Goal: Task Accomplishment & Management: Complete application form

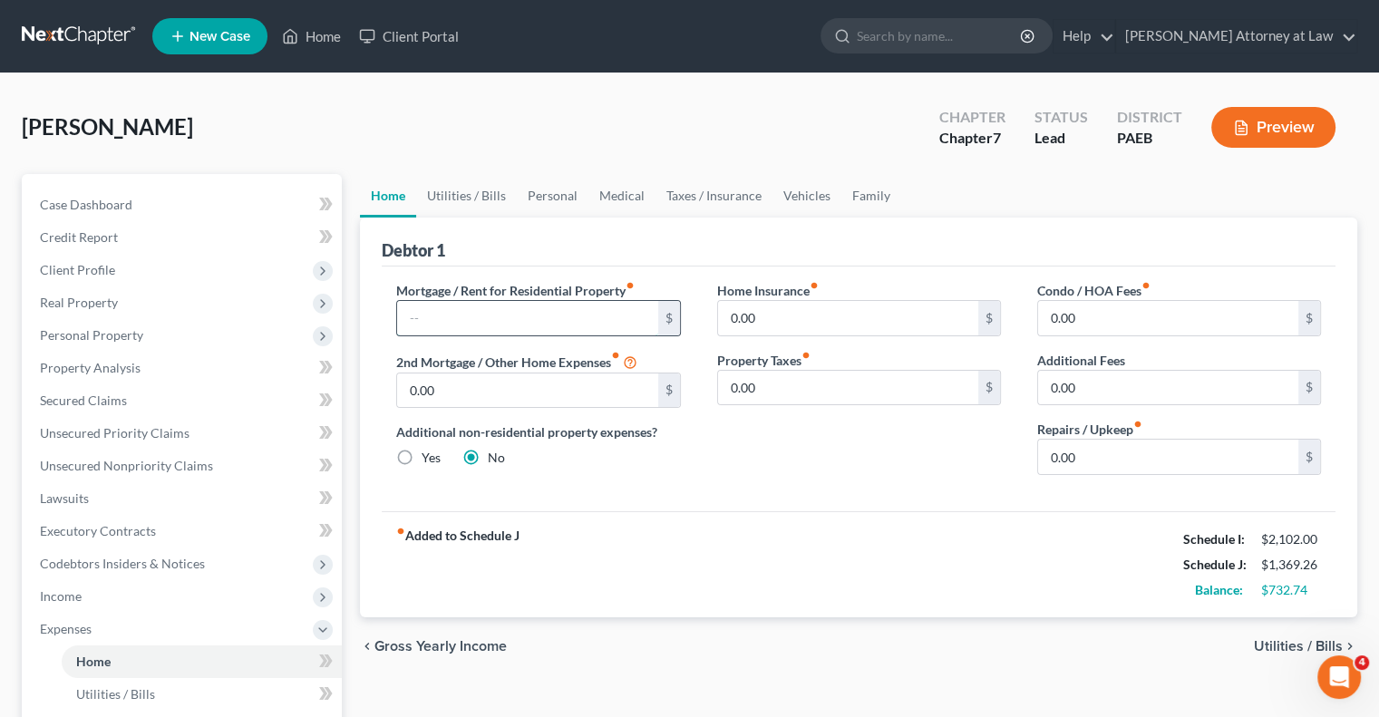
click at [475, 325] on input "text" at bounding box center [527, 318] width 260 height 34
type input "750"
click at [486, 200] on link "Utilities / Bills" at bounding box center [466, 196] width 101 height 44
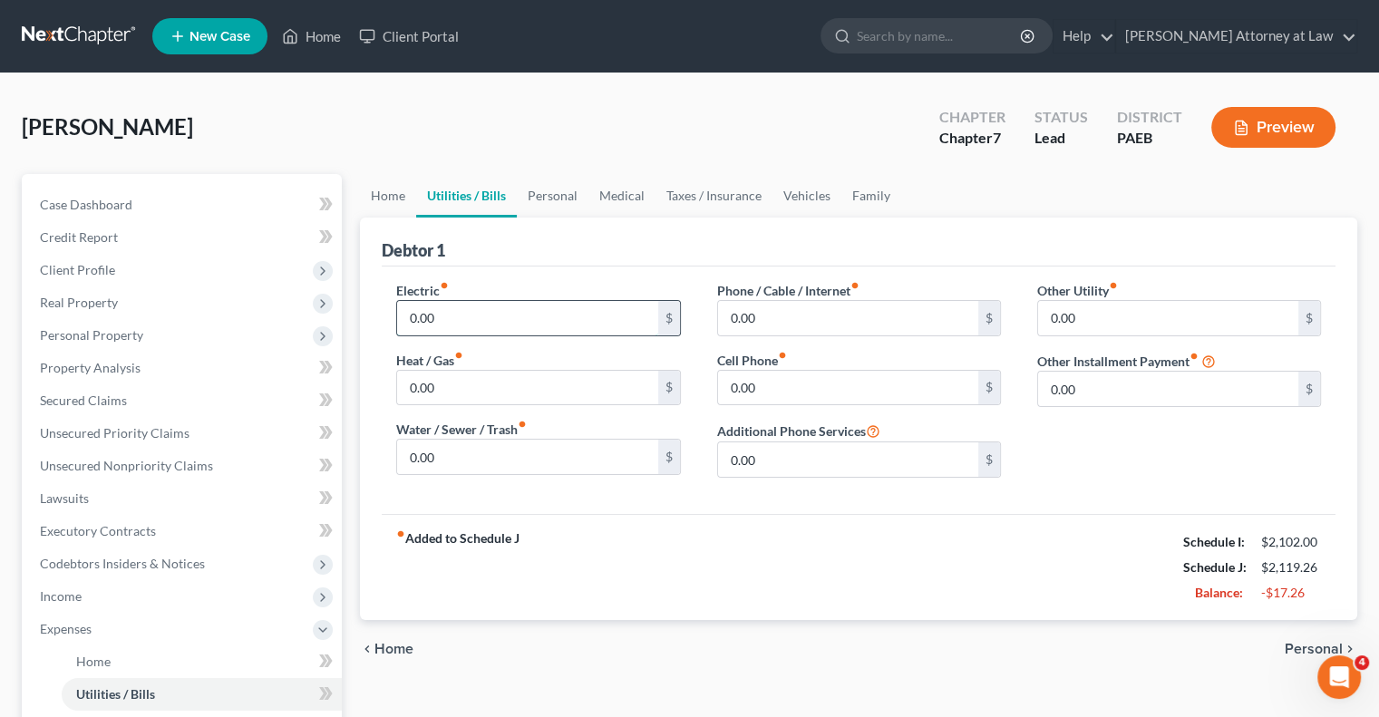
click at [486, 307] on input "0.00" at bounding box center [527, 318] width 260 height 34
type input "157"
click at [789, 311] on input "0.00" at bounding box center [848, 318] width 260 height 34
type input "206"
click at [566, 196] on link "Personal" at bounding box center [553, 196] width 72 height 44
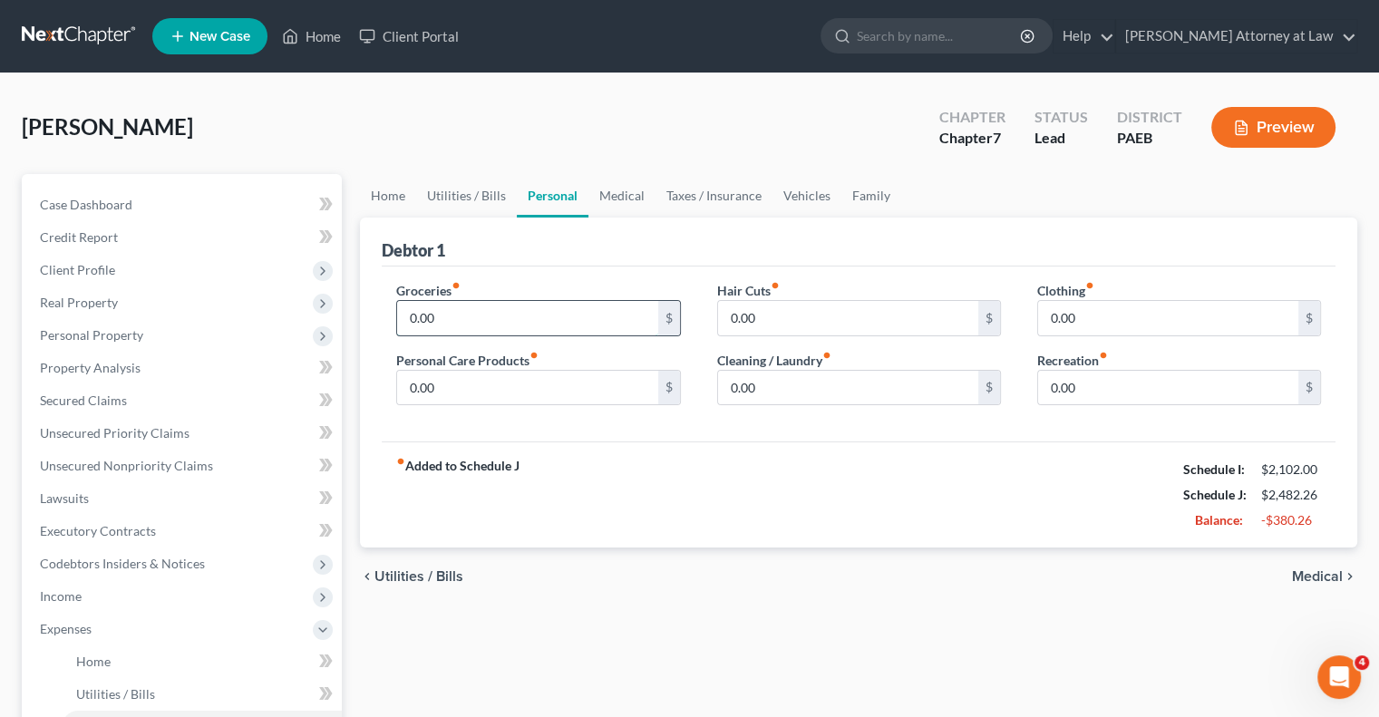
click at [479, 314] on input "0.00" at bounding box center [527, 318] width 260 height 34
type input "250"
click at [1110, 313] on input "0.00" at bounding box center [1168, 318] width 260 height 34
type input "100"
click at [622, 201] on link "Medical" at bounding box center [621, 196] width 67 height 44
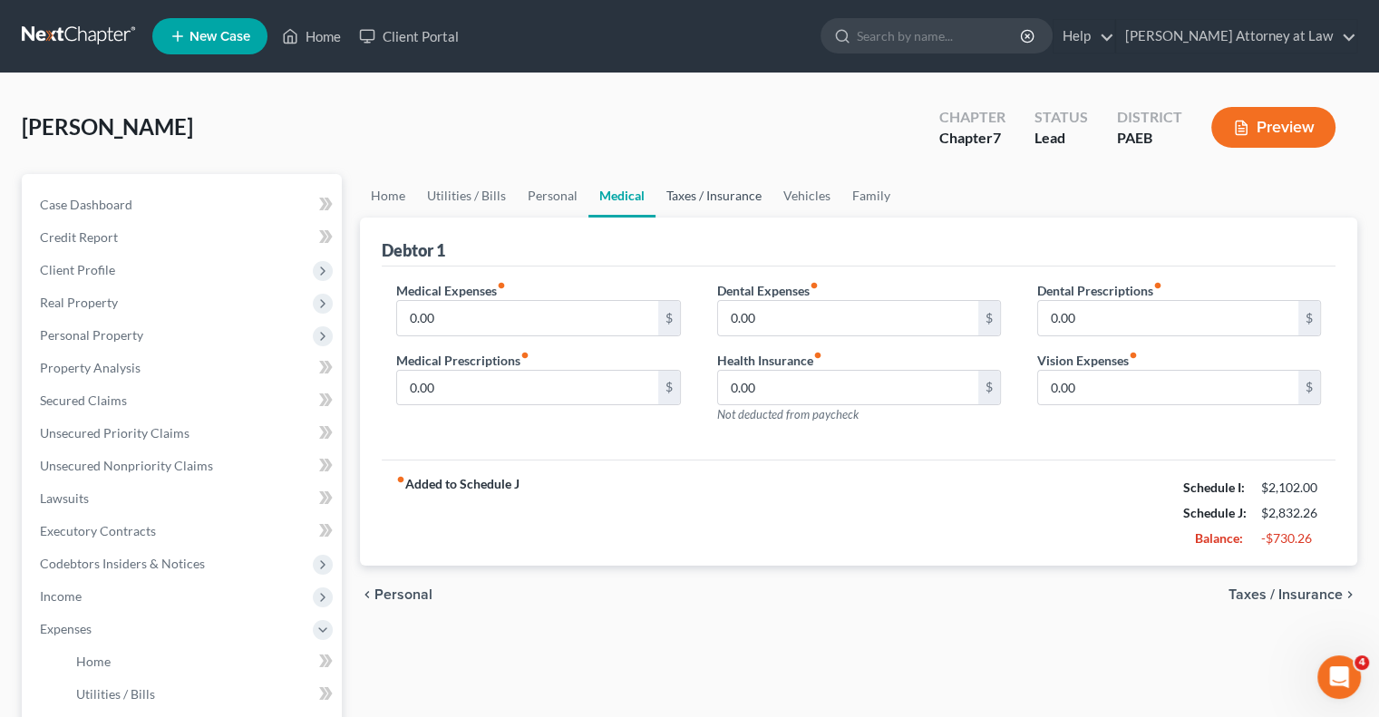
click at [704, 203] on link "Taxes / Insurance" at bounding box center [713, 196] width 117 height 44
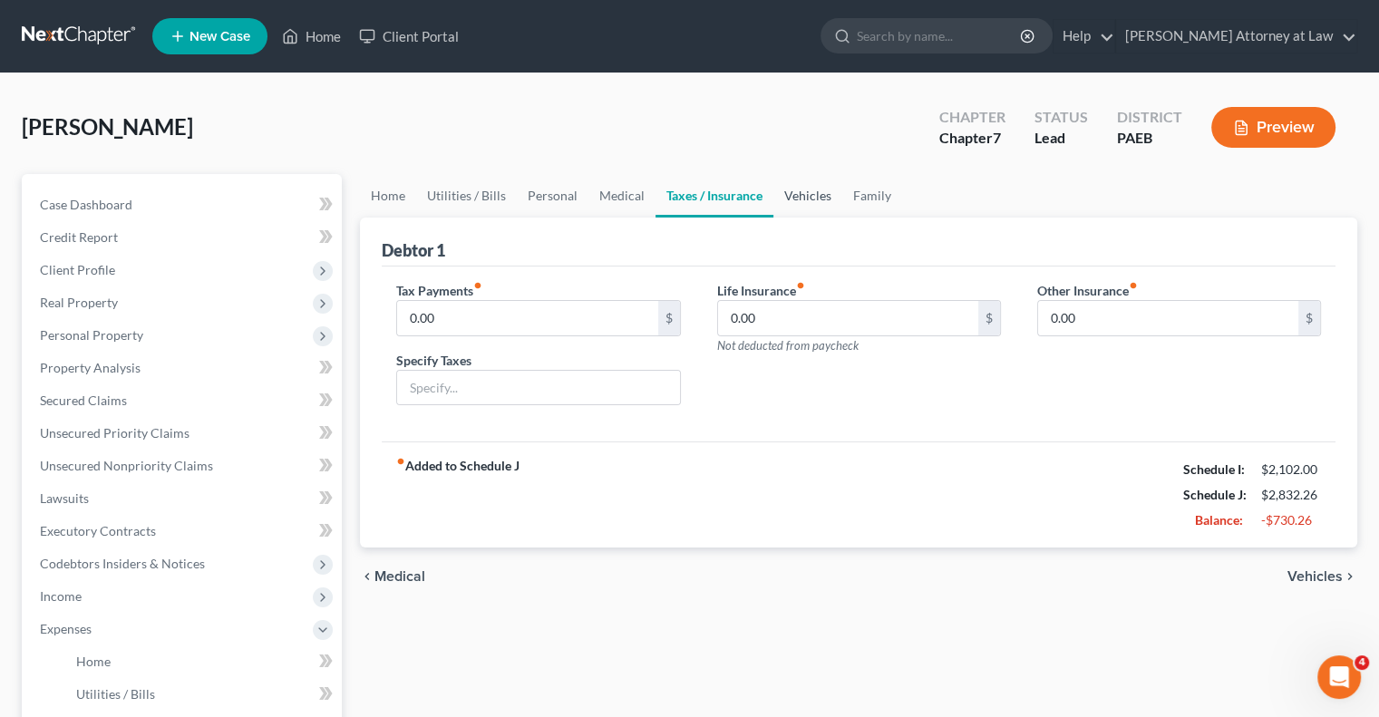
click at [804, 206] on link "Vehicles" at bounding box center [807, 196] width 69 height 44
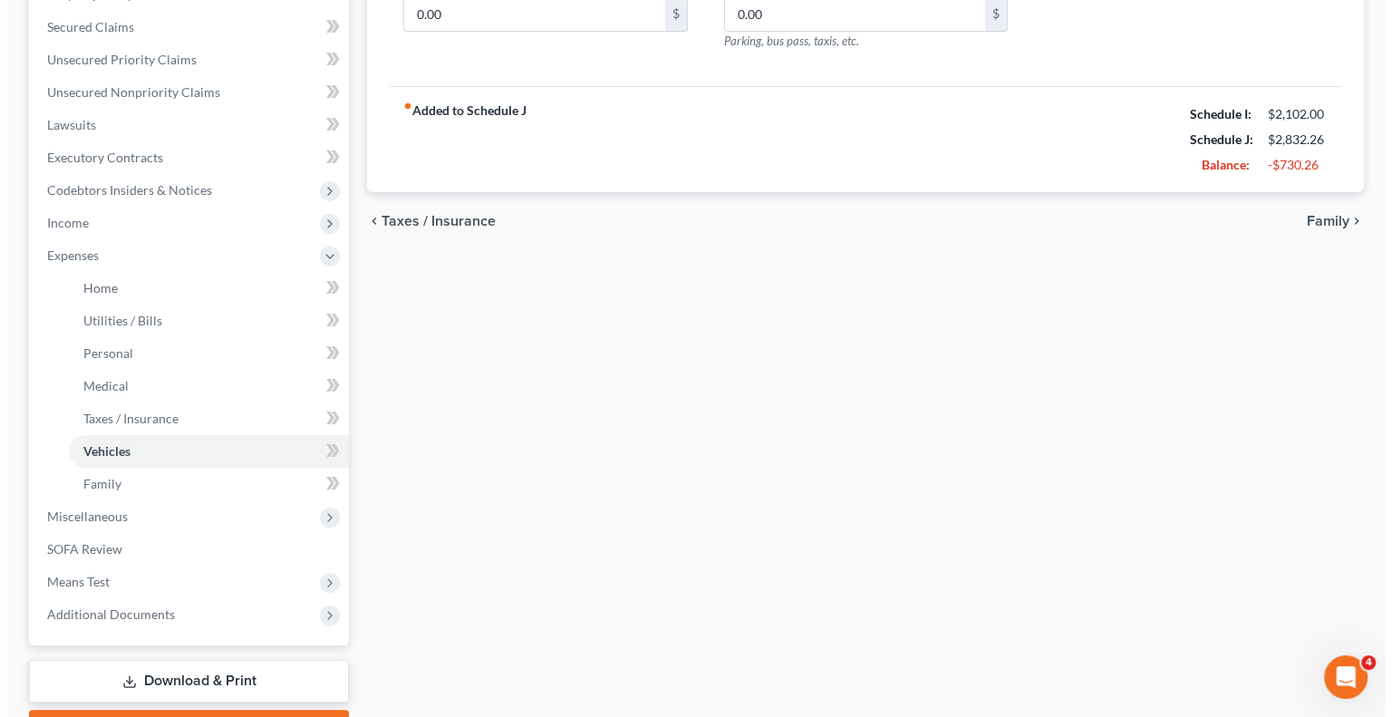
scroll to position [381, 0]
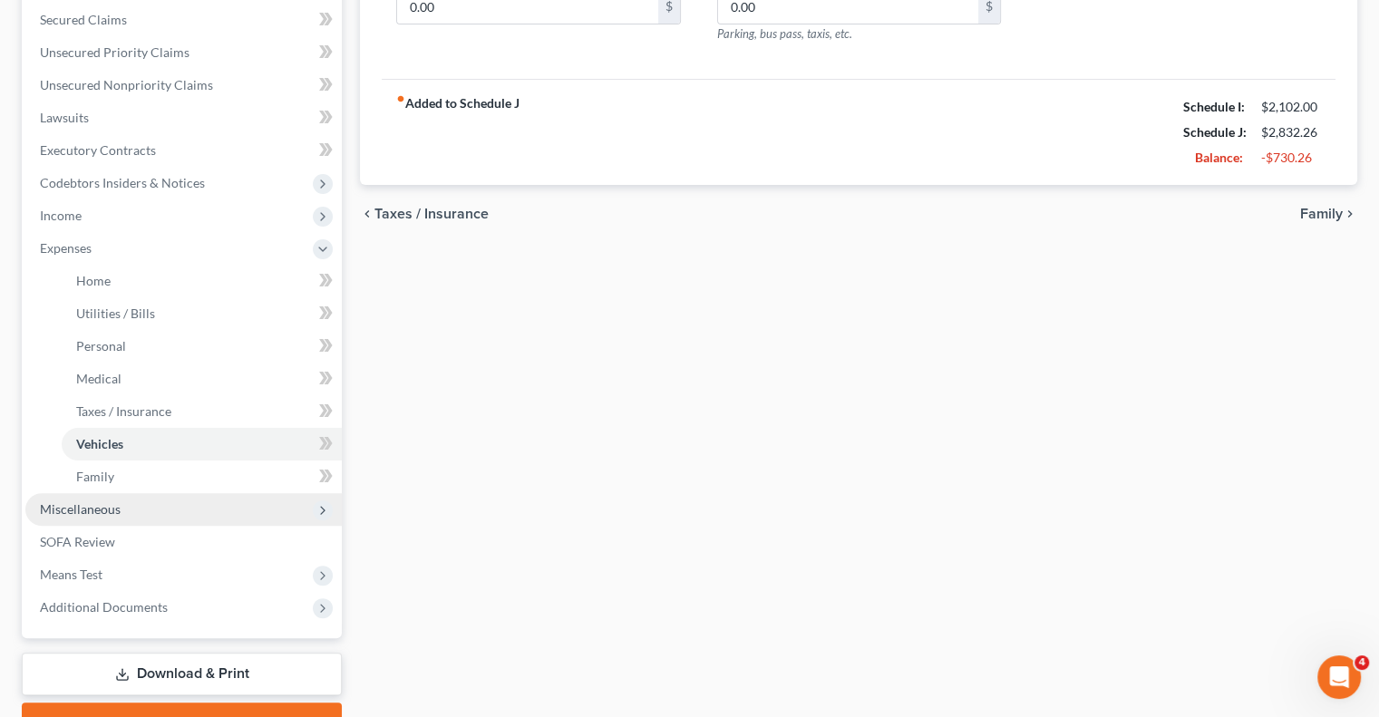
click at [167, 508] on span "Miscellaneous" at bounding box center [183, 509] width 316 height 33
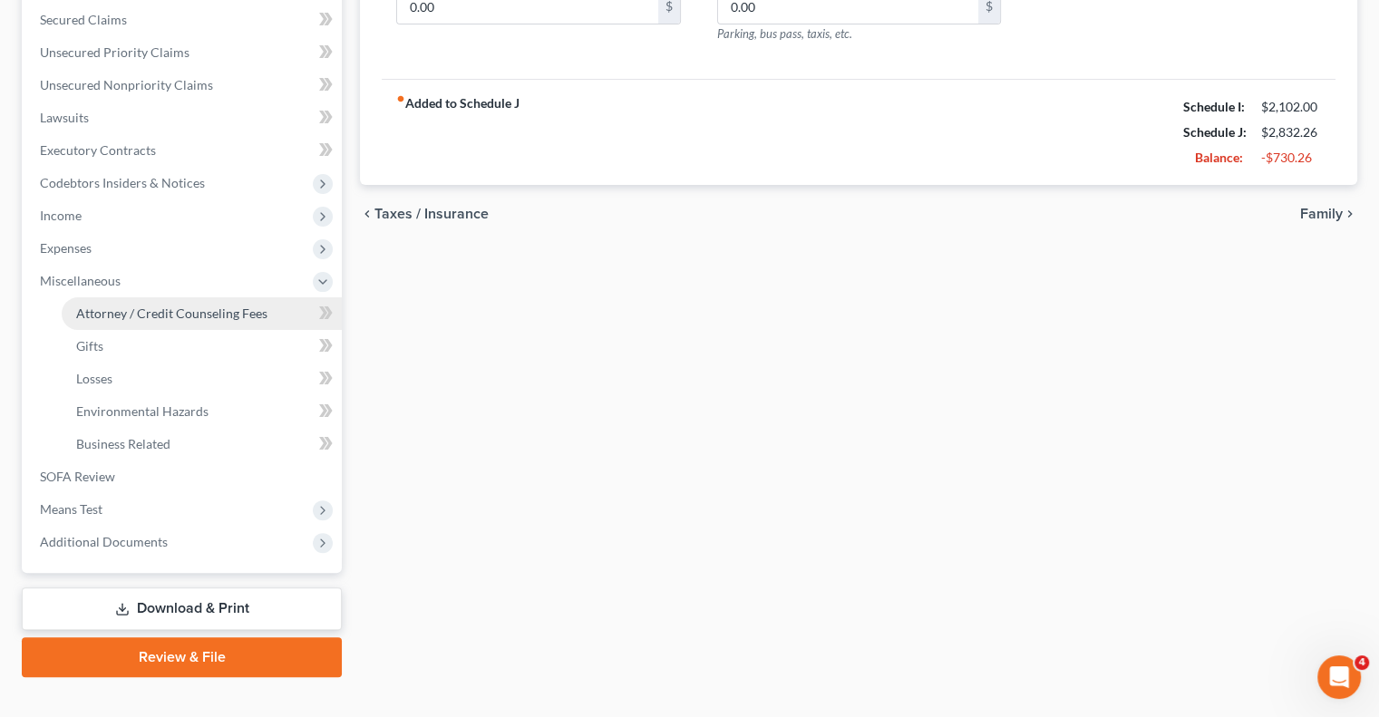
click at [241, 306] on span "Attorney / Credit Counseling Fees" at bounding box center [171, 312] width 191 height 15
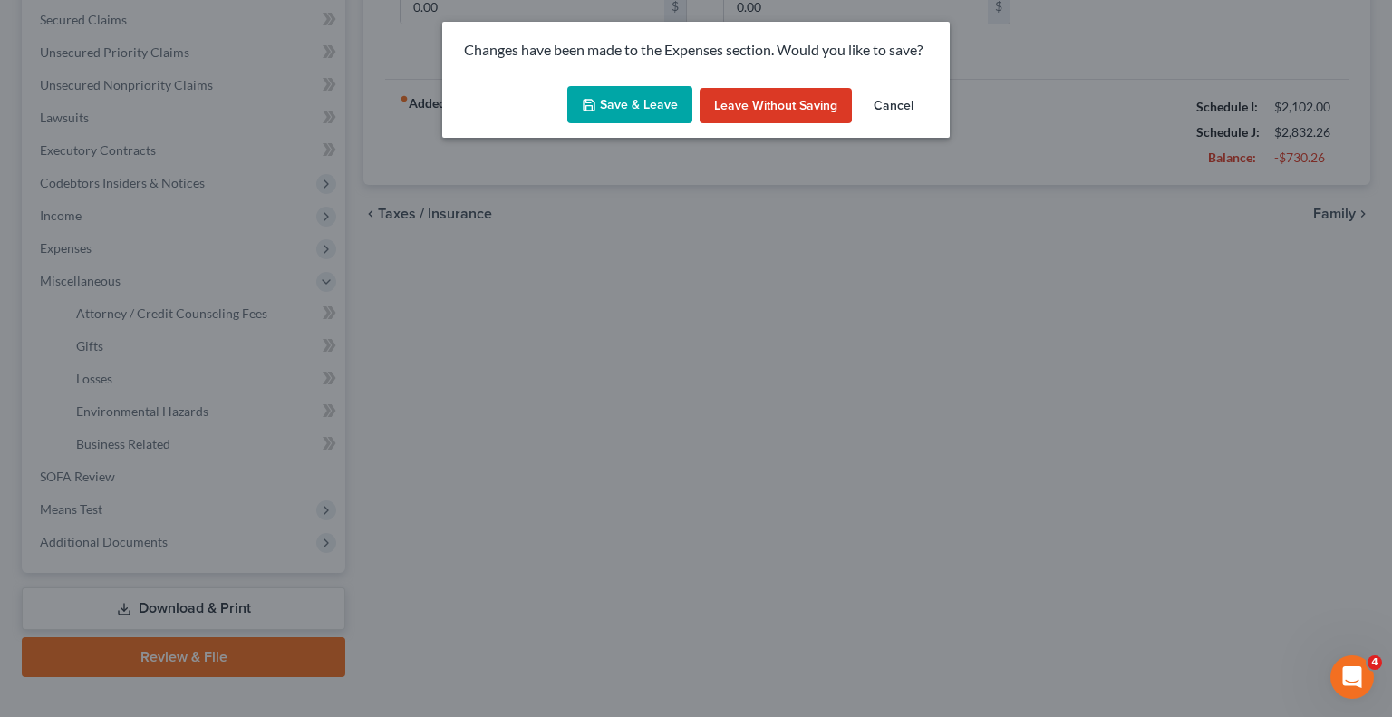
click at [610, 102] on button "Save & Leave" at bounding box center [629, 105] width 125 height 38
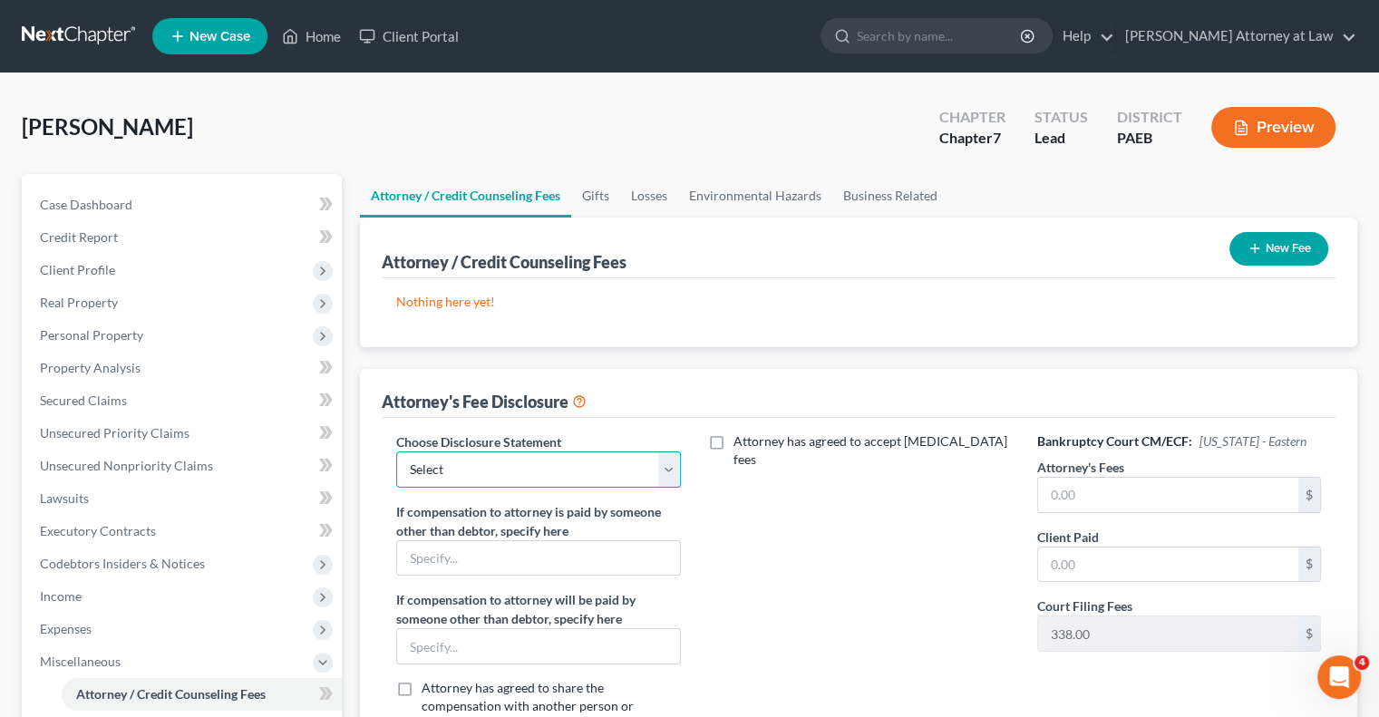
click at [665, 465] on select "Select [PERSON_NAME], Attorney At Law" at bounding box center [538, 469] width 284 height 36
select select "0"
click at [396, 451] on select "Select [PERSON_NAME], Attorney At Law" at bounding box center [538, 469] width 284 height 36
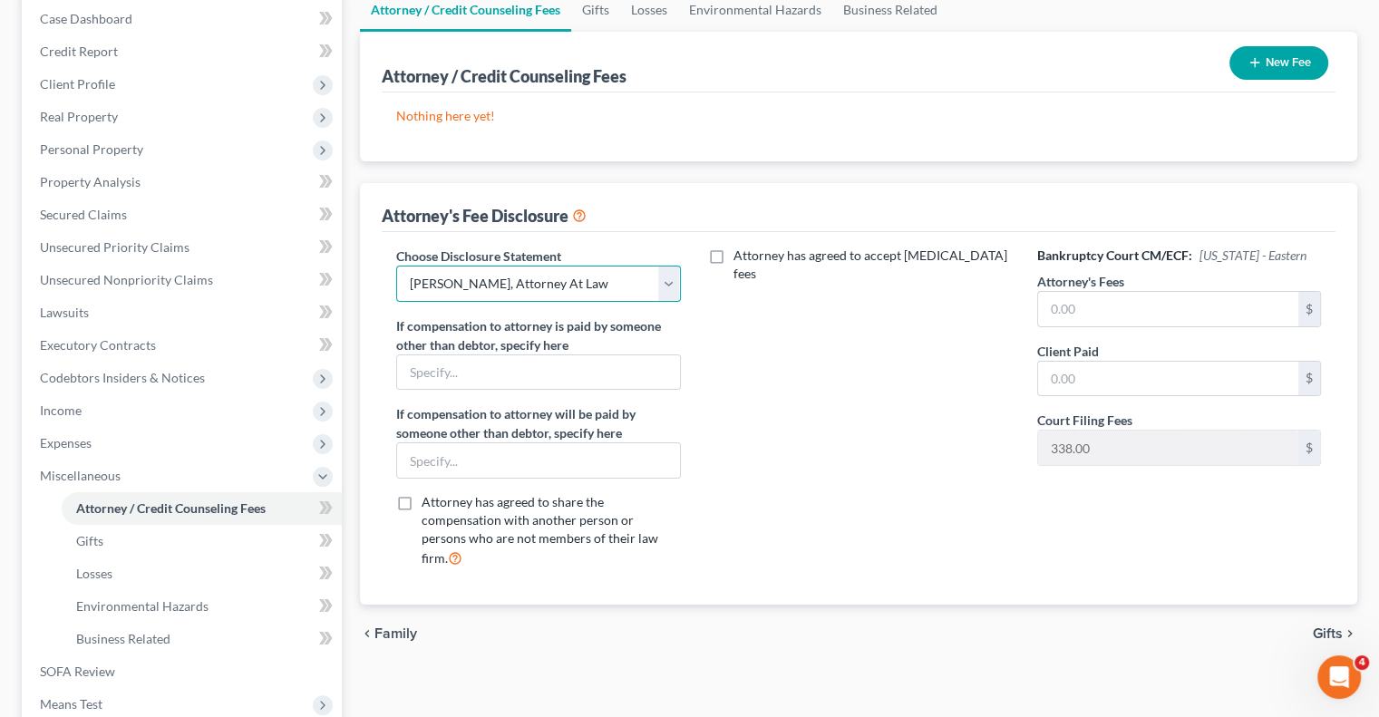
scroll to position [188, 0]
click at [1130, 302] on input "text" at bounding box center [1168, 307] width 260 height 34
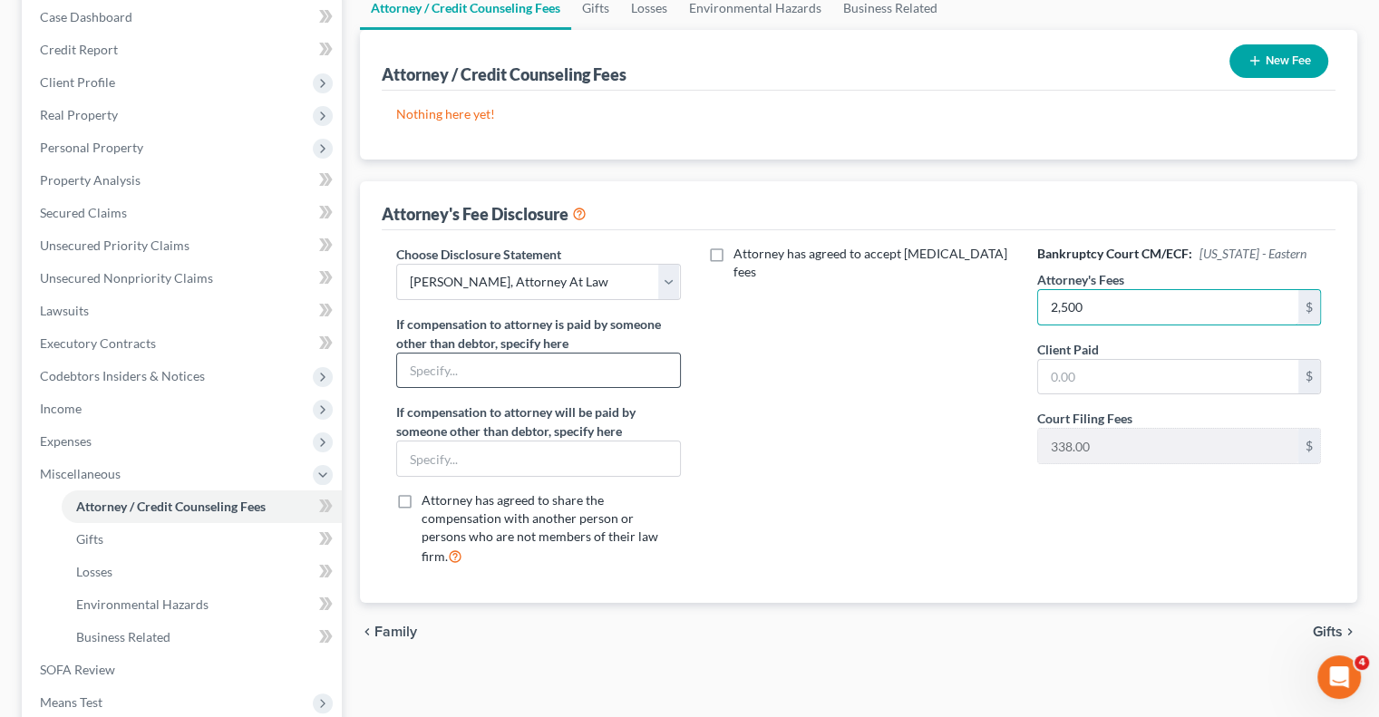
type input "2,500"
click at [514, 369] on input "text" at bounding box center [538, 370] width 282 height 34
type input "A"
type input "Daughter"
click at [1047, 372] on input "text" at bounding box center [1168, 377] width 260 height 34
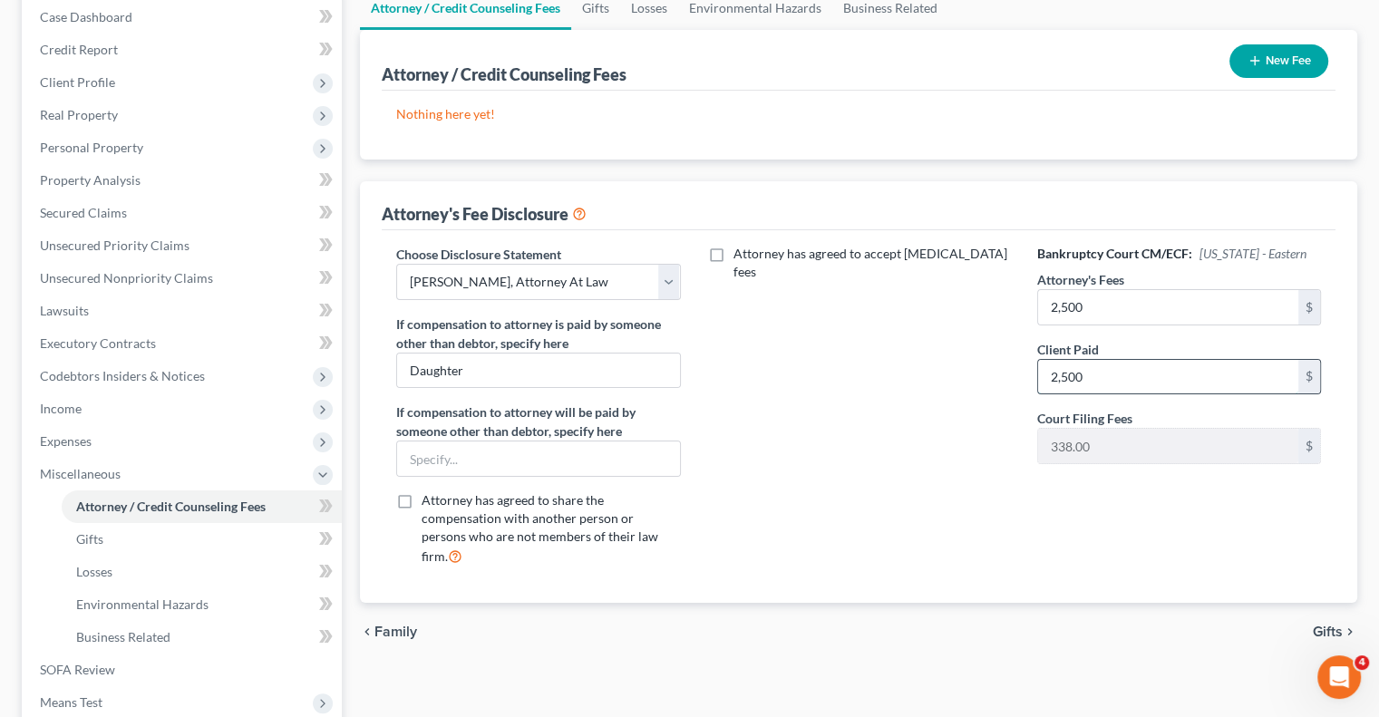
type input "2,500"
drag, startPoint x: 1375, startPoint y: 347, endPoint x: 1369, endPoint y: 474, distance: 127.0
click at [1369, 474] on div "[PERSON_NAME] Upgraded Chapter Chapter 7 Status Lead District PAEB Preview Peti…" at bounding box center [689, 396] width 1379 height 1021
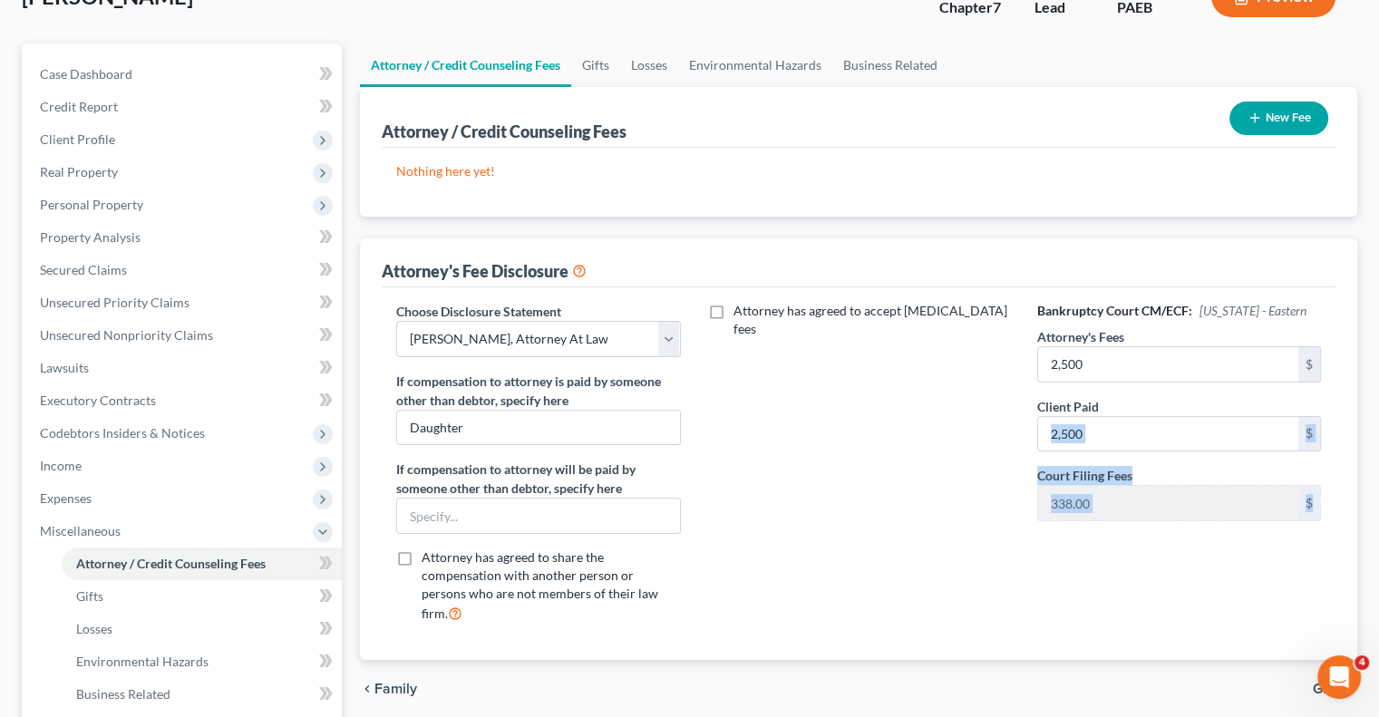
scroll to position [122, 0]
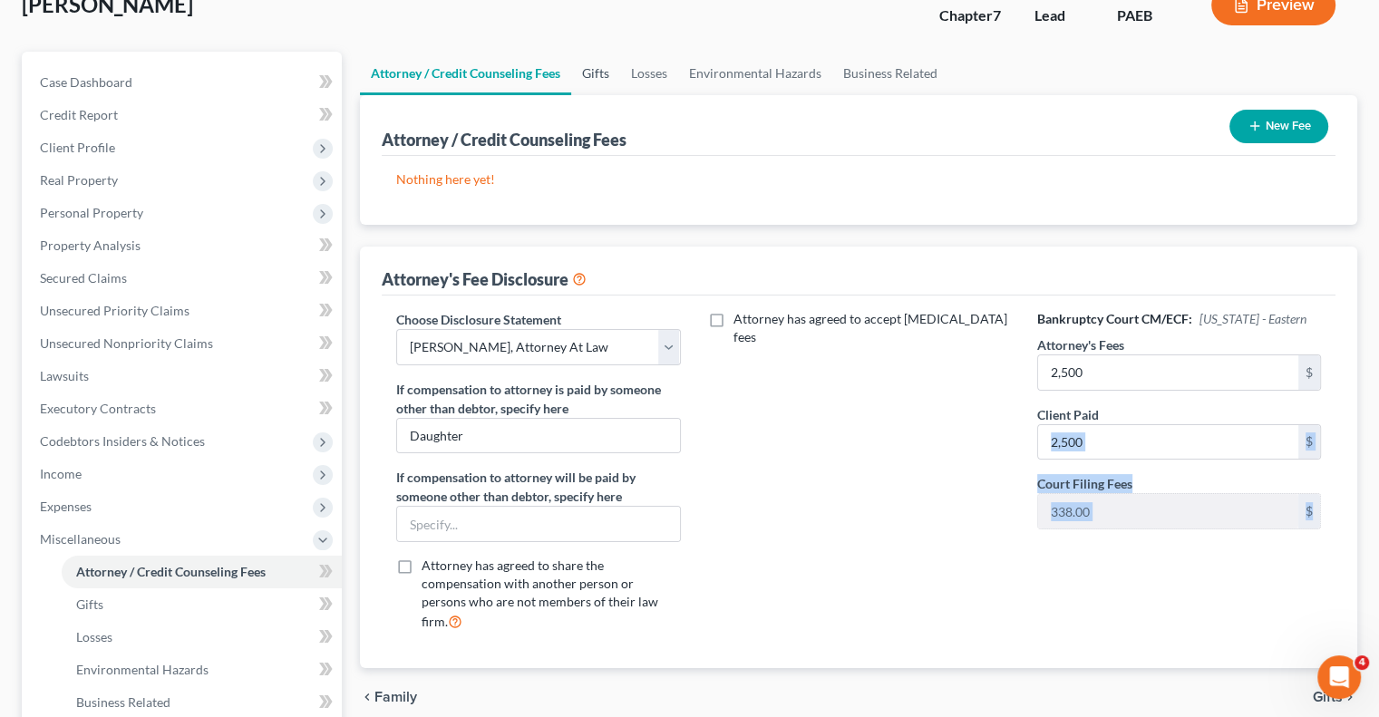
click at [594, 70] on link "Gifts" at bounding box center [595, 74] width 49 height 44
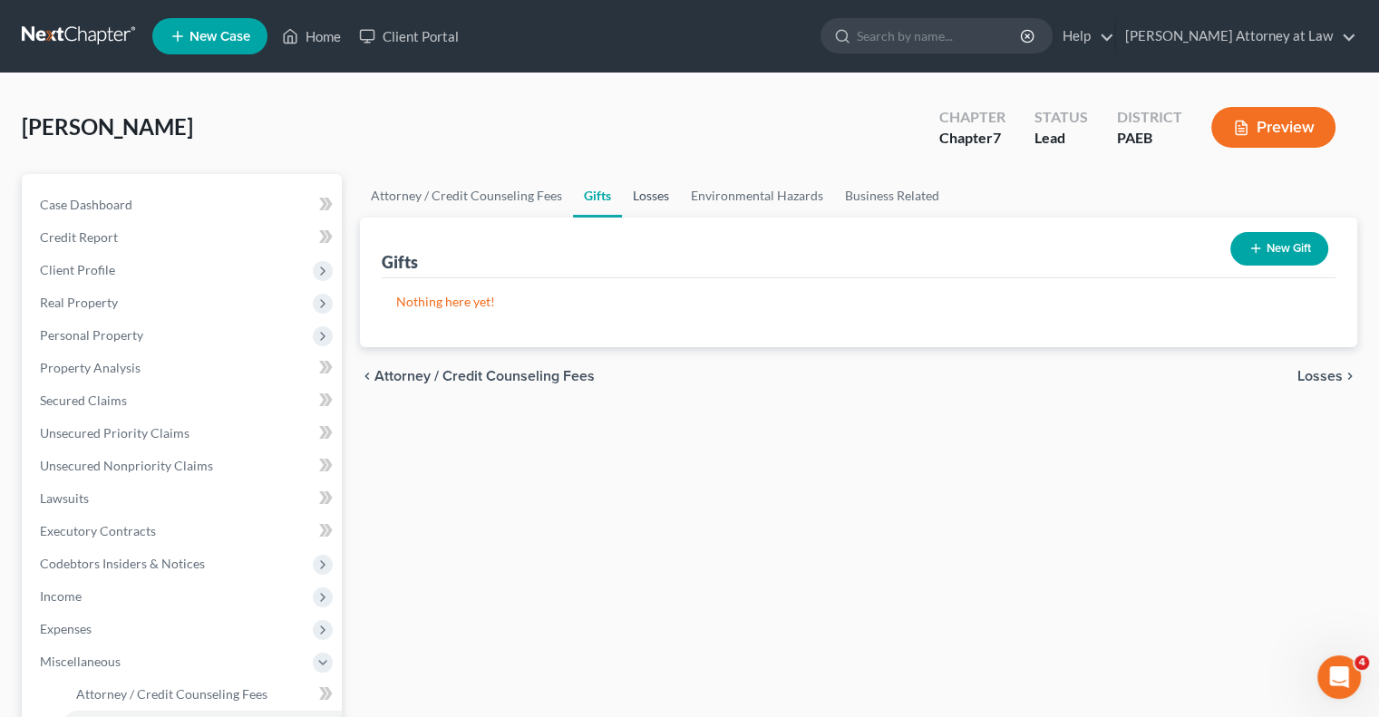
click at [642, 193] on link "Losses" at bounding box center [651, 196] width 58 height 44
click at [764, 199] on link "Environmental Hazards" at bounding box center [757, 196] width 154 height 44
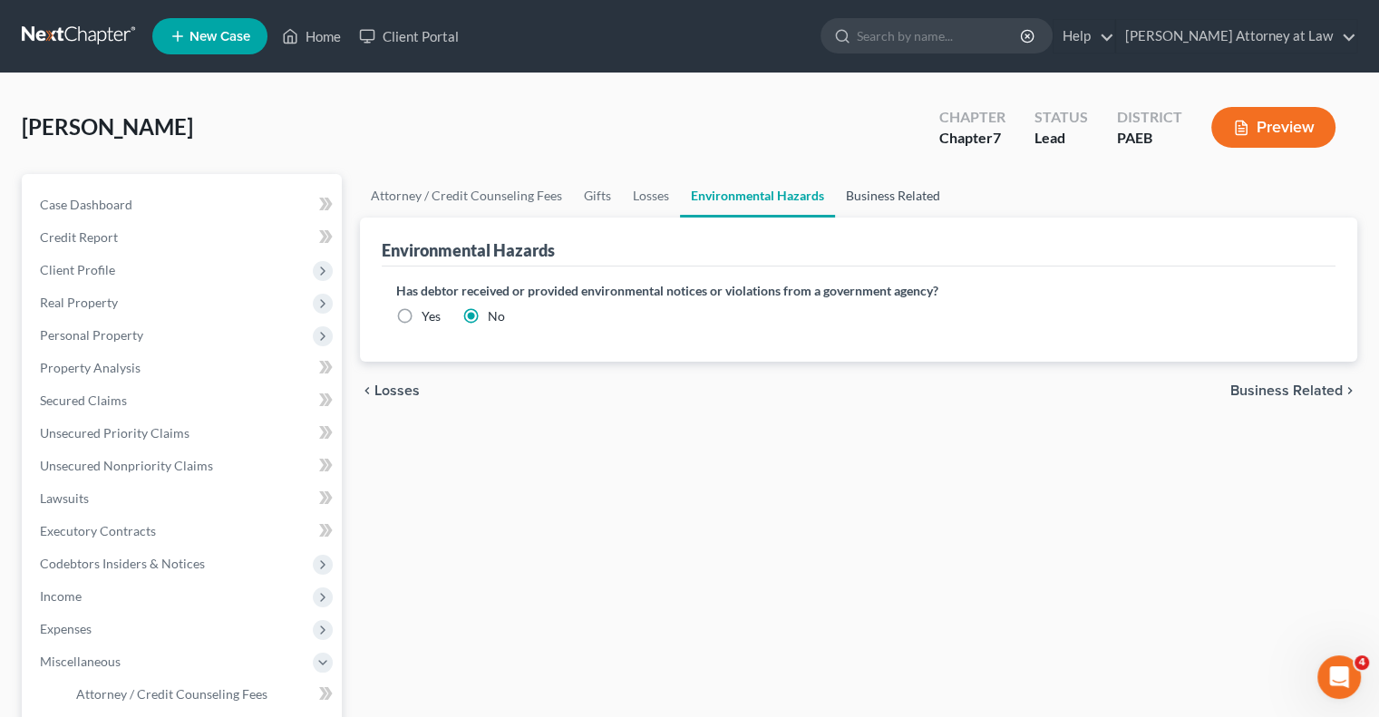
click at [906, 191] on link "Business Related" at bounding box center [893, 196] width 116 height 44
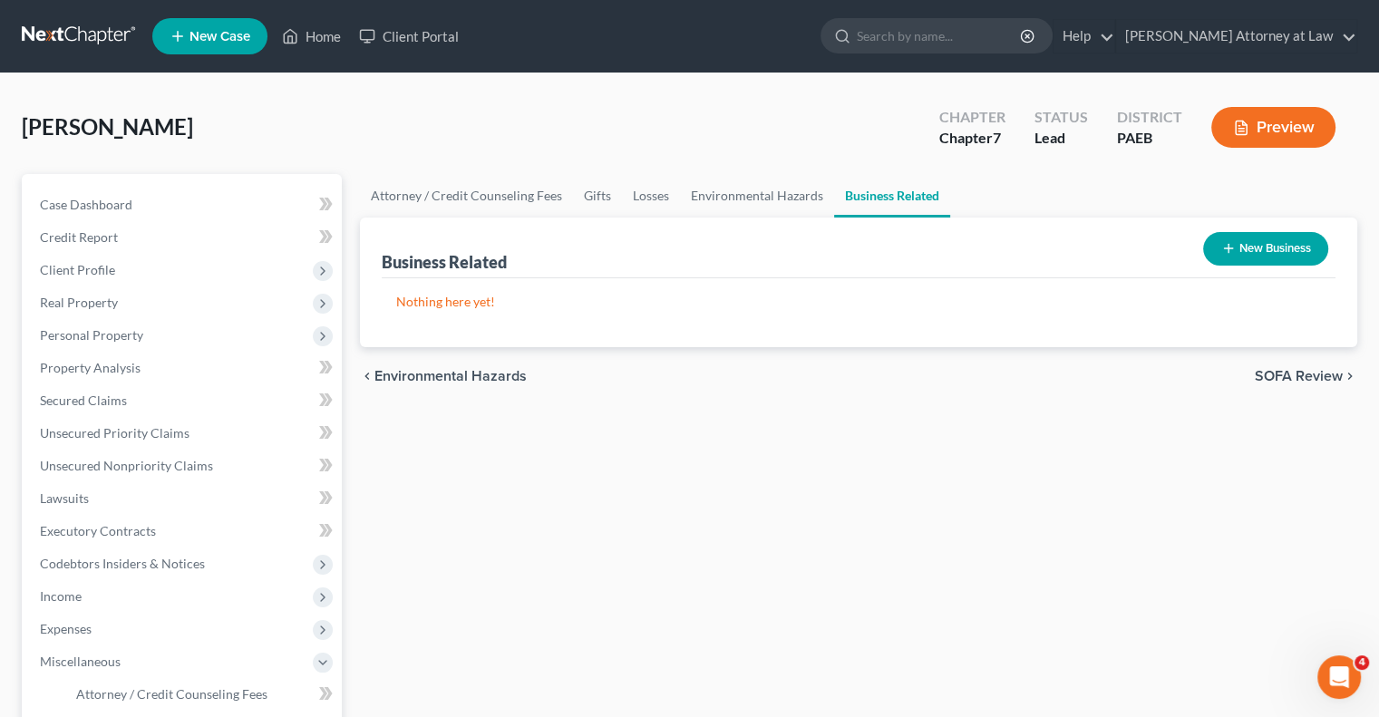
click at [1222, 246] on icon "button" at bounding box center [1228, 248] width 15 height 15
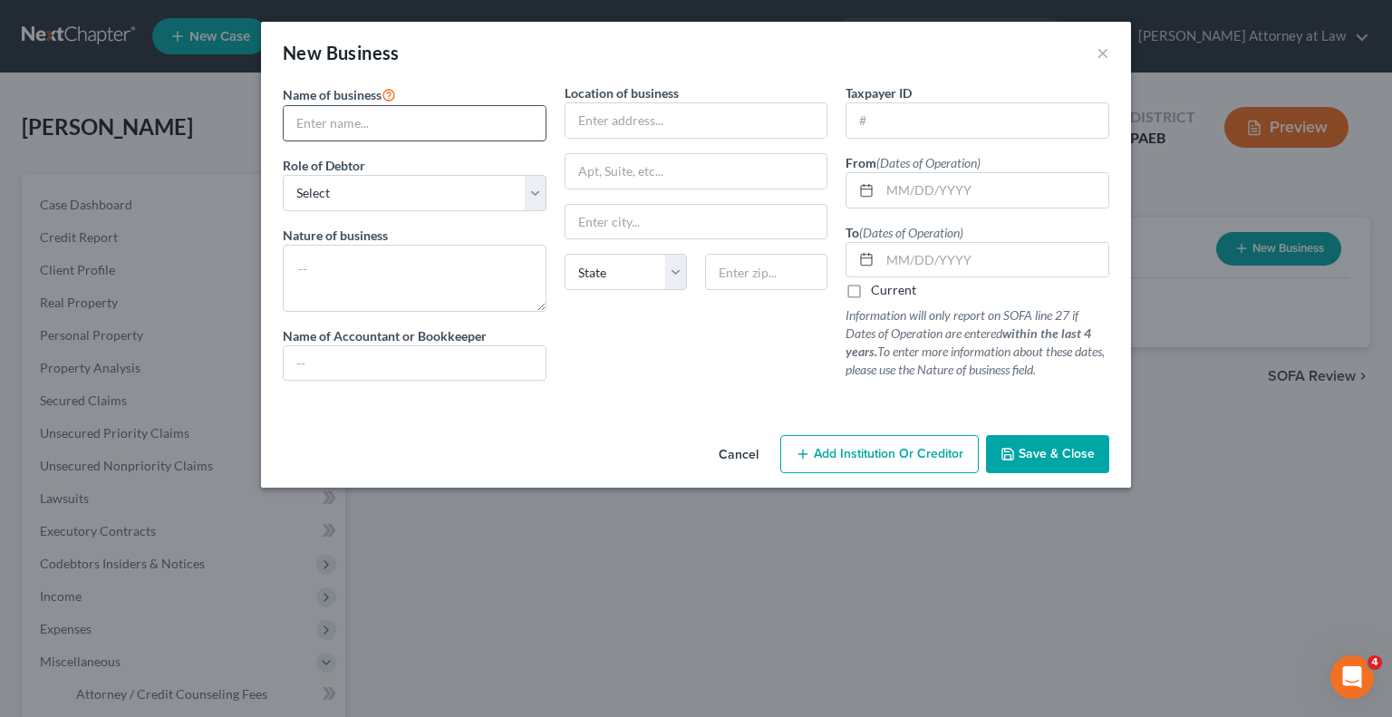
click at [393, 117] on input "text" at bounding box center [415, 123] width 262 height 34
type input "Gulzar Limo Service LLC"
click at [526, 198] on select "Select A member of a limited liability company (LLC) or limited liability partn…" at bounding box center [415, 193] width 264 height 36
select select "member"
click at [283, 175] on select "Select A member of a limited liability company (LLC) or limited liability partn…" at bounding box center [415, 193] width 264 height 36
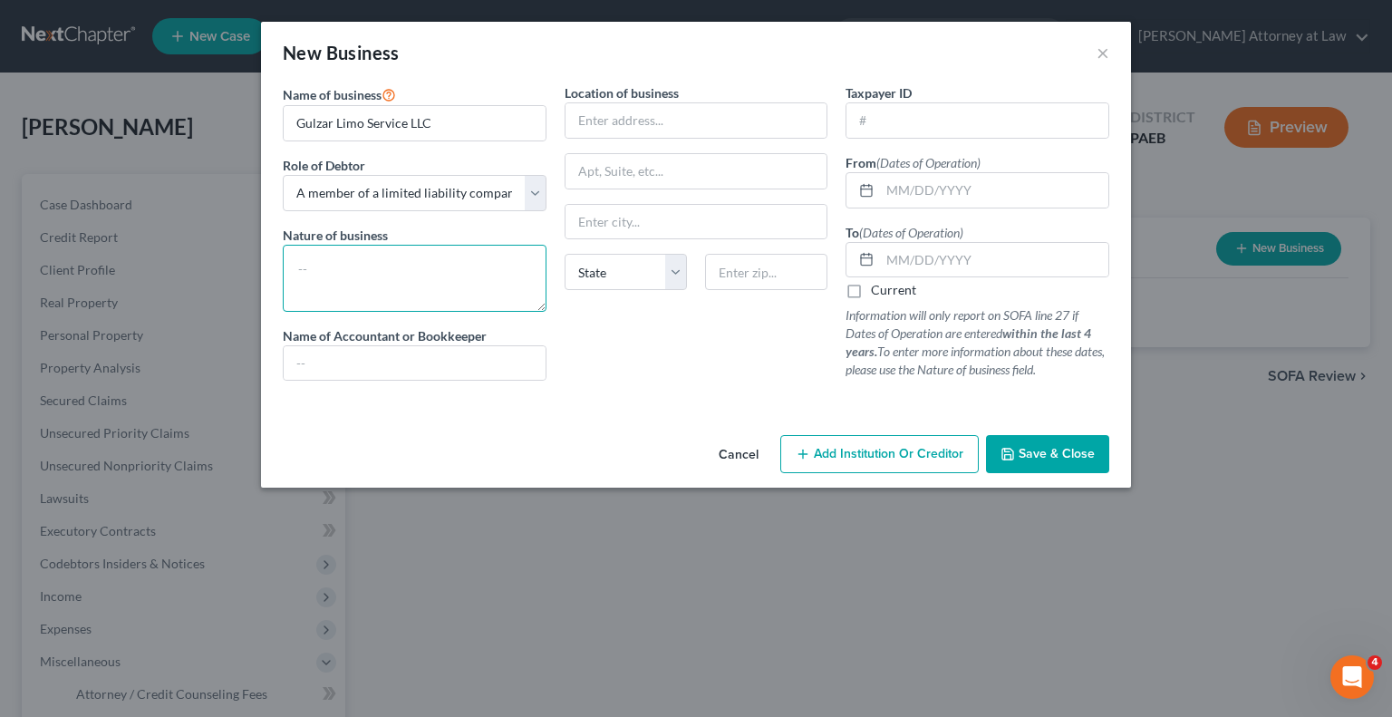
click at [410, 266] on textarea at bounding box center [415, 278] width 264 height 67
type textarea "L"
type textarea "Uber Driver"
click at [376, 362] on input "text" at bounding box center [415, 363] width 262 height 34
type input "N/A"
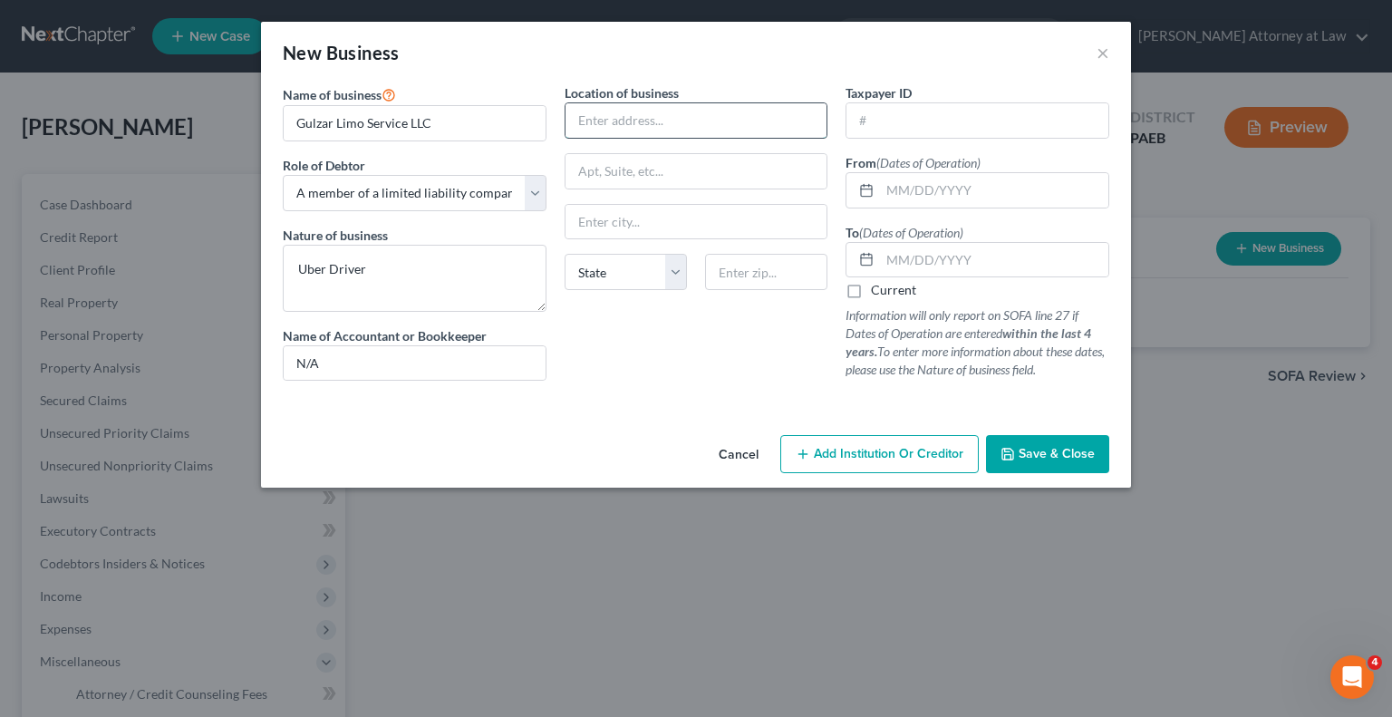
click at [667, 113] on input "text" at bounding box center [697, 120] width 262 height 34
type input "[STREET_ADDRESS][PERSON_NAME]"
click at [692, 213] on input "text" at bounding box center [697, 222] width 262 height 34
type input "Upper [PERSON_NAME]"
click at [678, 264] on select "State [US_STATE] AK AR AZ CA CO CT DE DC [GEOGRAPHIC_DATA] [GEOGRAPHIC_DATA] GU…" at bounding box center [626, 272] width 122 height 36
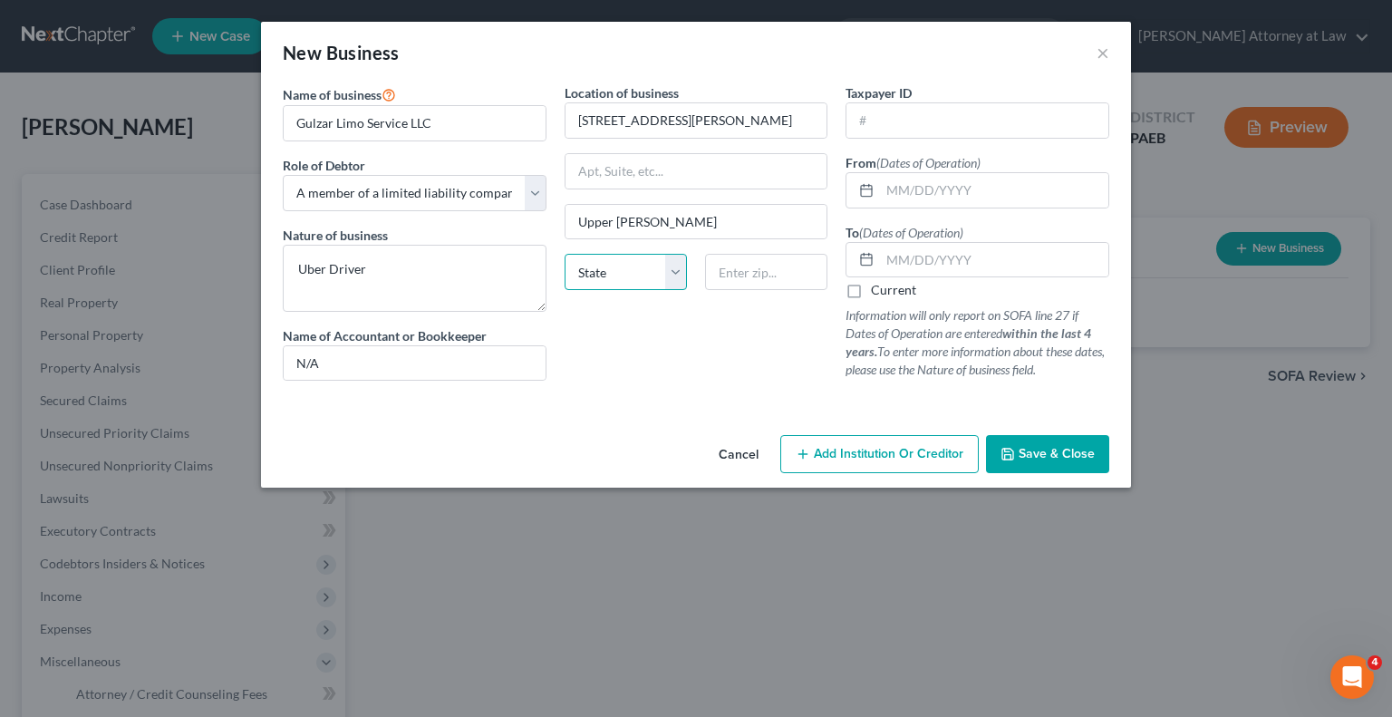
select select "39"
click at [565, 254] on select "State [US_STATE] AK AR AZ CA CO CT DE DC [GEOGRAPHIC_DATA] [GEOGRAPHIC_DATA] GU…" at bounding box center [626, 272] width 122 height 36
click at [760, 261] on input "text" at bounding box center [766, 272] width 122 height 36
type input "19082"
click at [953, 116] on input "text" at bounding box center [978, 120] width 262 height 34
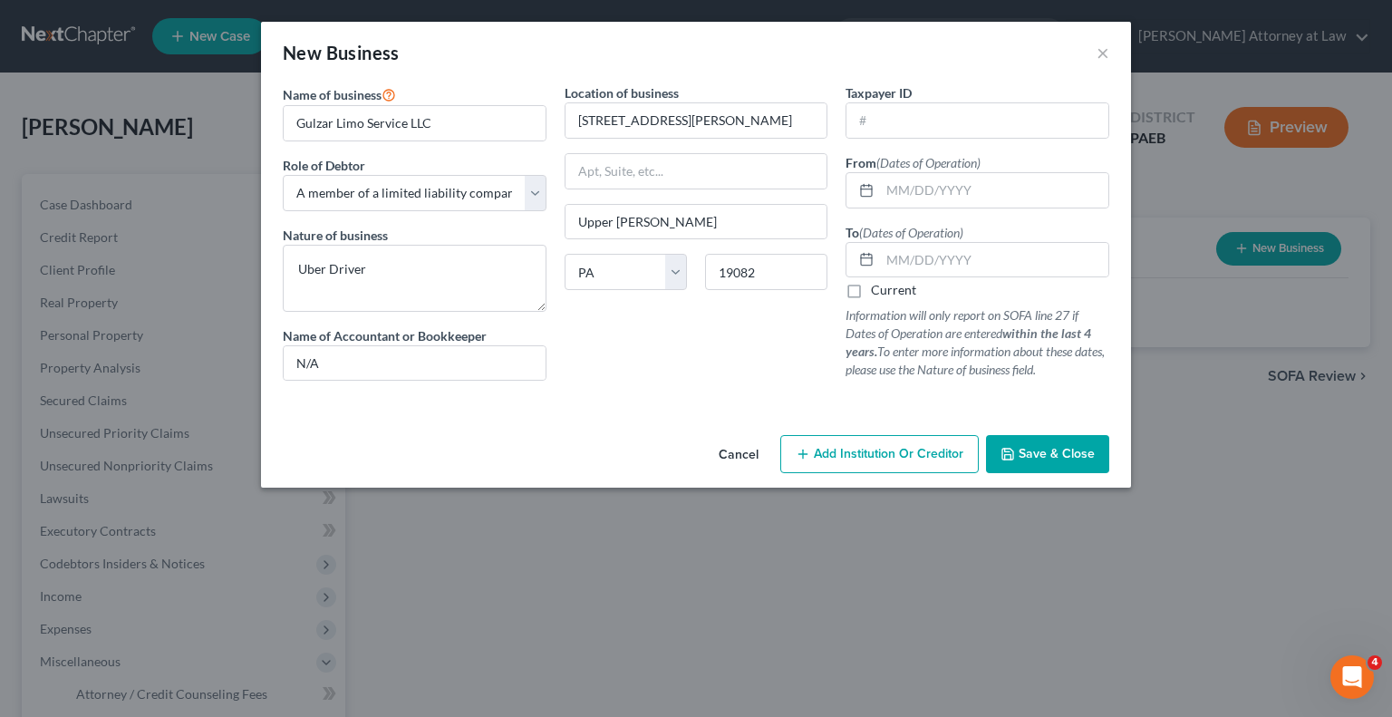
click at [871, 293] on label "Current" at bounding box center [893, 290] width 45 height 18
click at [878, 293] on input "Current" at bounding box center [884, 287] width 12 height 12
checkbox input "true"
click at [1037, 450] on span "Save & Close" at bounding box center [1057, 453] width 76 height 15
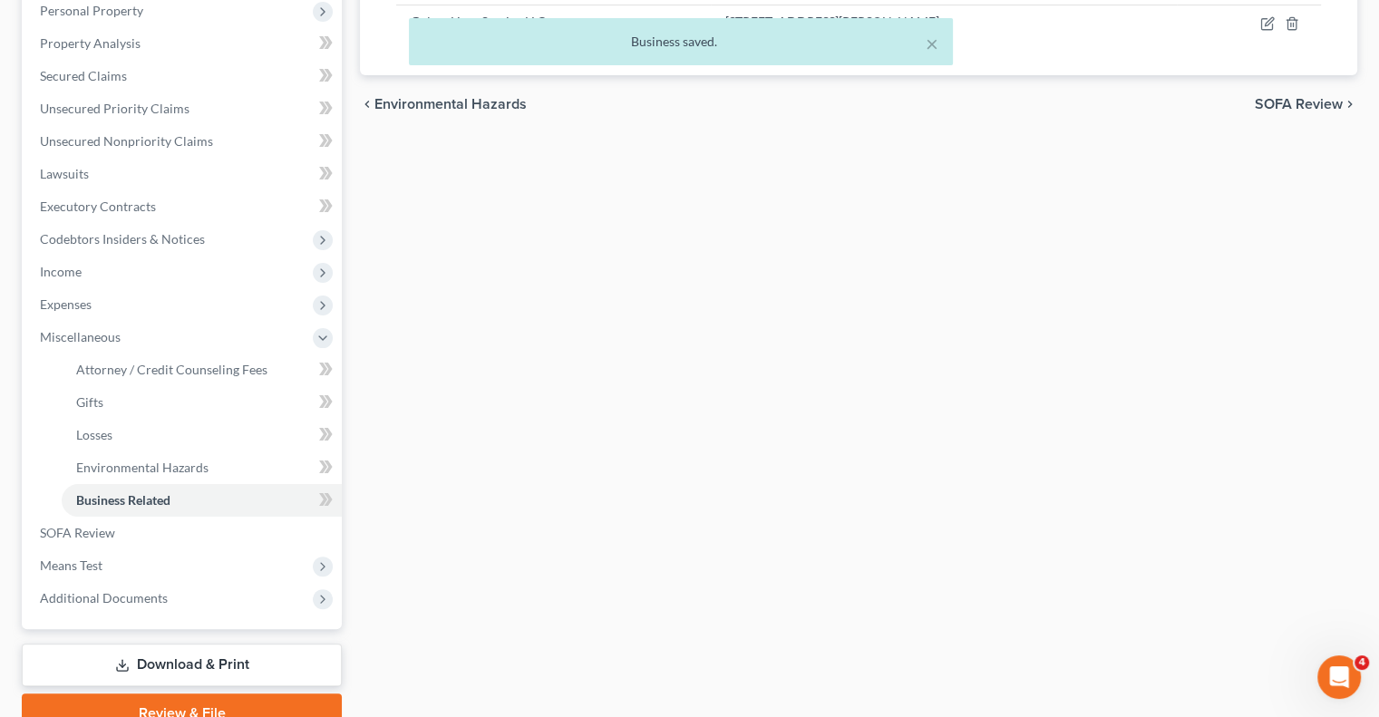
scroll to position [330, 0]
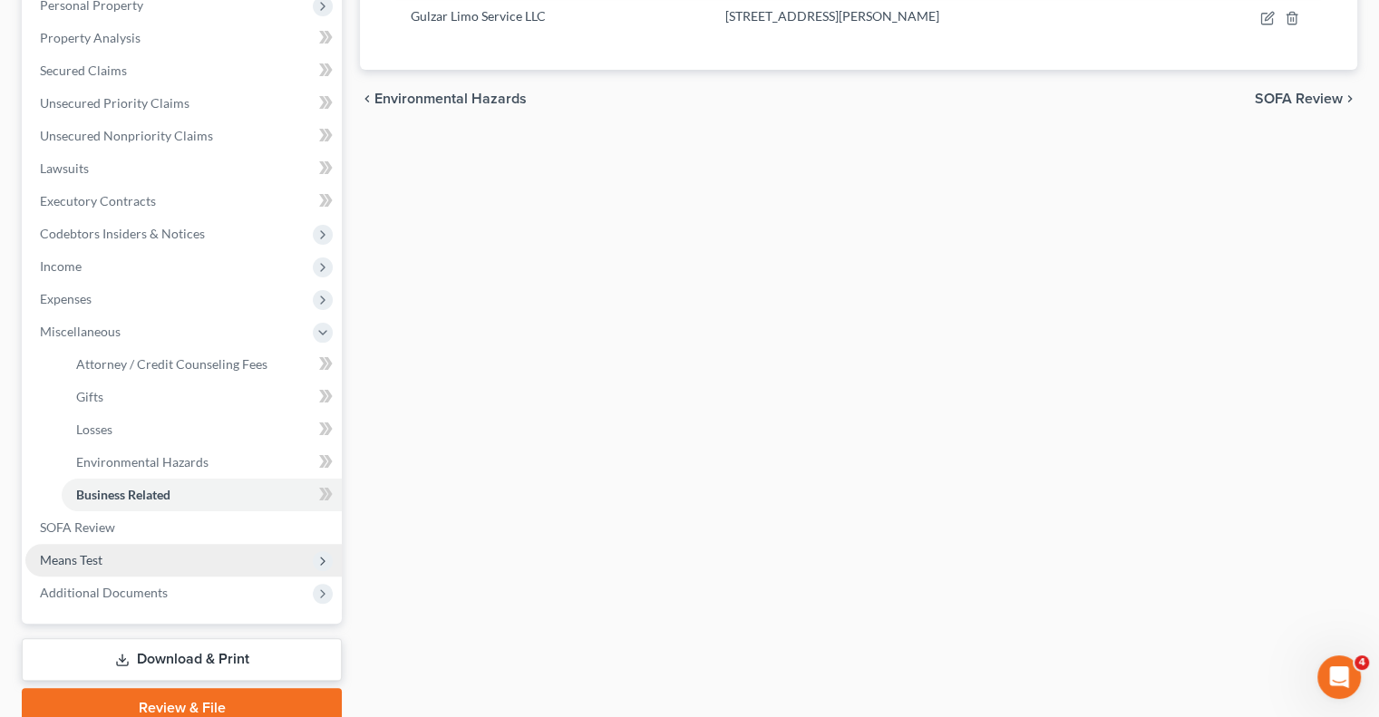
click at [108, 558] on span "Means Test" at bounding box center [183, 560] width 316 height 33
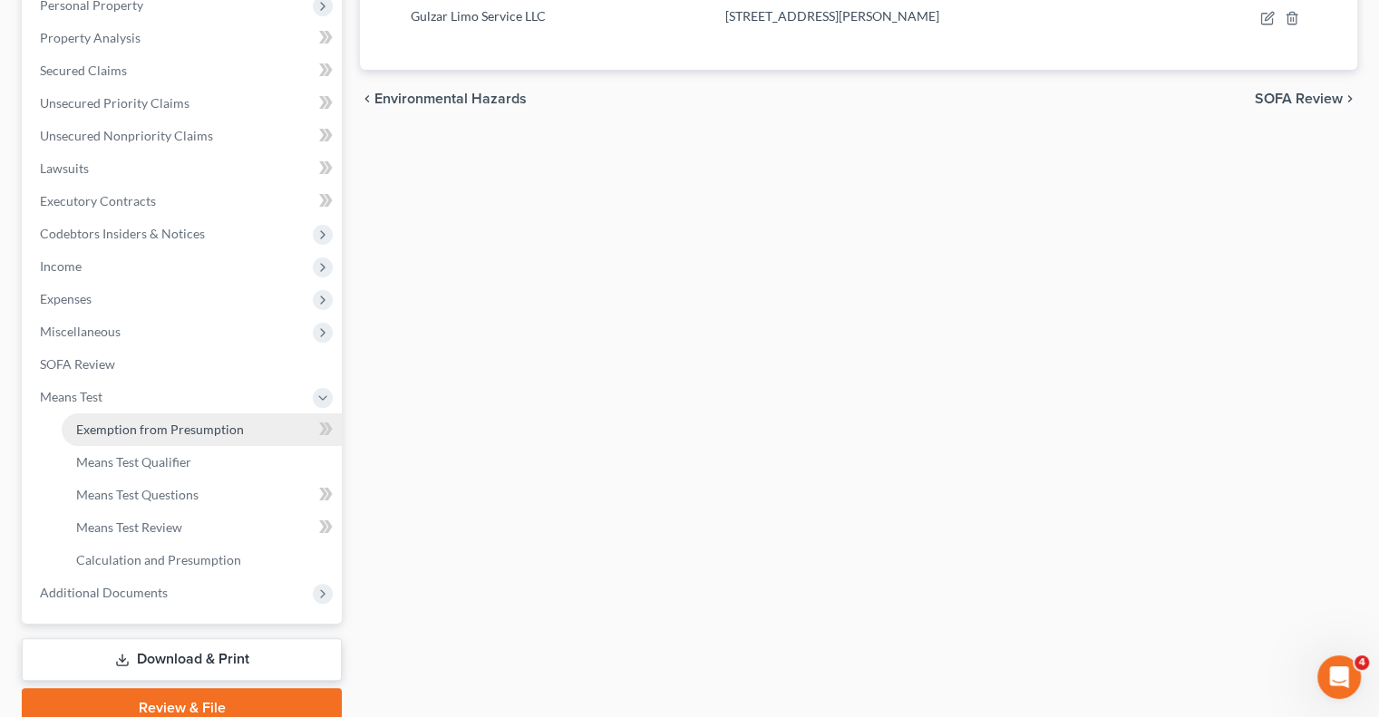
click at [245, 425] on link "Exemption from Presumption" at bounding box center [202, 429] width 280 height 33
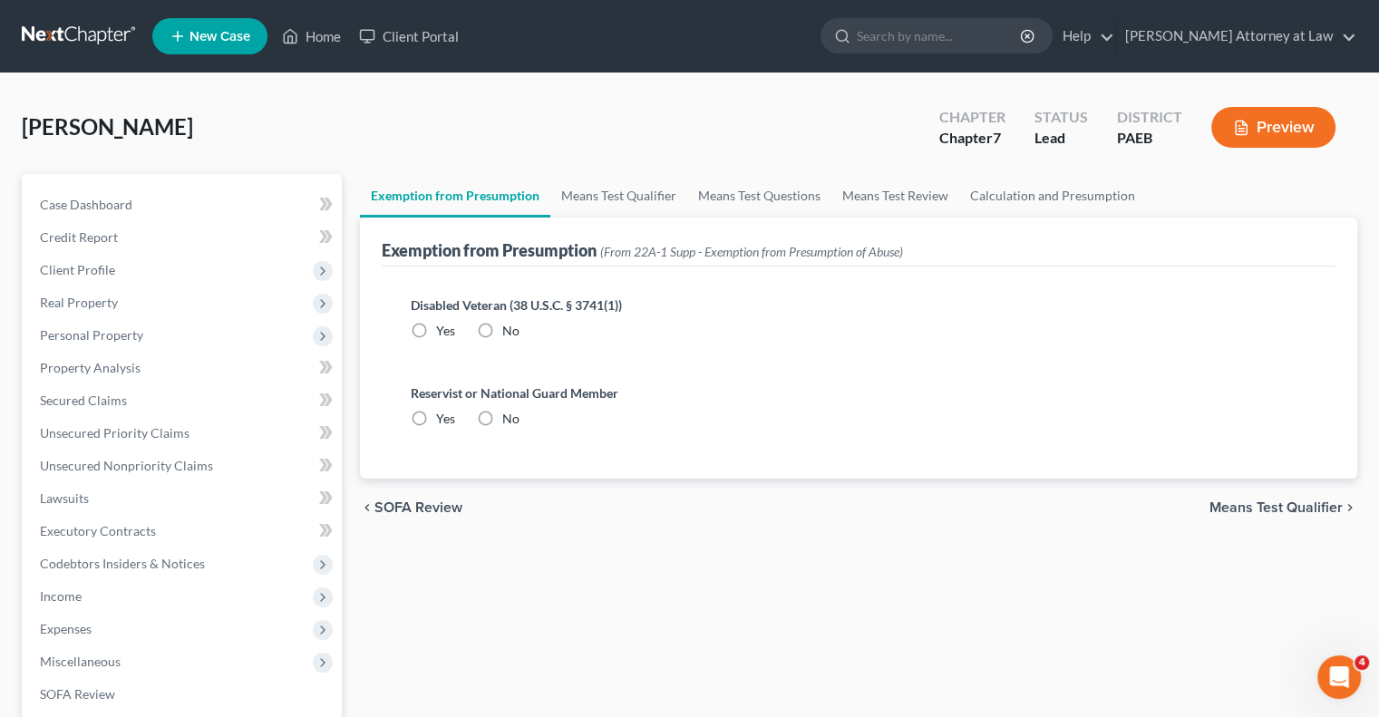
click at [502, 327] on label "No" at bounding box center [510, 331] width 17 height 18
click at [509, 327] on input "No" at bounding box center [515, 328] width 12 height 12
radio input "true"
click at [502, 417] on label "No" at bounding box center [510, 419] width 17 height 18
click at [509, 417] on input "No" at bounding box center [515, 416] width 12 height 12
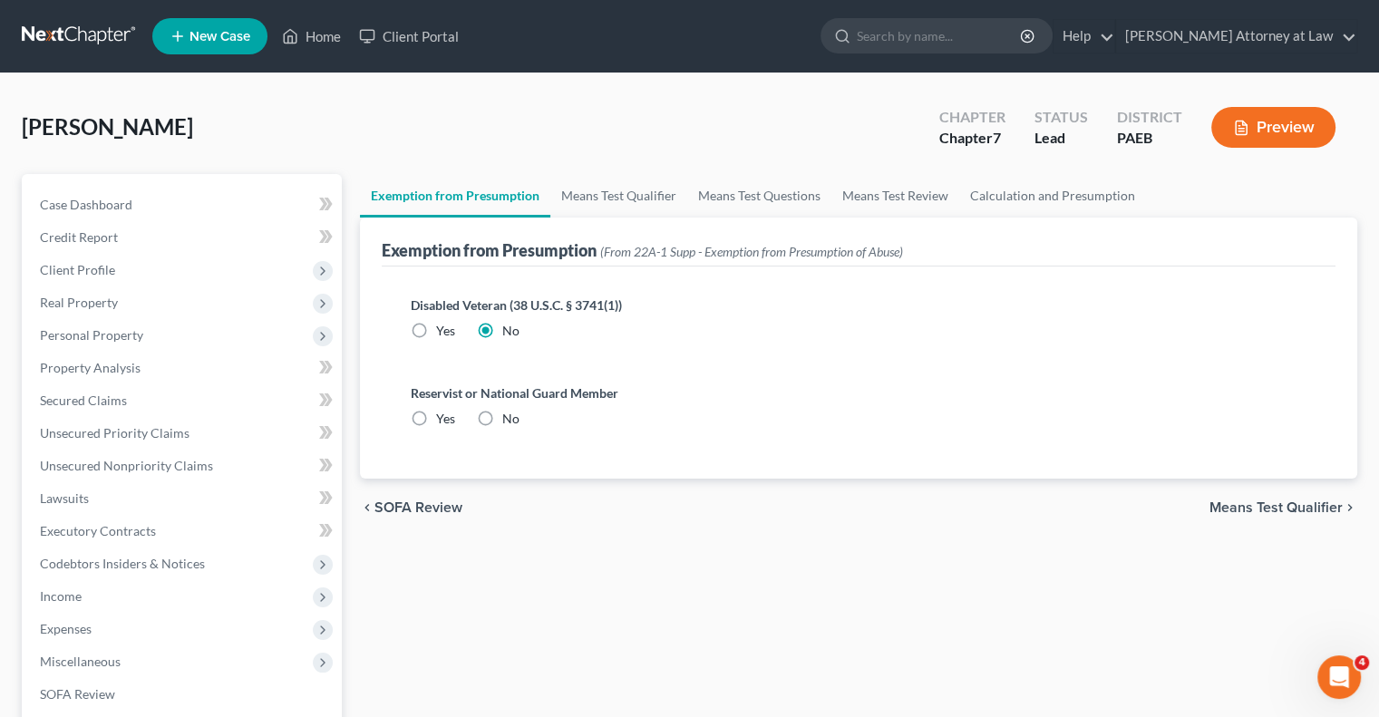
radio input "true"
click at [613, 189] on link "Means Test Qualifier" at bounding box center [618, 196] width 137 height 44
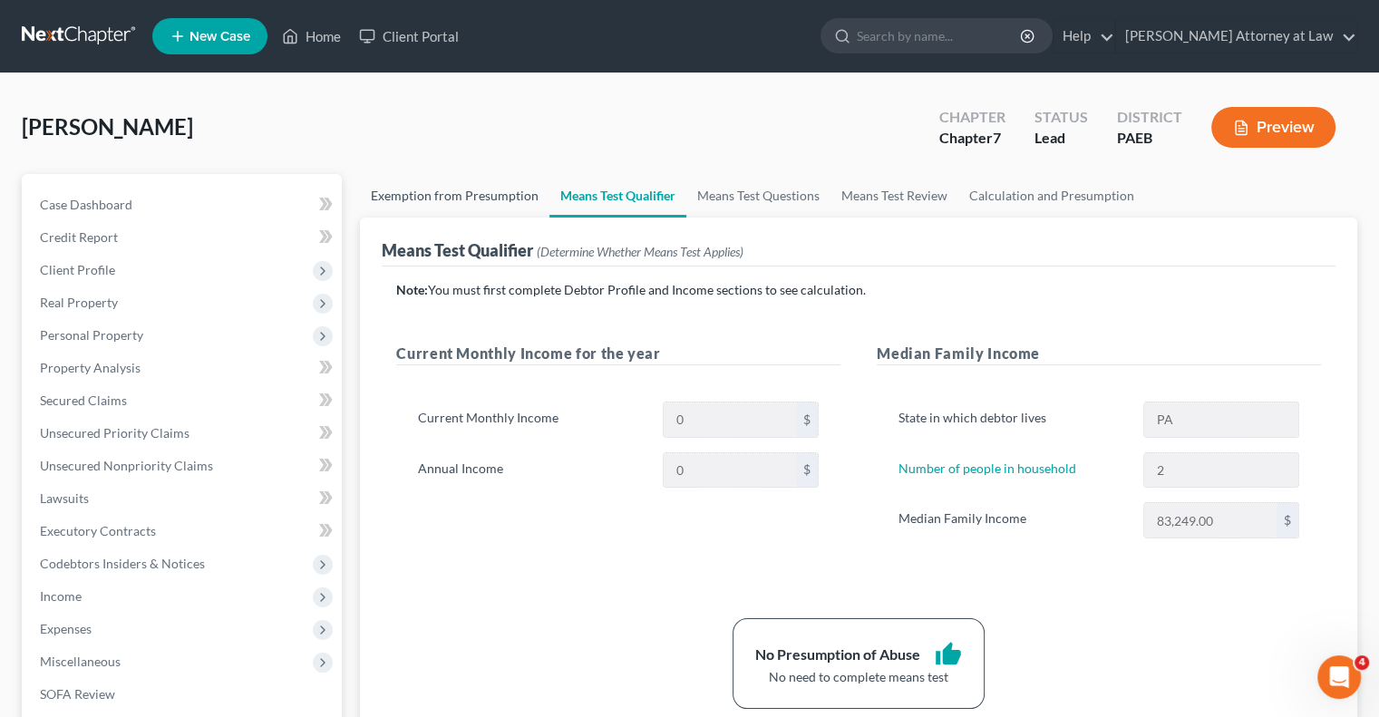
click at [479, 199] on link "Exemption from Presumption" at bounding box center [454, 196] width 189 height 44
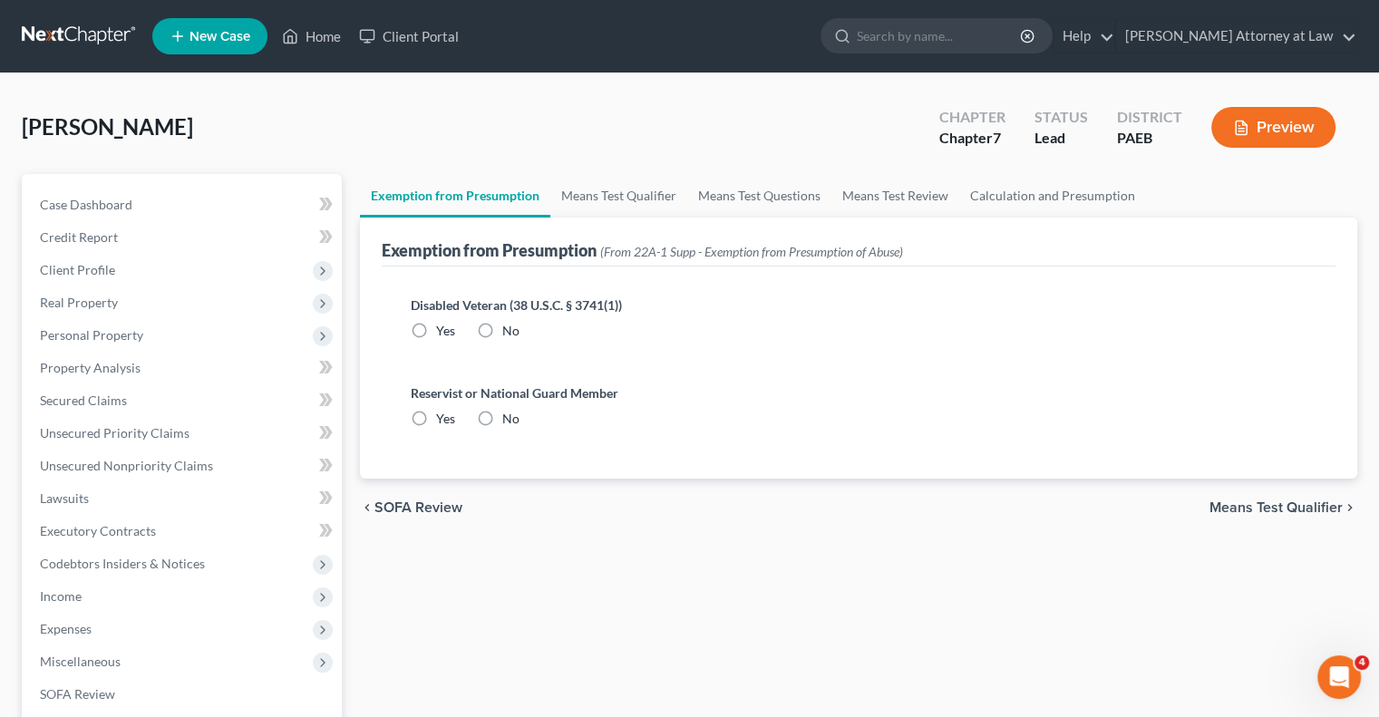
radio input "true"
click at [607, 196] on link "Means Test Qualifier" at bounding box center [618, 196] width 137 height 44
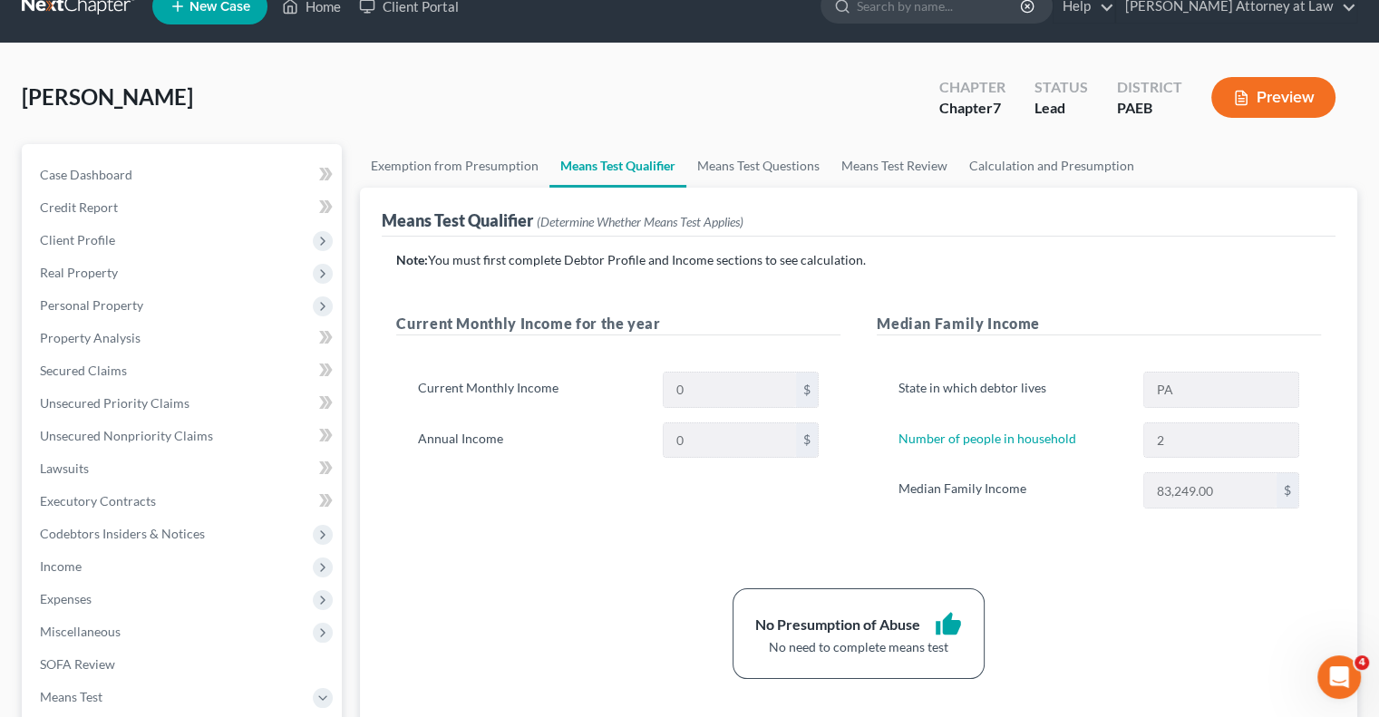
scroll to position [16, 0]
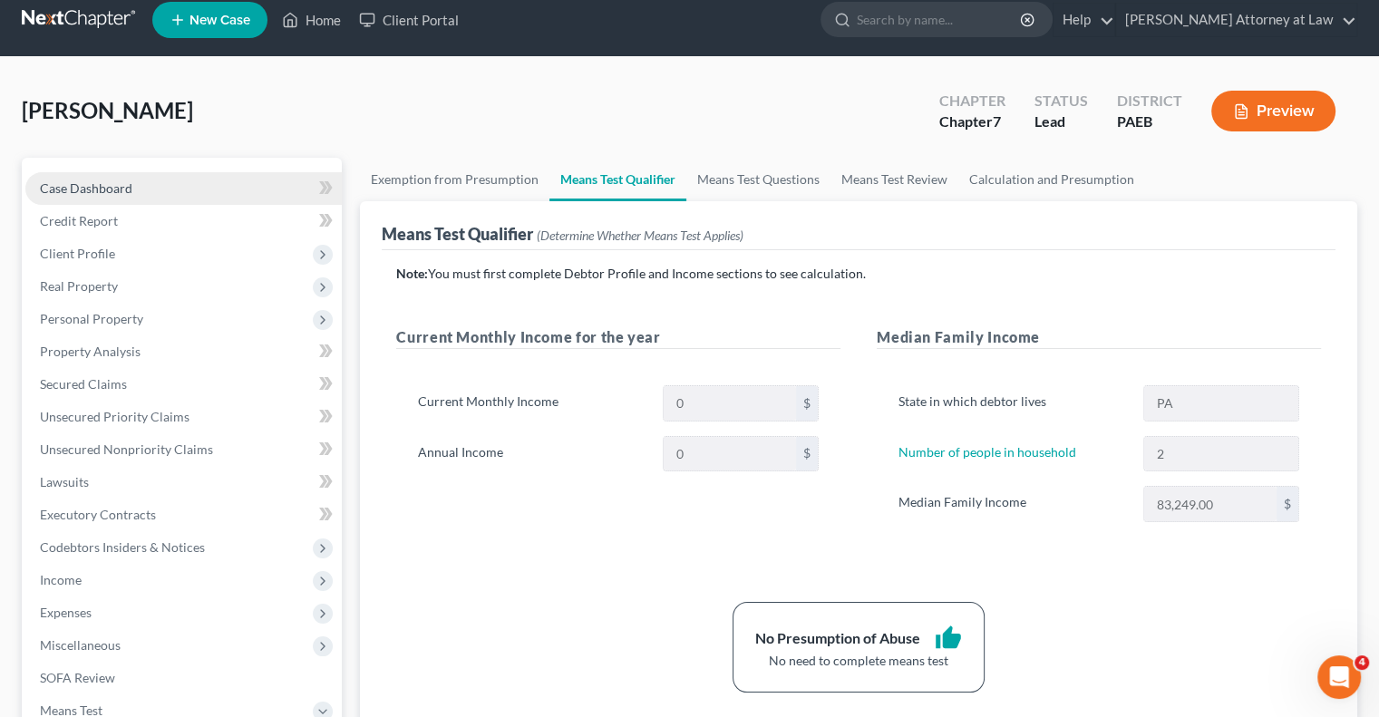
click at [120, 182] on span "Case Dashboard" at bounding box center [86, 187] width 92 height 15
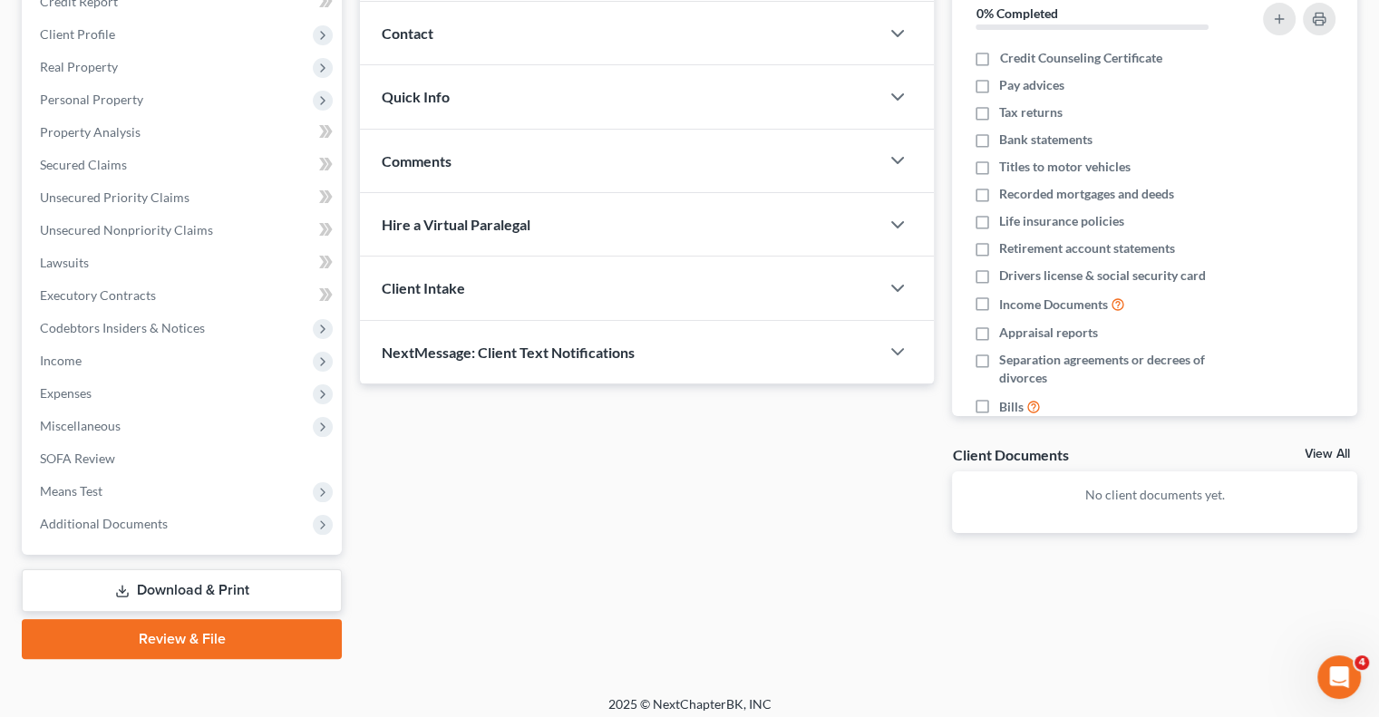
scroll to position [245, 0]
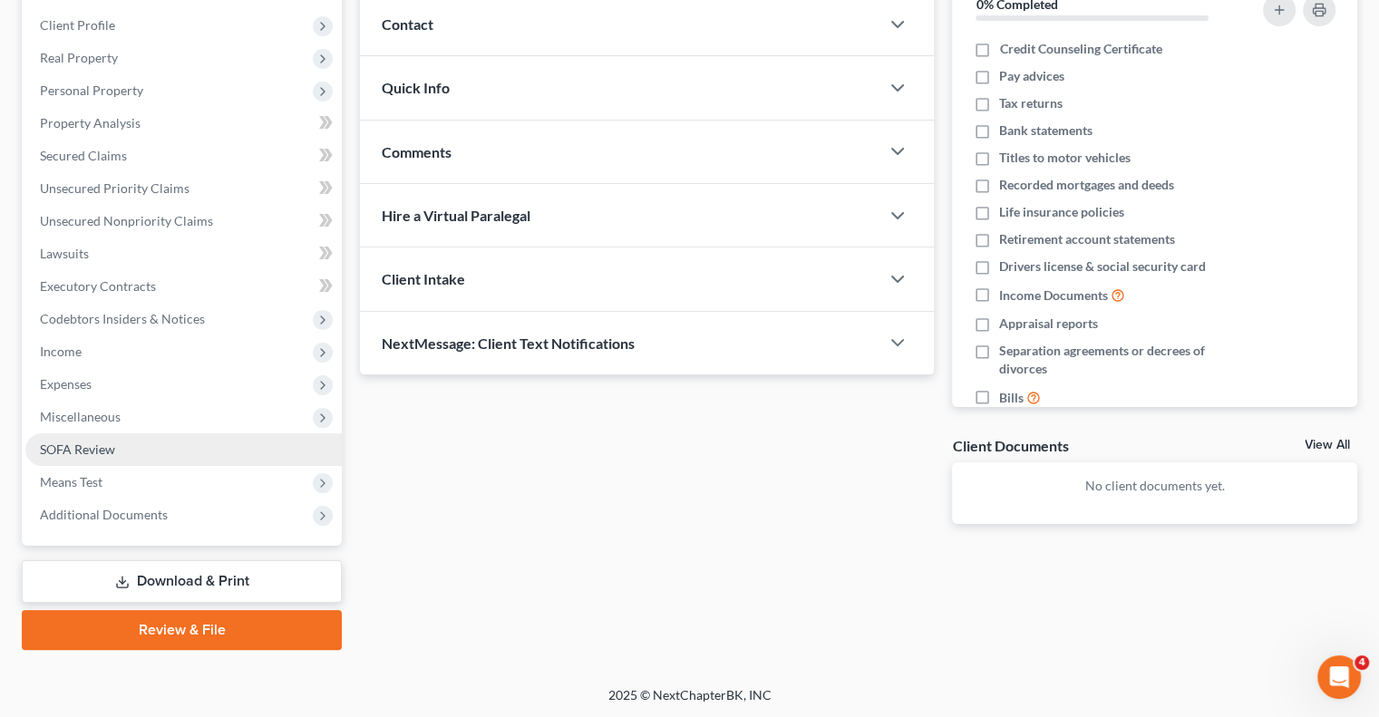
click at [61, 448] on span "SOFA Review" at bounding box center [77, 448] width 75 height 15
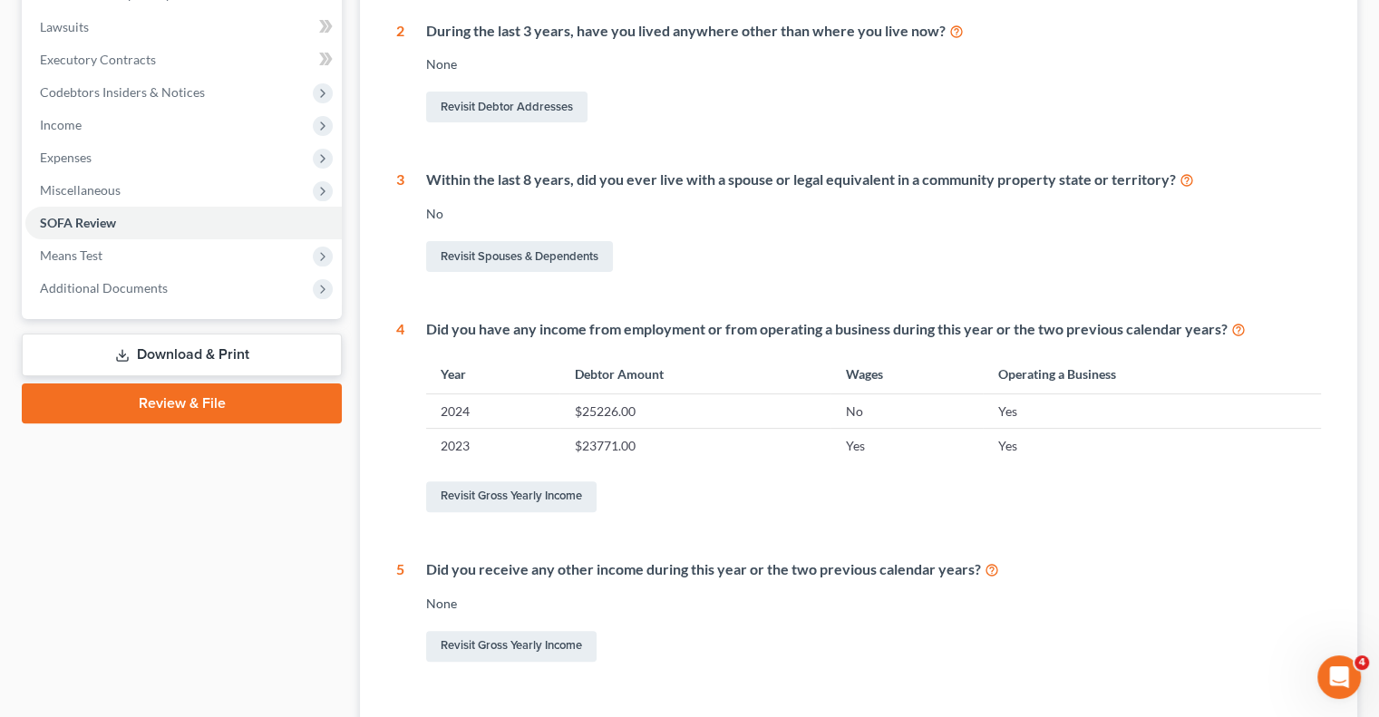
scroll to position [478, 0]
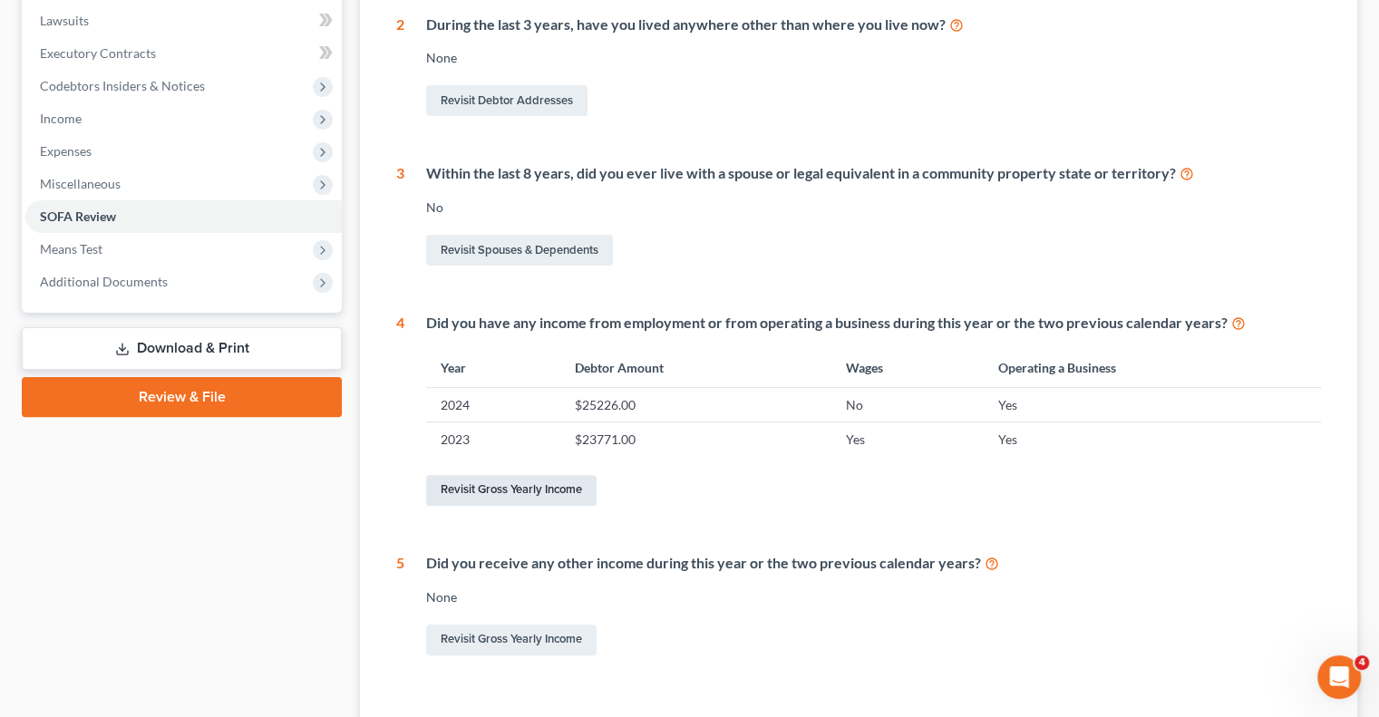
click at [570, 489] on link "Revisit Gross Yearly Income" at bounding box center [511, 490] width 170 height 31
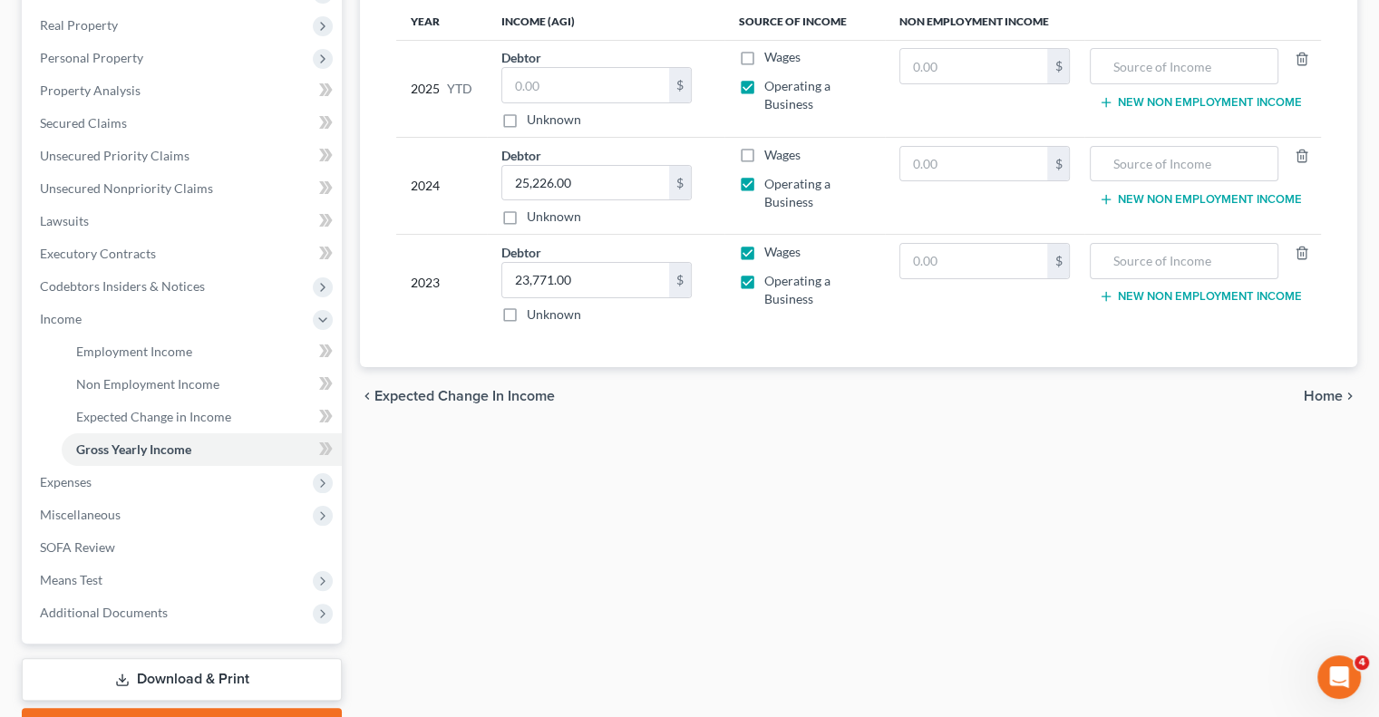
scroll to position [280, 0]
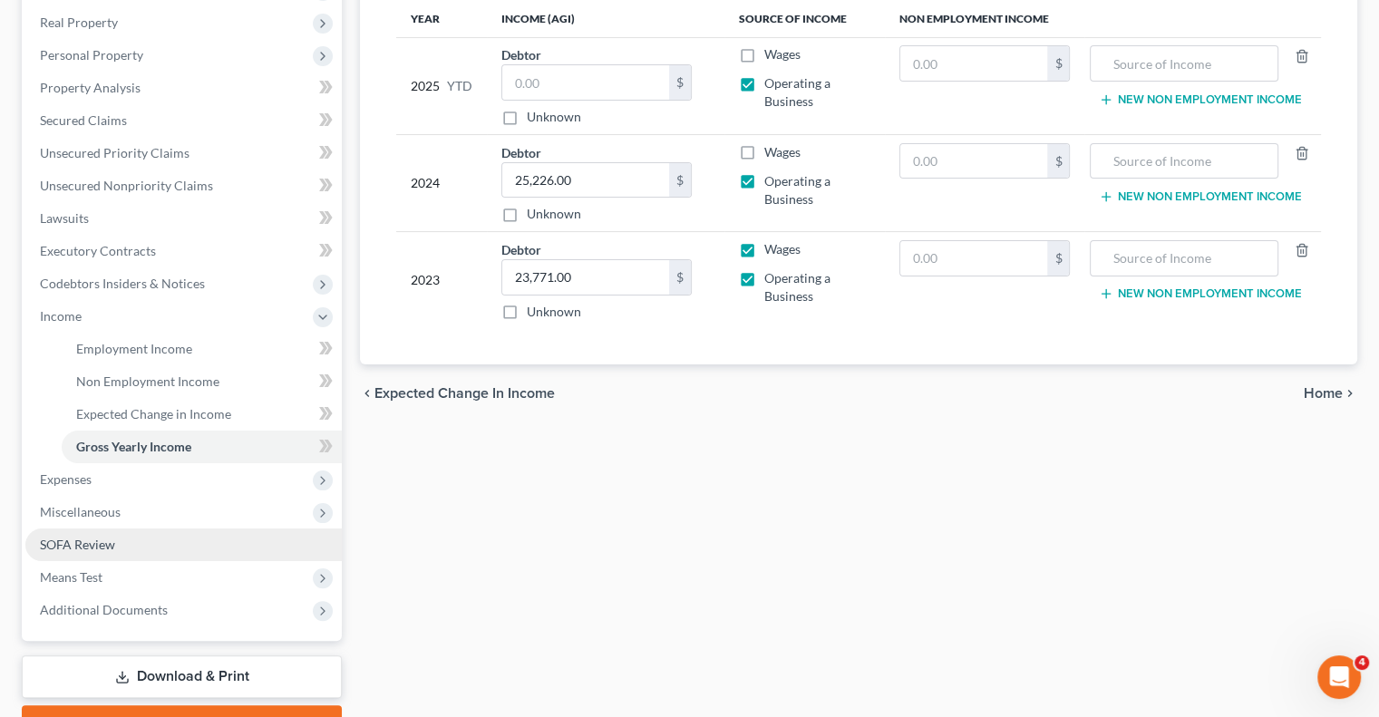
click at [105, 542] on span "SOFA Review" at bounding box center [77, 544] width 75 height 15
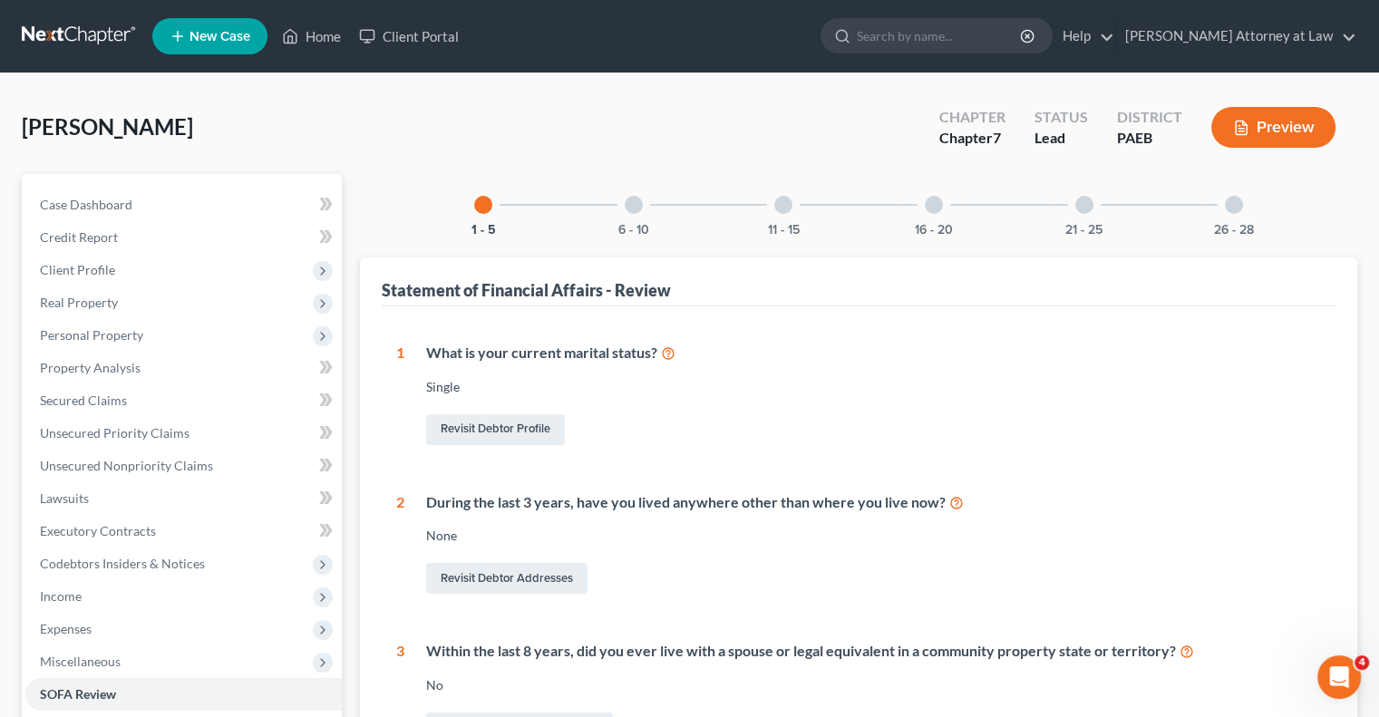
click at [632, 209] on div at bounding box center [633, 205] width 18 height 18
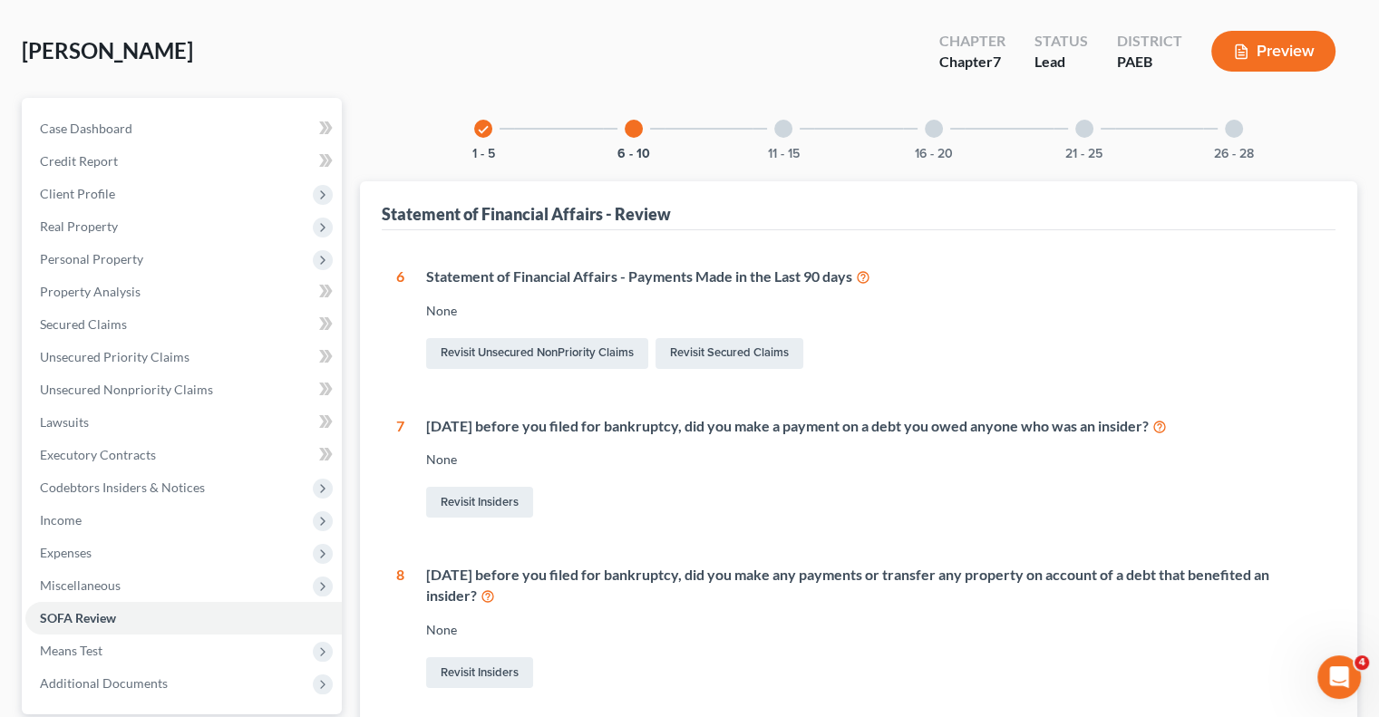
scroll to position [75, 0]
click at [779, 137] on div at bounding box center [783, 130] width 18 height 18
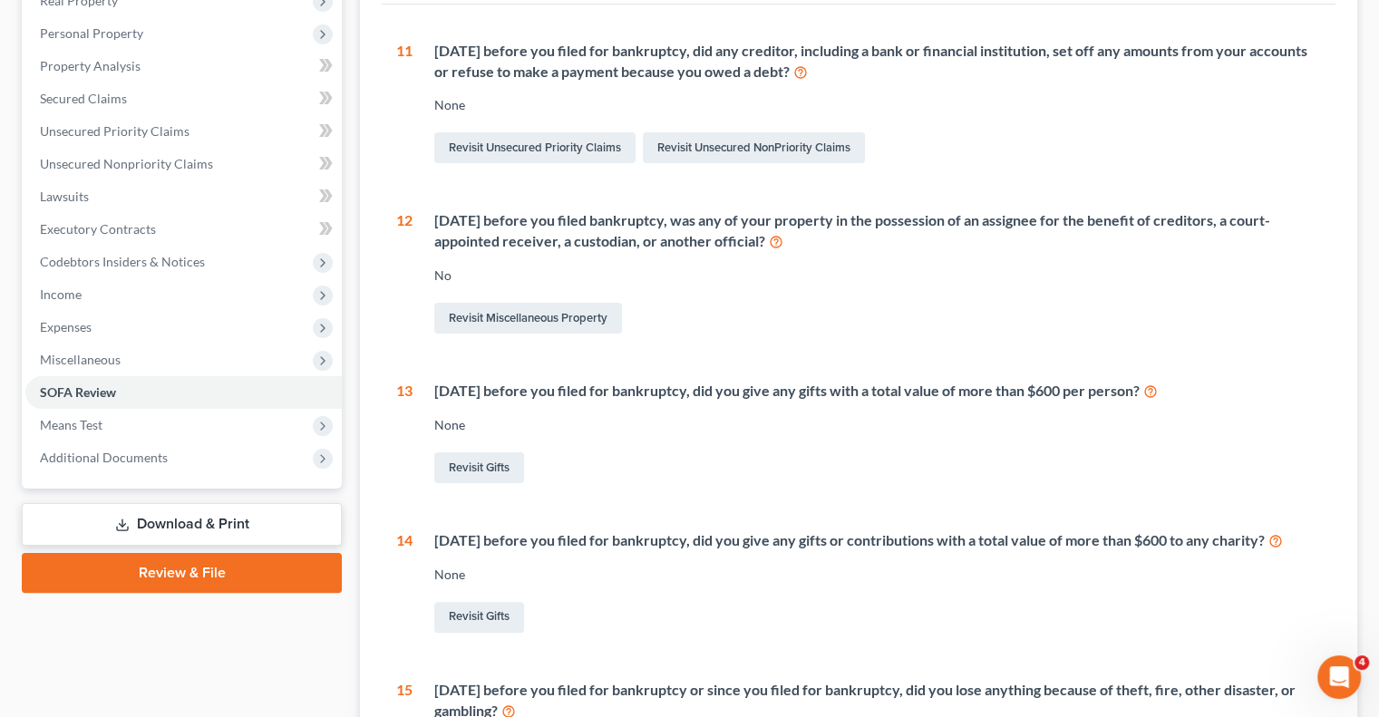
scroll to position [304, 0]
click at [493, 464] on link "Revisit Gifts" at bounding box center [479, 465] width 90 height 31
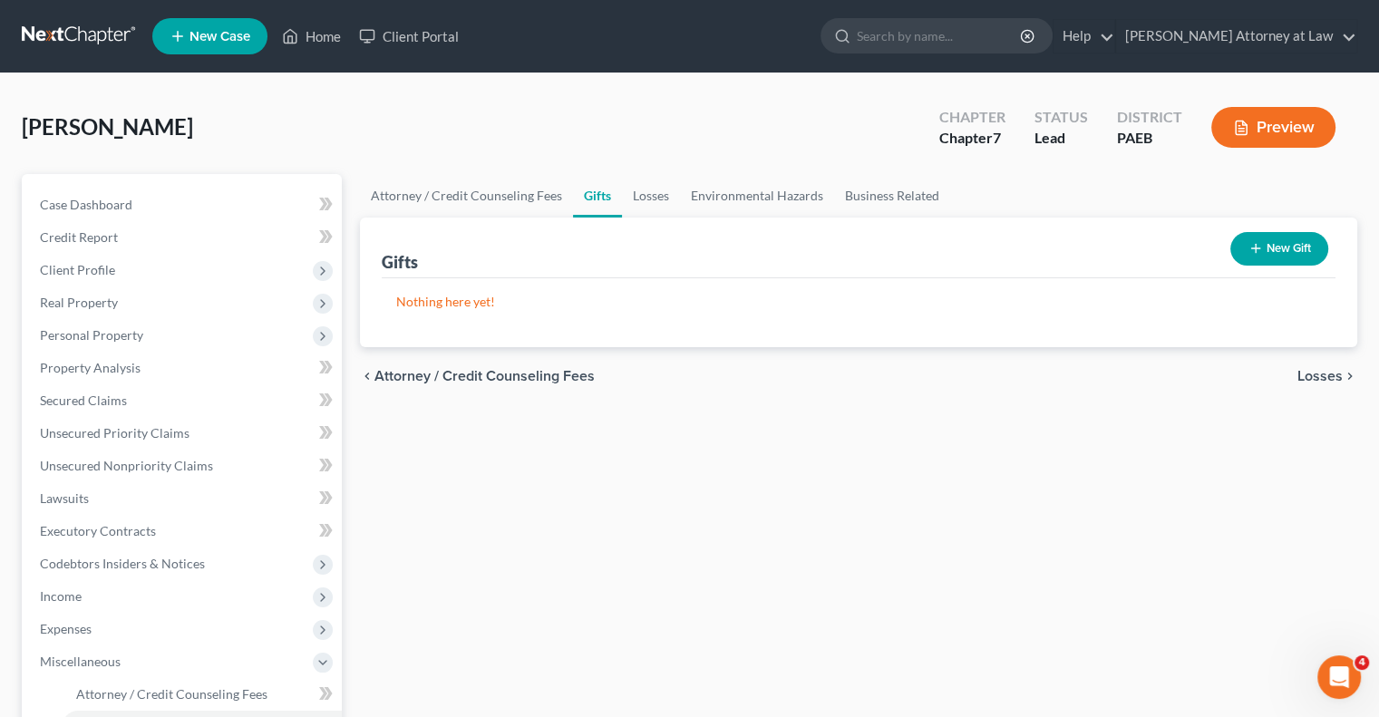
click at [1271, 250] on button "New Gift" at bounding box center [1279, 249] width 98 height 34
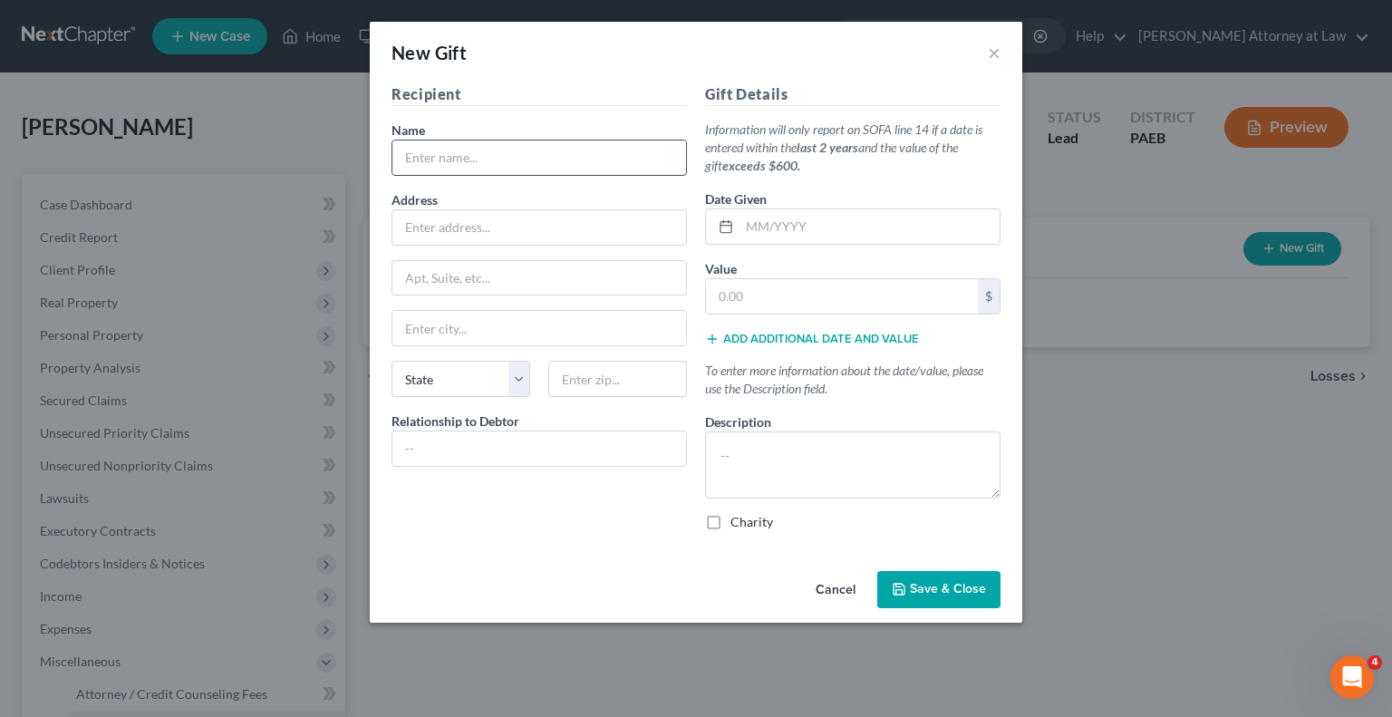
click at [433, 165] on input "text" at bounding box center [539, 157] width 294 height 34
type input "[PERSON_NAME]"
click at [428, 227] on input "text" at bounding box center [539, 227] width 294 height 34
type input "[STREET_ADDRESS][PERSON_NAME]"
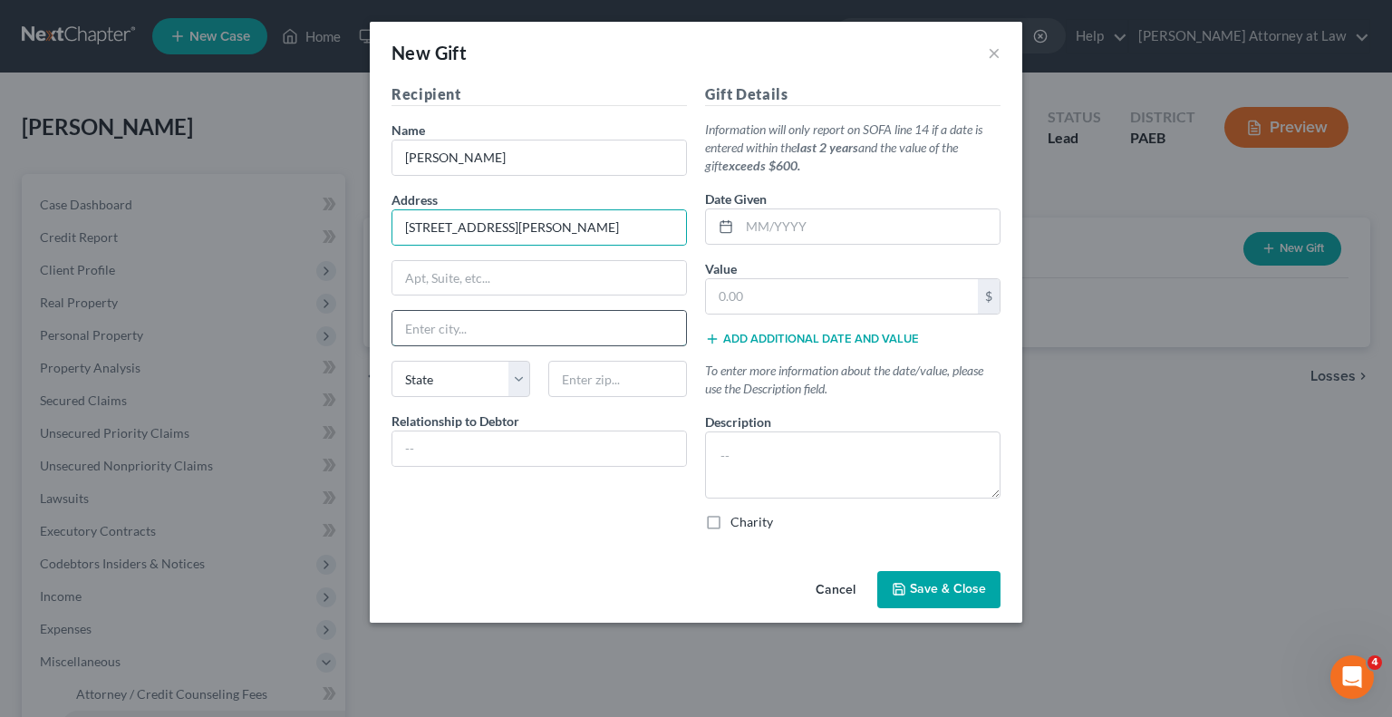
click at [528, 322] on input "text" at bounding box center [539, 328] width 294 height 34
type input "Upper [PERSON_NAME]"
click at [517, 382] on select "State [US_STATE] AK AR AZ CA CO CT DE DC [GEOGRAPHIC_DATA] [GEOGRAPHIC_DATA] GU…" at bounding box center [461, 379] width 139 height 36
select select "39"
click at [392, 361] on select "State [US_STATE] AK AR AZ CA CO CT DE DC [GEOGRAPHIC_DATA] [GEOGRAPHIC_DATA] GU…" at bounding box center [461, 379] width 139 height 36
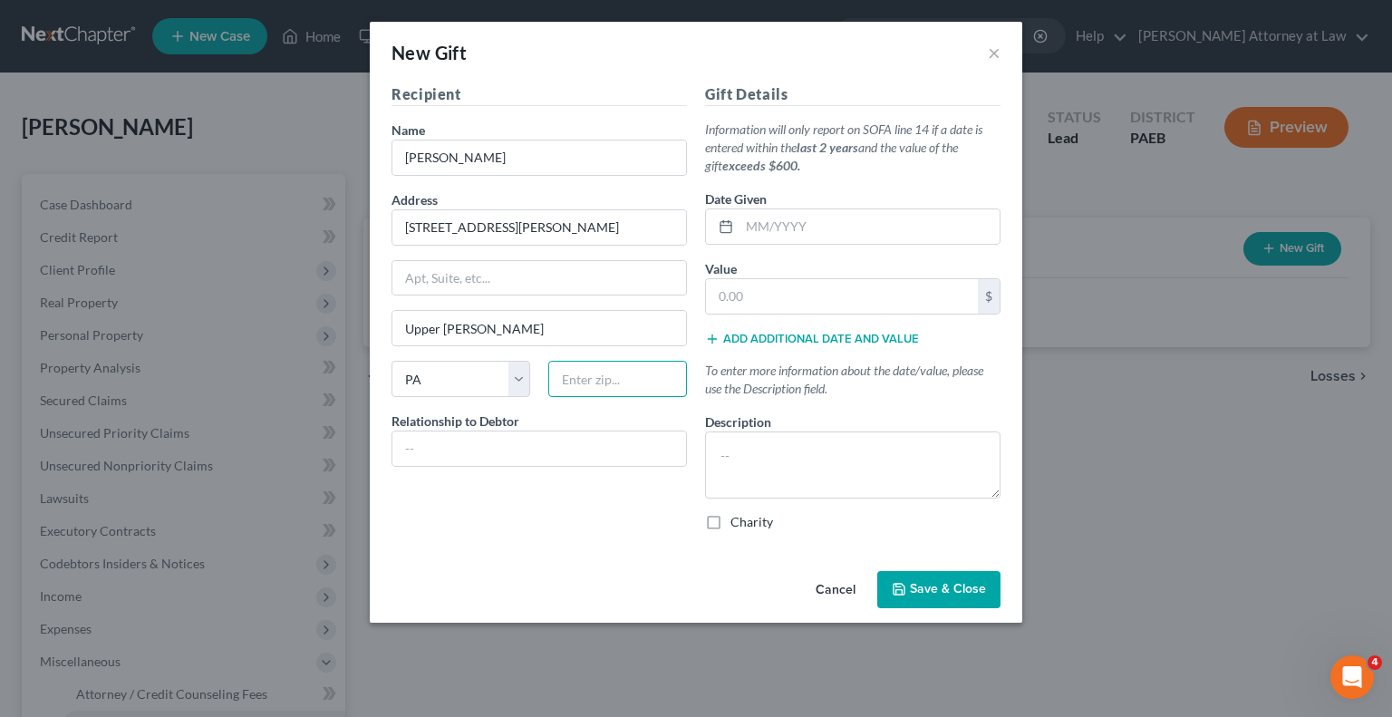
click at [604, 379] on input "text" at bounding box center [617, 379] width 139 height 36
type input "19082"
click at [501, 447] on input "text" at bounding box center [539, 448] width 294 height 34
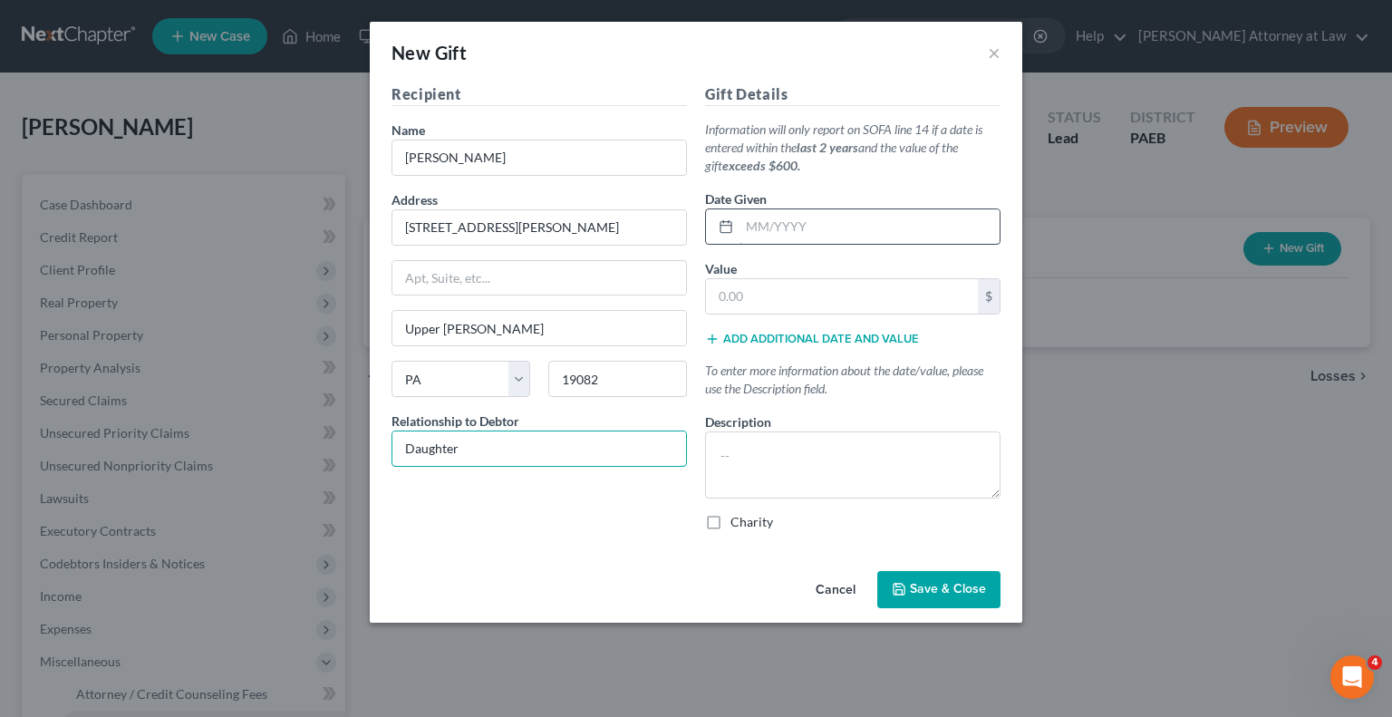
type input "Daughter"
click at [786, 228] on input "text" at bounding box center [870, 226] width 260 height 34
type input "Various"
click at [769, 294] on input "text" at bounding box center [842, 296] width 272 height 34
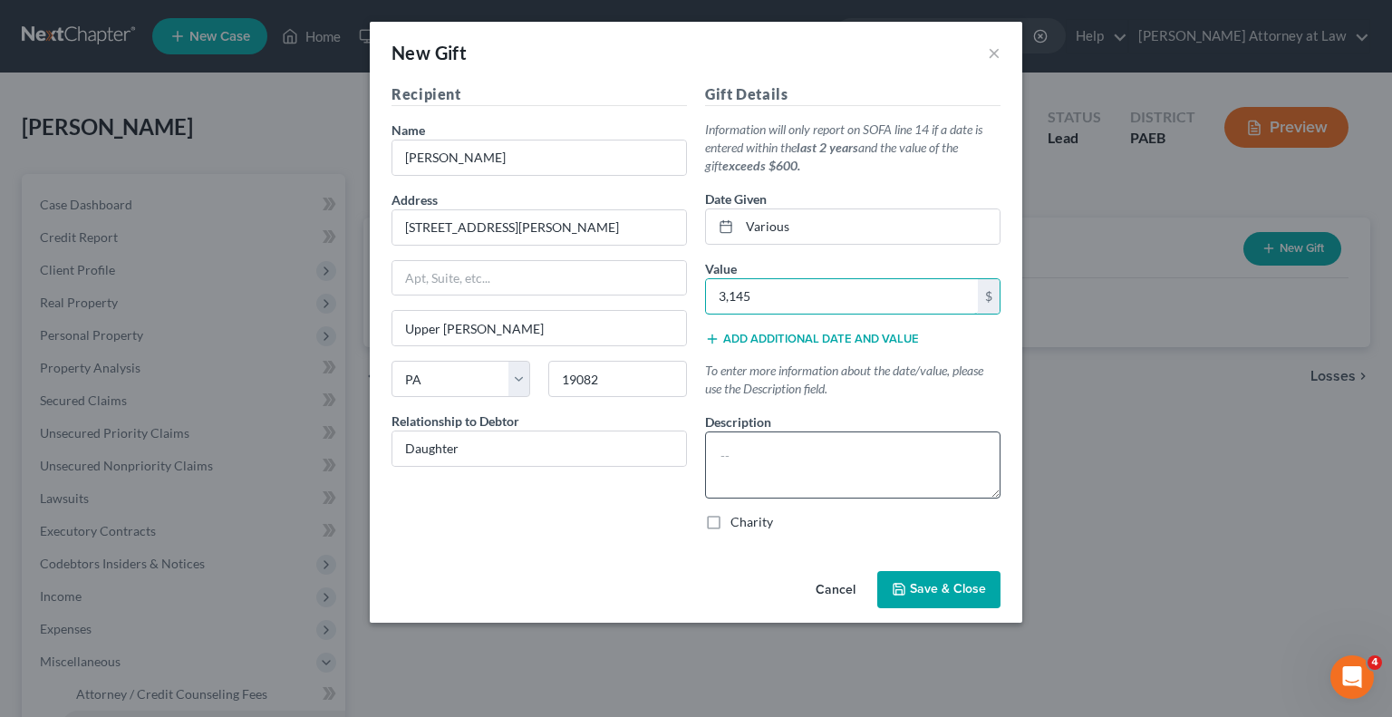
type input "3,145"
click at [747, 460] on textarea at bounding box center [852, 464] width 295 height 67
type textarea "To help with personal expenses"
click at [948, 591] on span "Save & Close" at bounding box center [948, 589] width 76 height 15
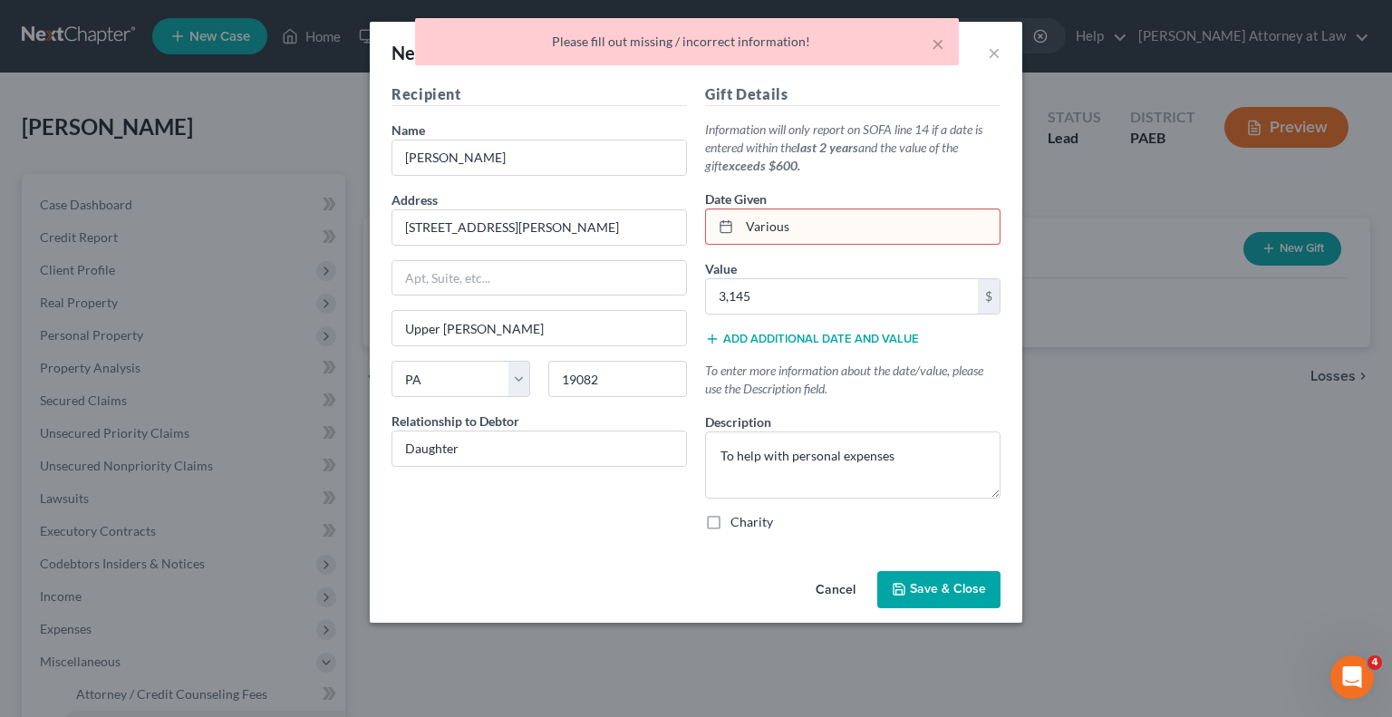
click at [816, 225] on input "Various" at bounding box center [870, 226] width 260 height 34
type input "V"
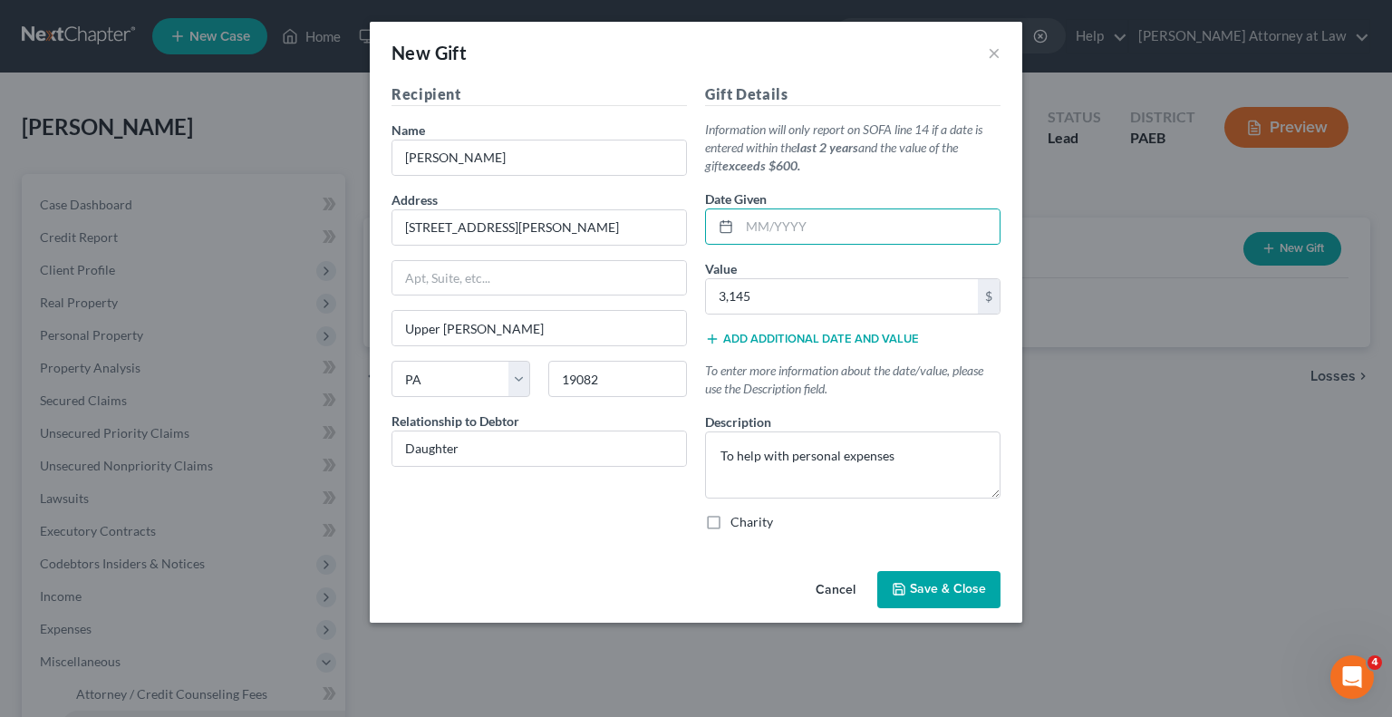
click at [917, 585] on span "Save & Close" at bounding box center [948, 589] width 76 height 15
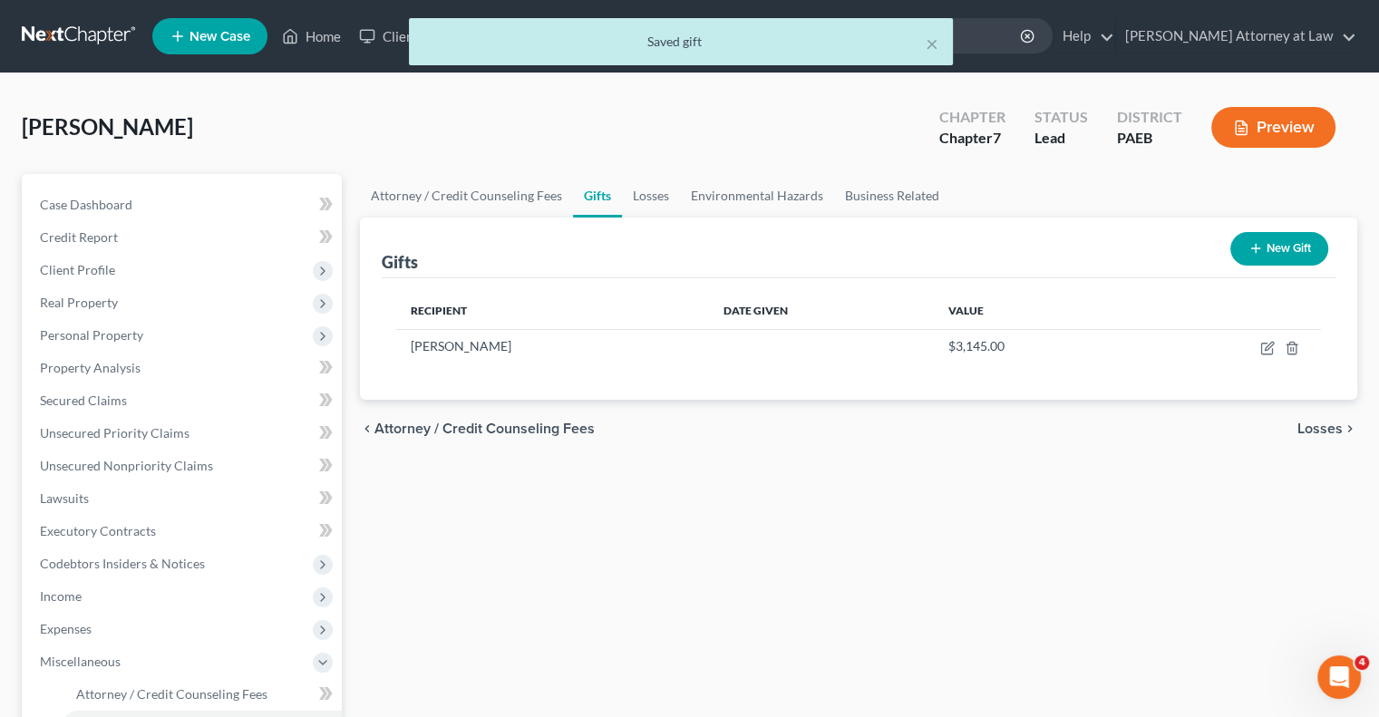
click at [1248, 252] on icon "button" at bounding box center [1255, 248] width 15 height 15
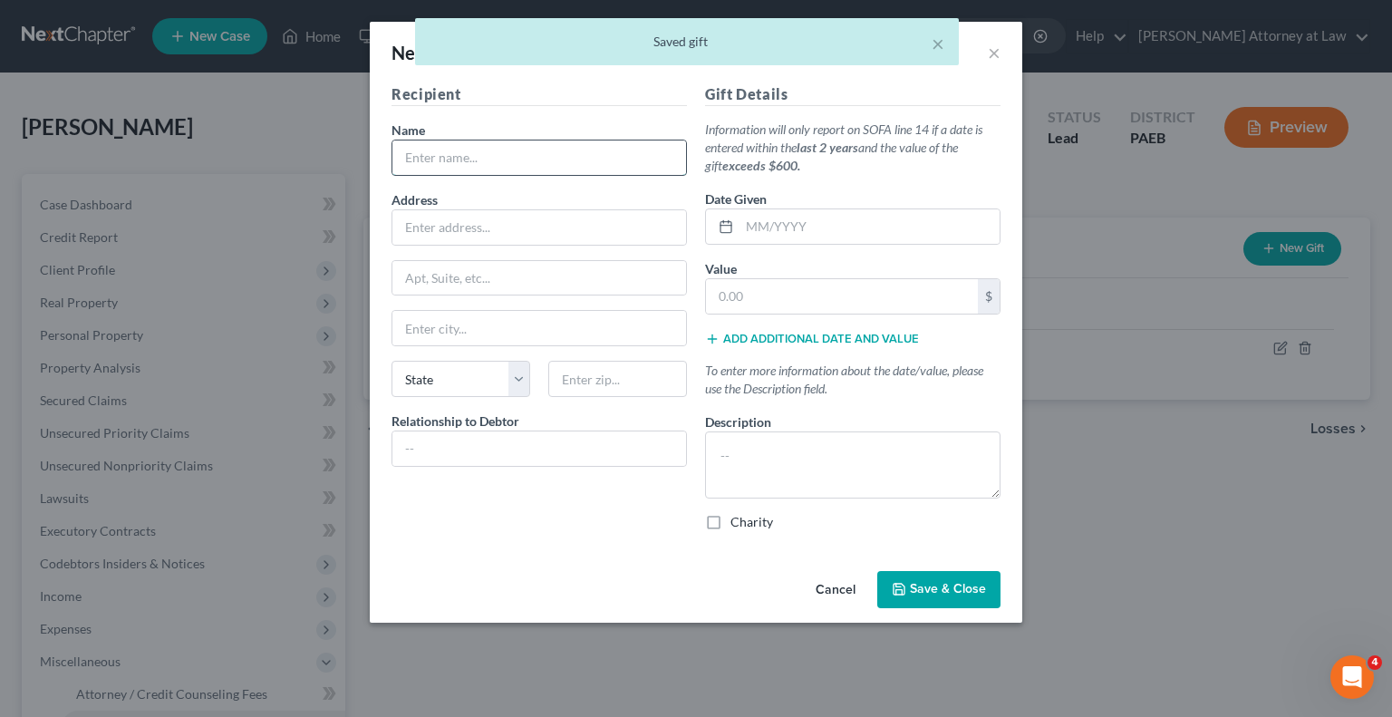
click at [493, 158] on input "text" at bounding box center [539, 157] width 294 height 34
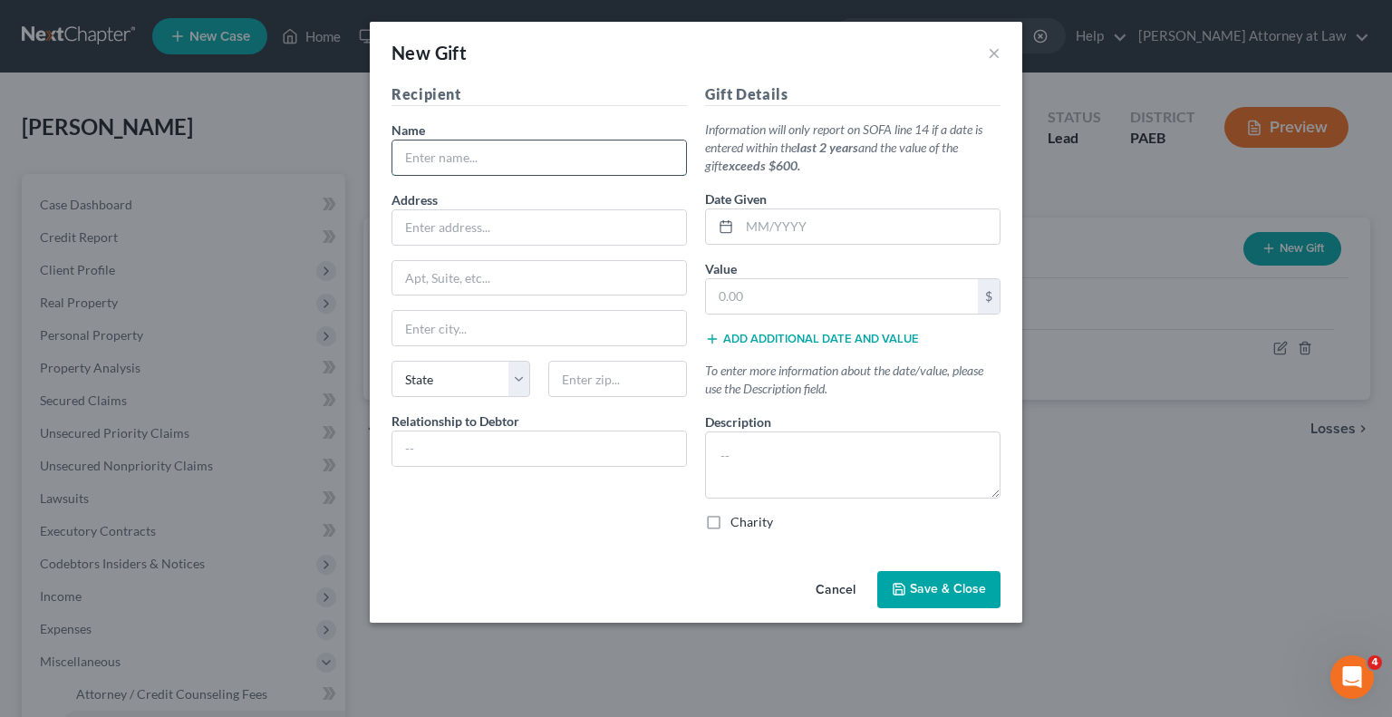
click at [493, 158] on input "text" at bounding box center [539, 157] width 294 height 34
type input "[PERSON_NAME]"
click at [459, 229] on input "text" at bounding box center [539, 227] width 294 height 34
type input "[STREET_ADDRESS][PERSON_NAME]"
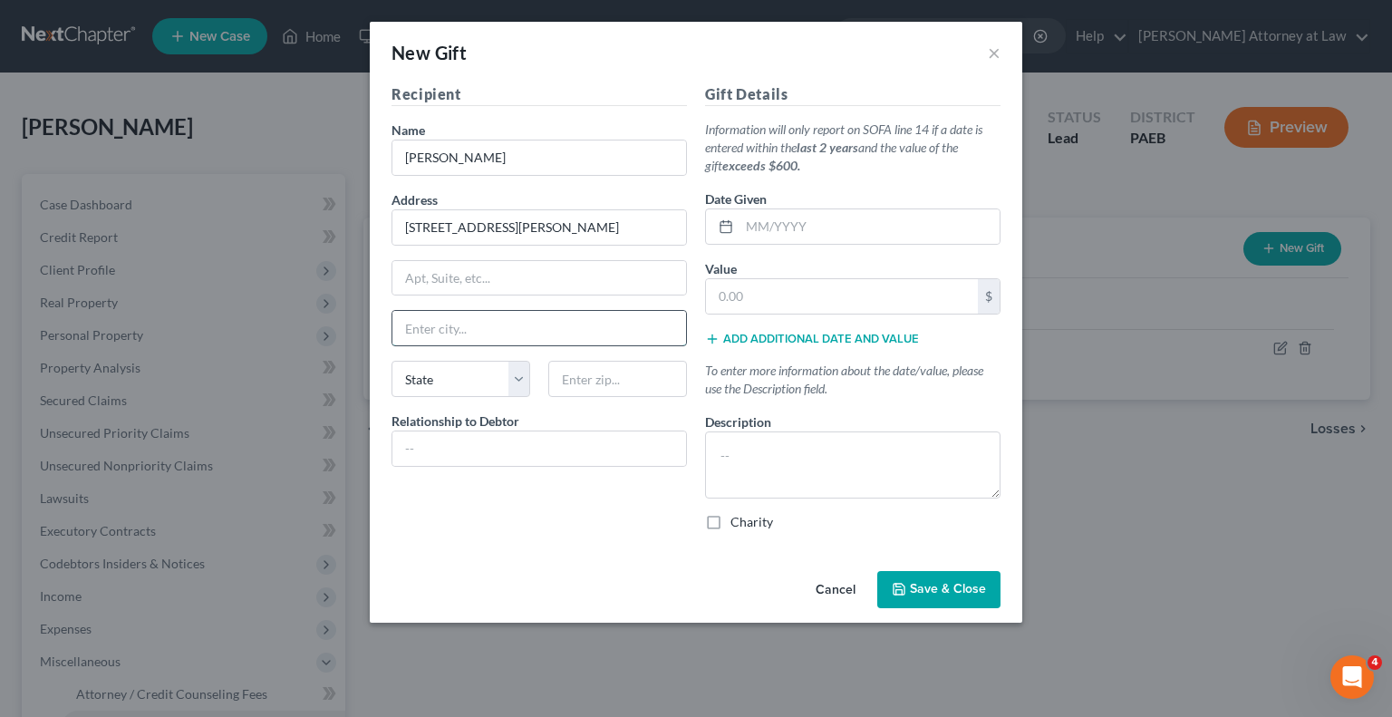
click at [498, 323] on input "text" at bounding box center [539, 328] width 294 height 34
type input "Upper [PERSON_NAME]"
click at [526, 380] on select "State [US_STATE] AK AR AZ CA CO CT DE DC [GEOGRAPHIC_DATA] [GEOGRAPHIC_DATA] GU…" at bounding box center [461, 379] width 139 height 36
select select "39"
click at [392, 361] on select "State [US_STATE] AK AR AZ CA CO CT DE DC [GEOGRAPHIC_DATA] [GEOGRAPHIC_DATA] GU…" at bounding box center [461, 379] width 139 height 36
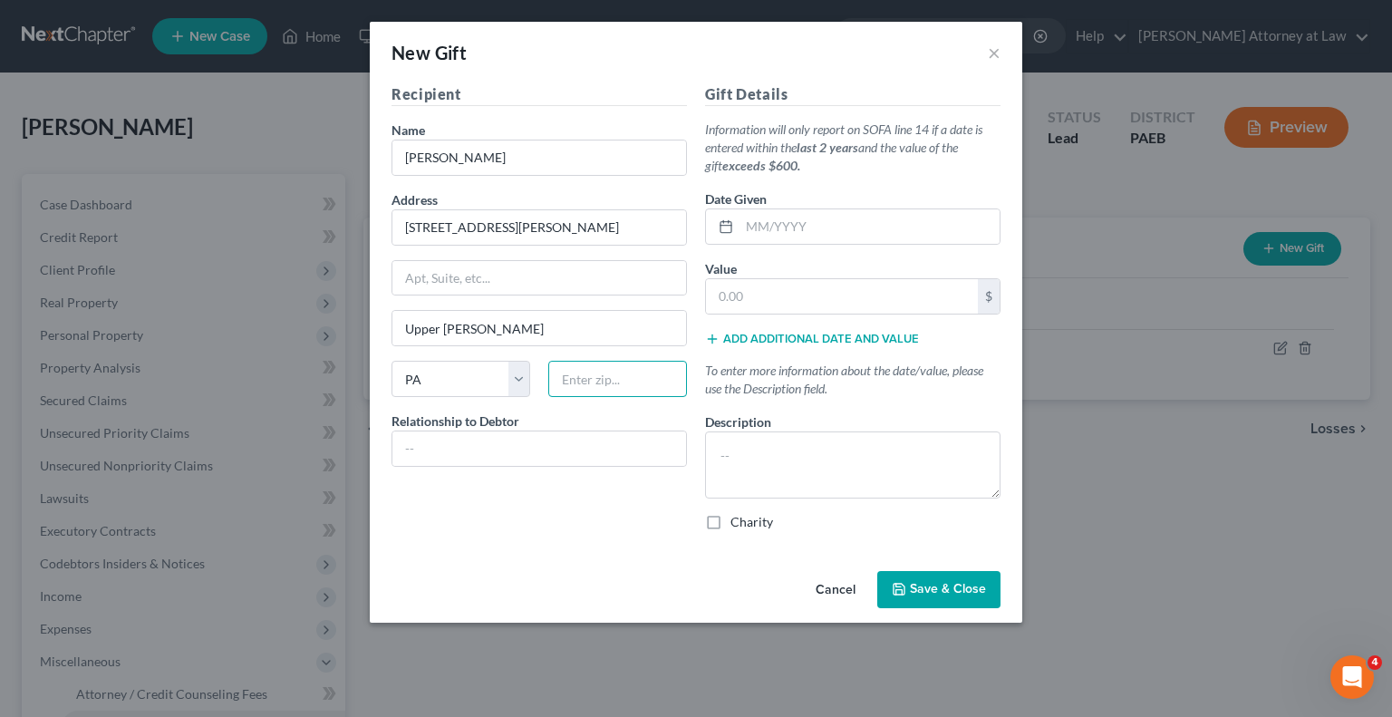
click at [602, 379] on input "text" at bounding box center [617, 379] width 139 height 36
type input "19082"
click at [503, 450] on input "text" at bounding box center [539, 448] width 294 height 34
type input "Daughter"
click at [779, 297] on input "text" at bounding box center [842, 296] width 272 height 34
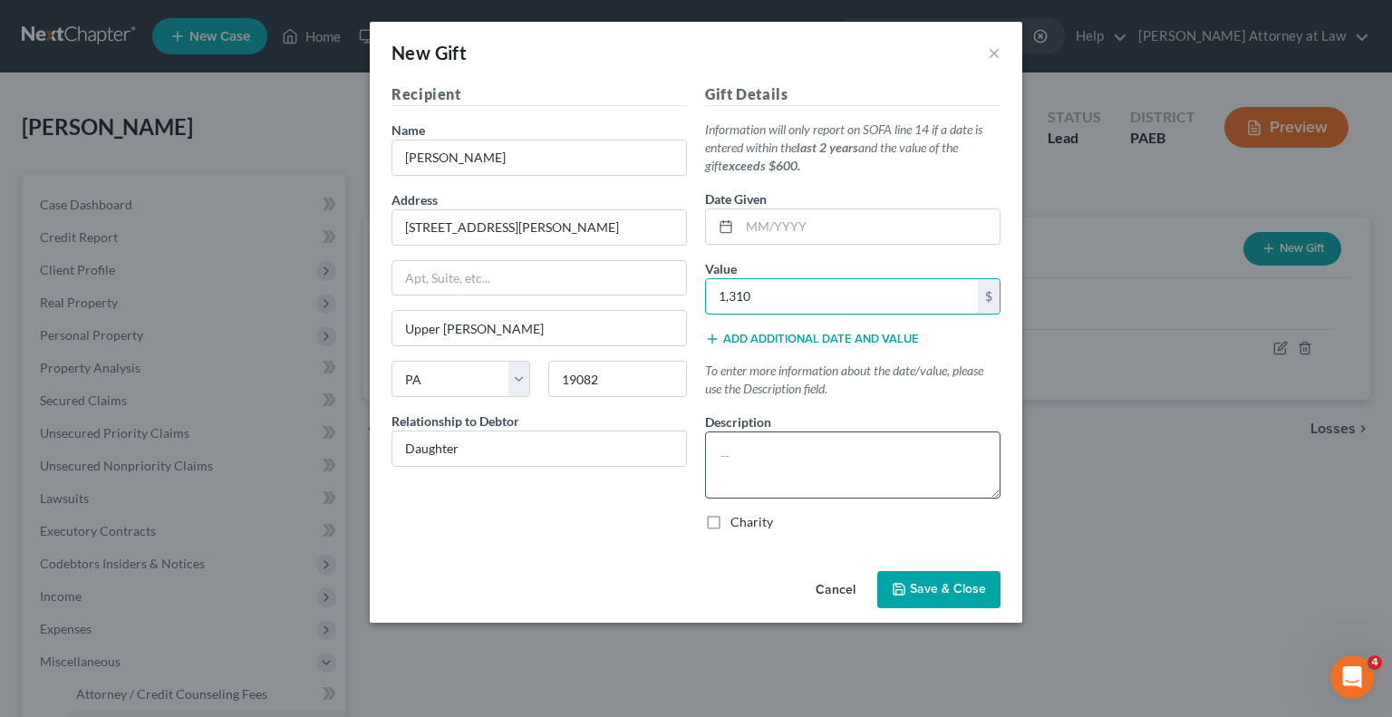
type input "1,310"
click at [760, 460] on textarea at bounding box center [852, 464] width 295 height 67
type textarea "Gift to help with personal expenses"
click at [922, 586] on span "Save & Close" at bounding box center [948, 589] width 76 height 15
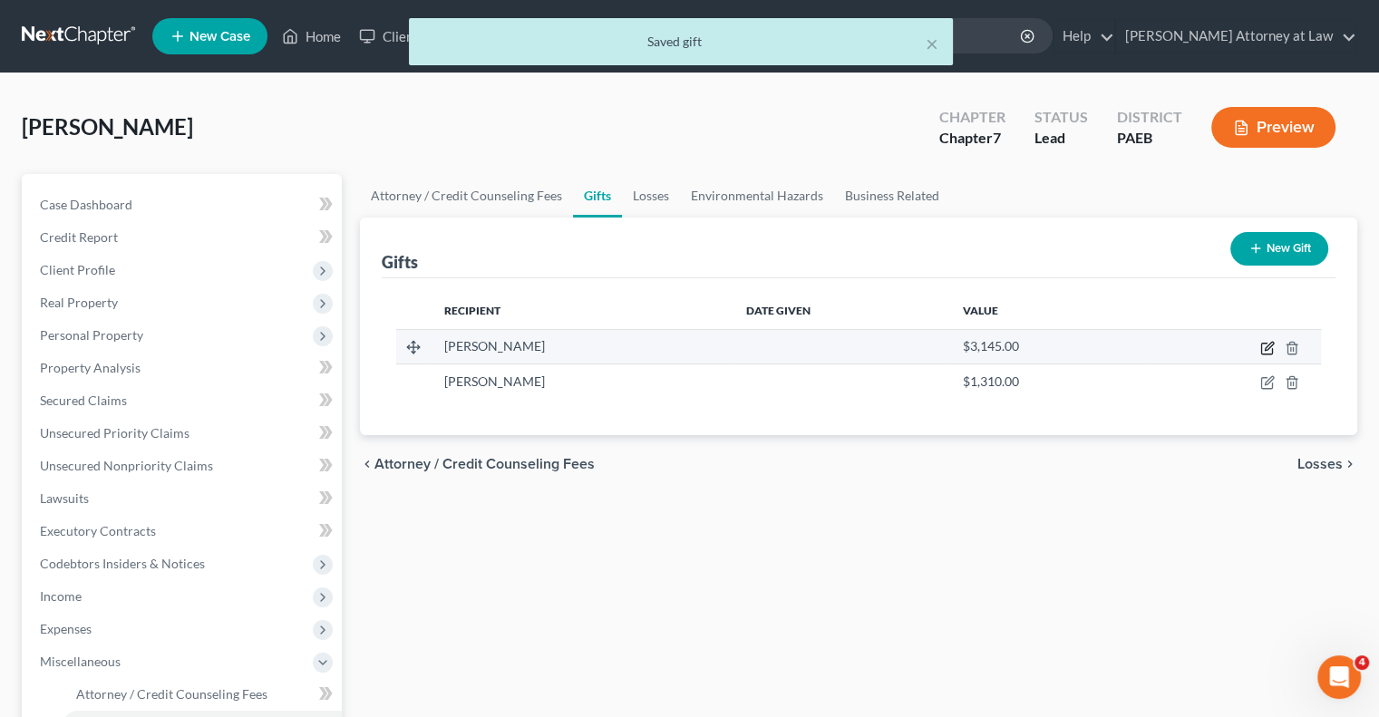
click at [1263, 346] on icon "button" at bounding box center [1267, 348] width 15 height 15
select select "39"
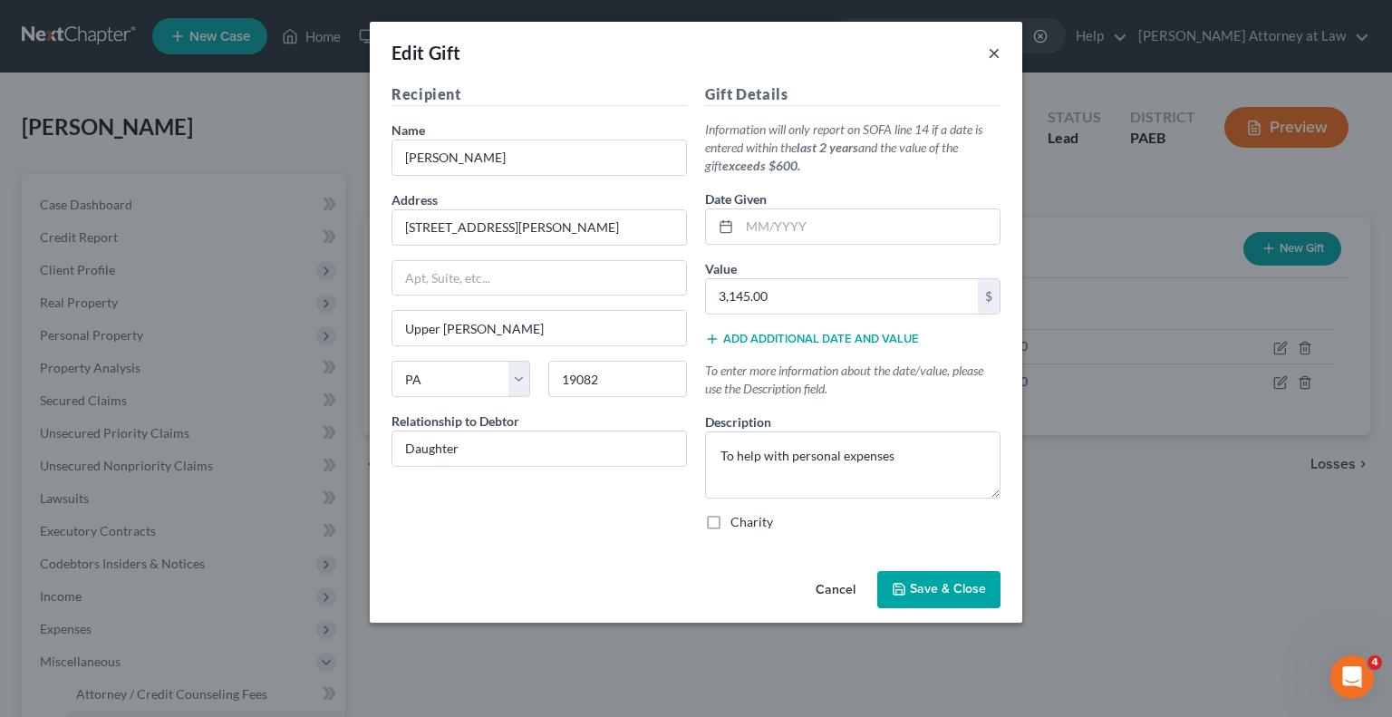
click at [993, 53] on button "×" at bounding box center [994, 53] width 13 height 22
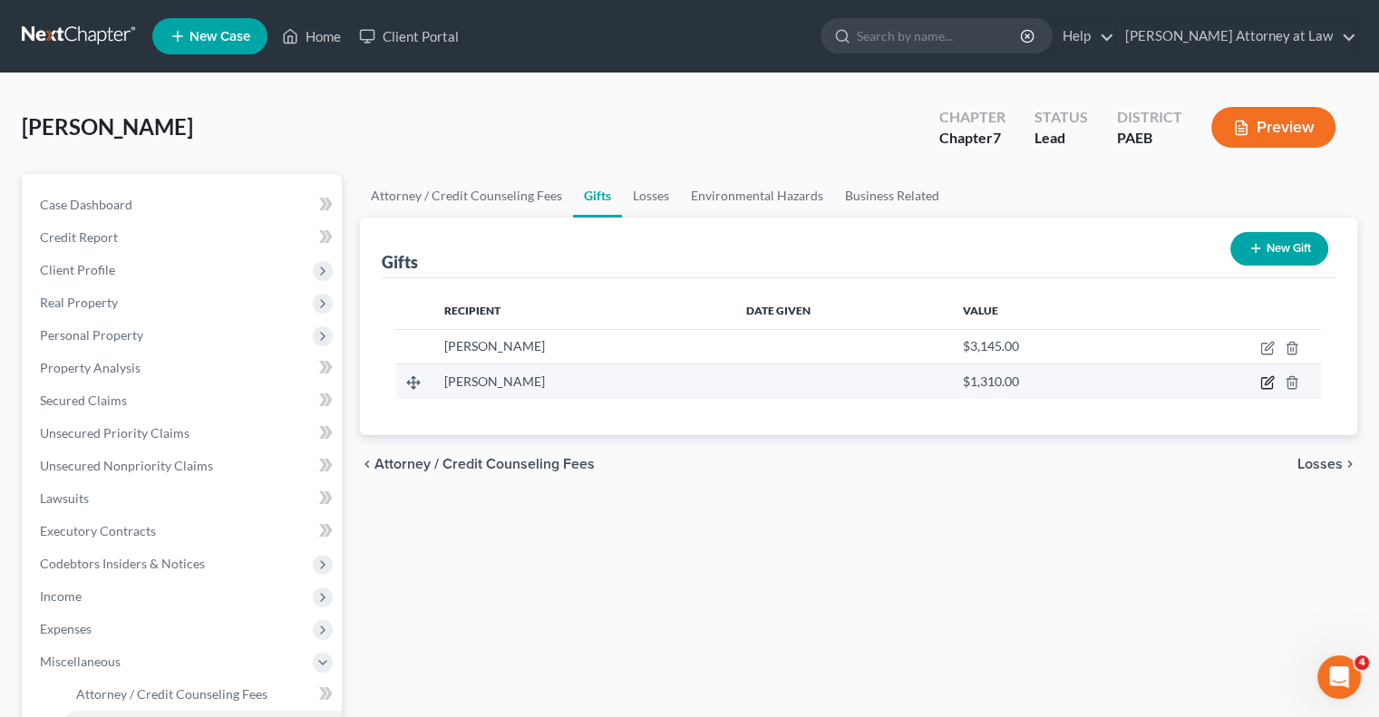
click at [1265, 379] on icon "button" at bounding box center [1267, 382] width 15 height 15
select select "39"
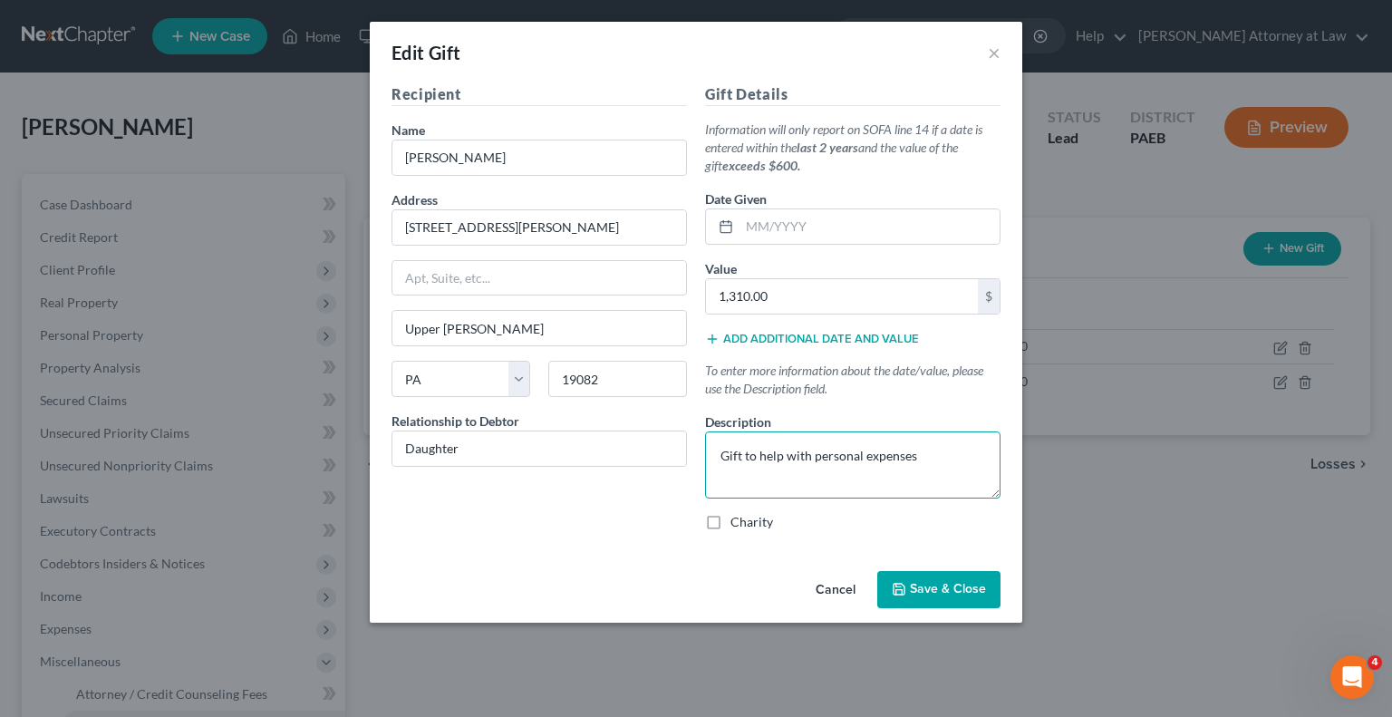
click at [749, 456] on textarea "Gift to help with personal expenses" at bounding box center [852, 464] width 295 height 67
type textarea "To help with personal expenses"
click at [926, 597] on button "Save & Close" at bounding box center [938, 590] width 123 height 38
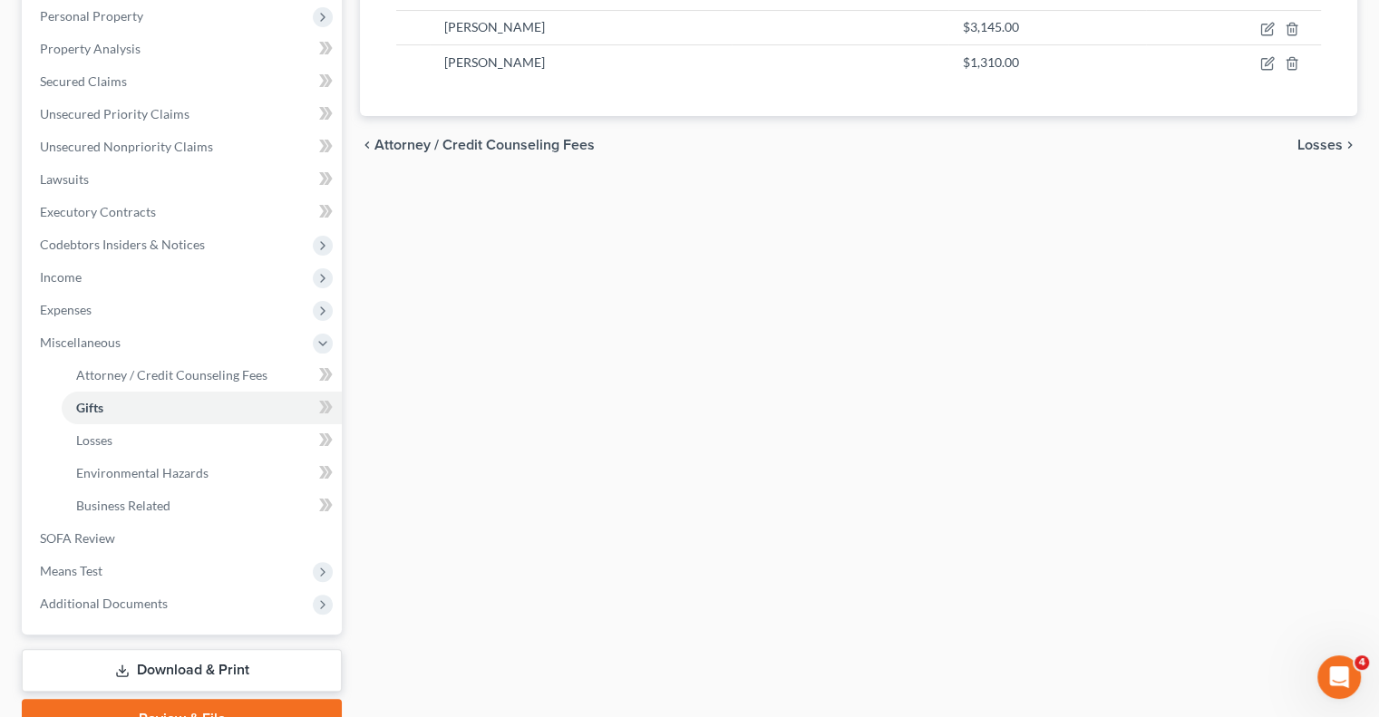
scroll to position [326, 0]
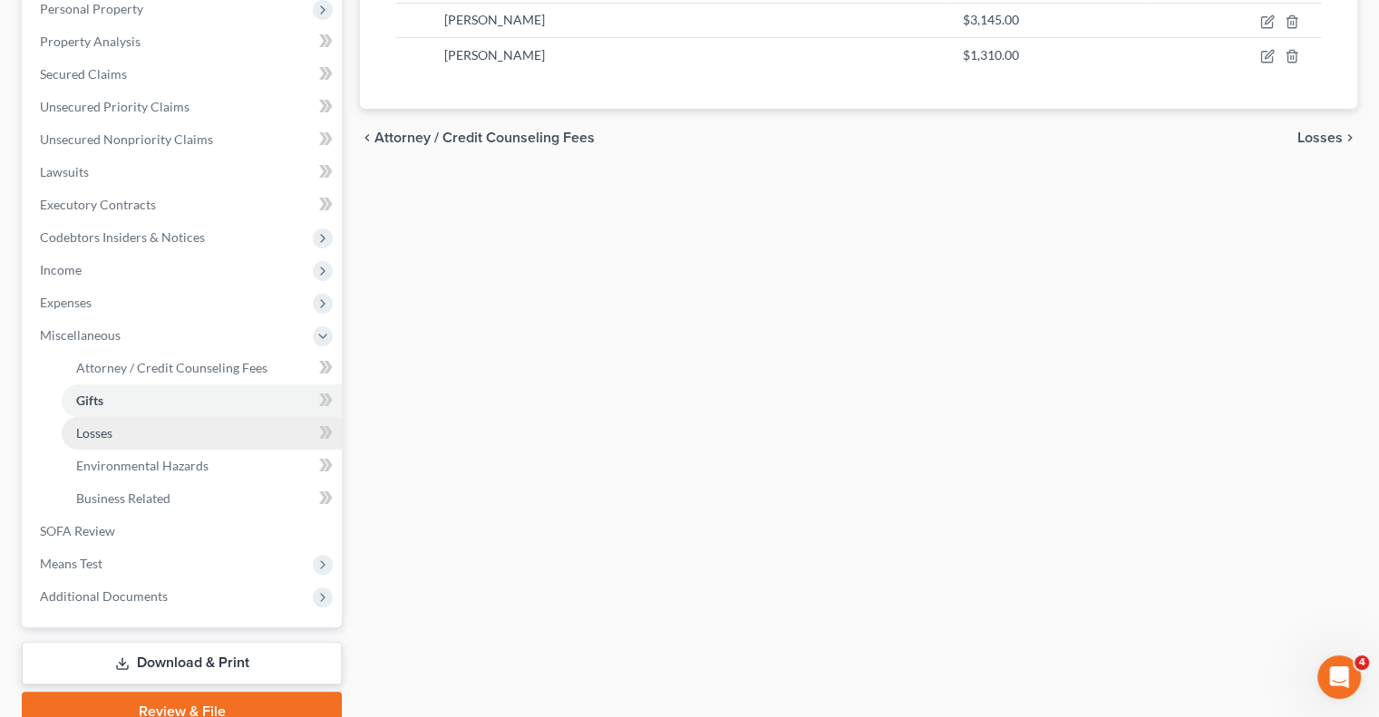
click at [190, 444] on link "Losses" at bounding box center [202, 433] width 280 height 33
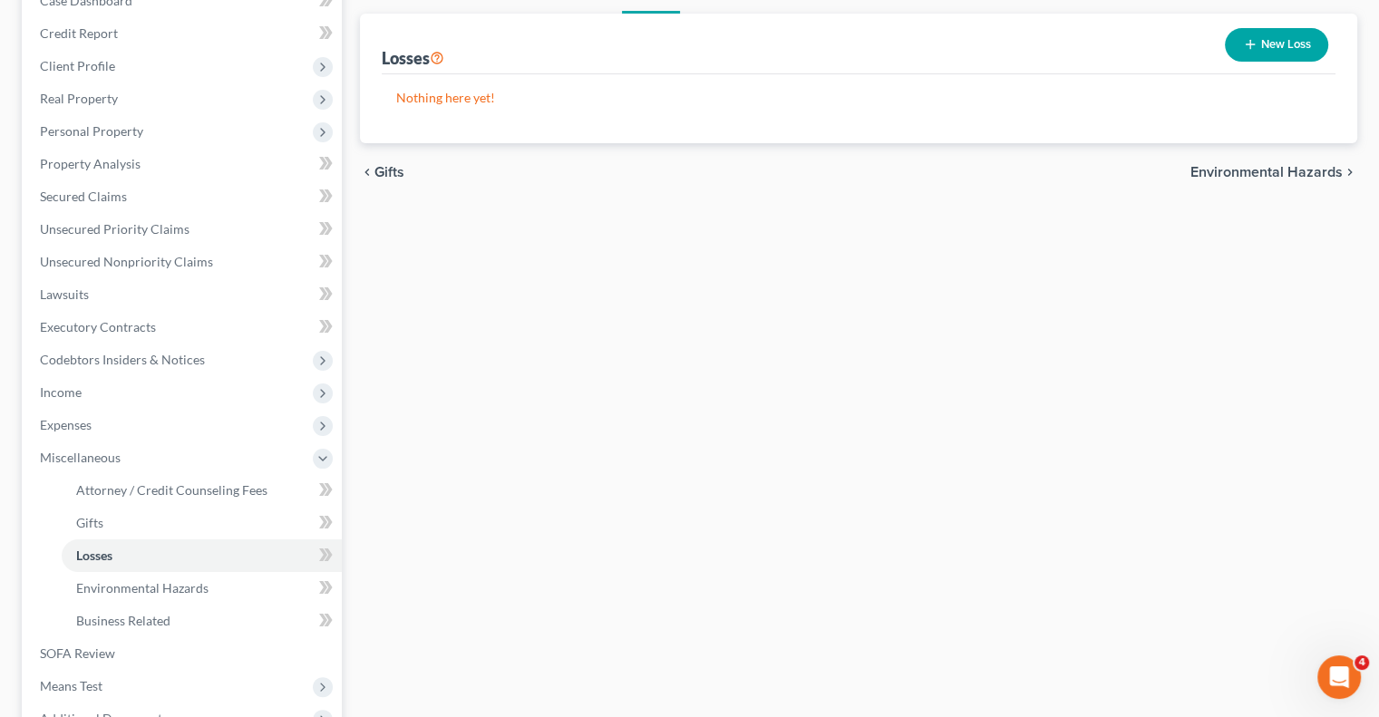
scroll to position [206, 0]
click at [197, 590] on span "Environmental Hazards" at bounding box center [142, 585] width 132 height 15
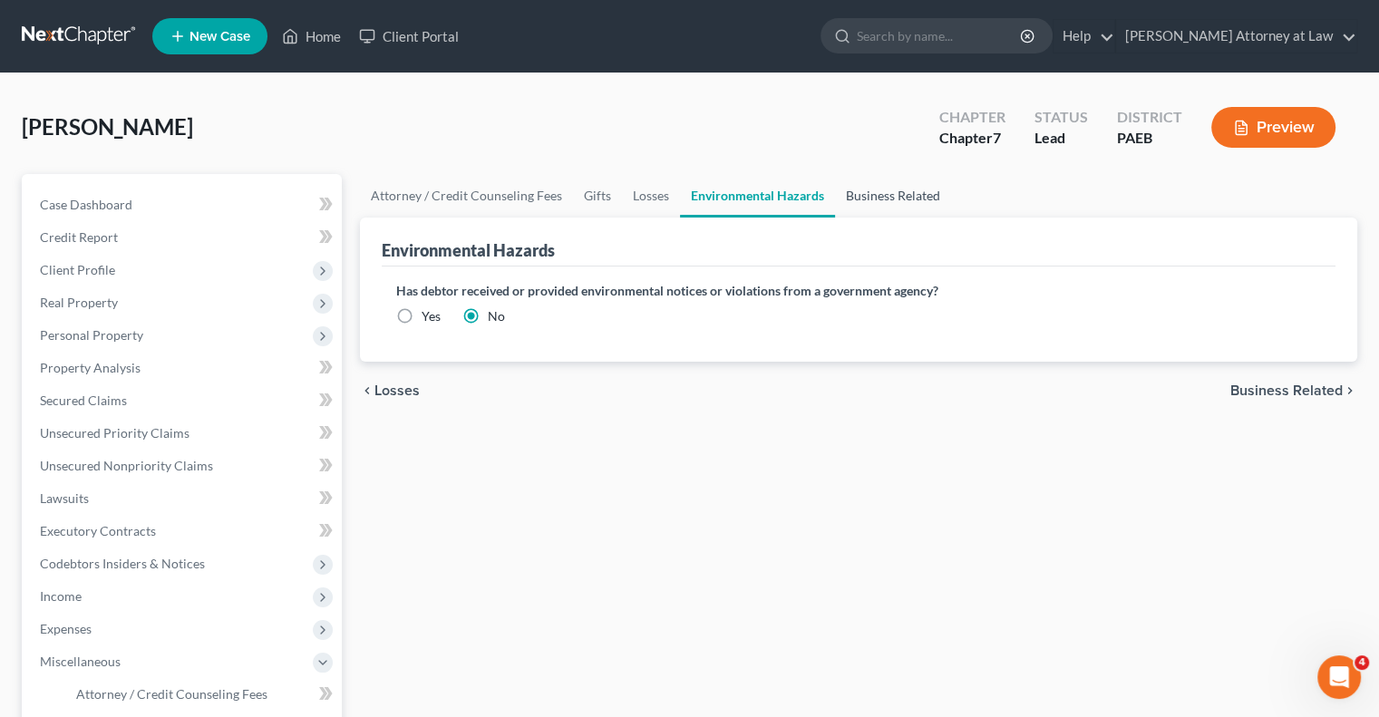
click at [895, 200] on link "Business Related" at bounding box center [893, 196] width 116 height 44
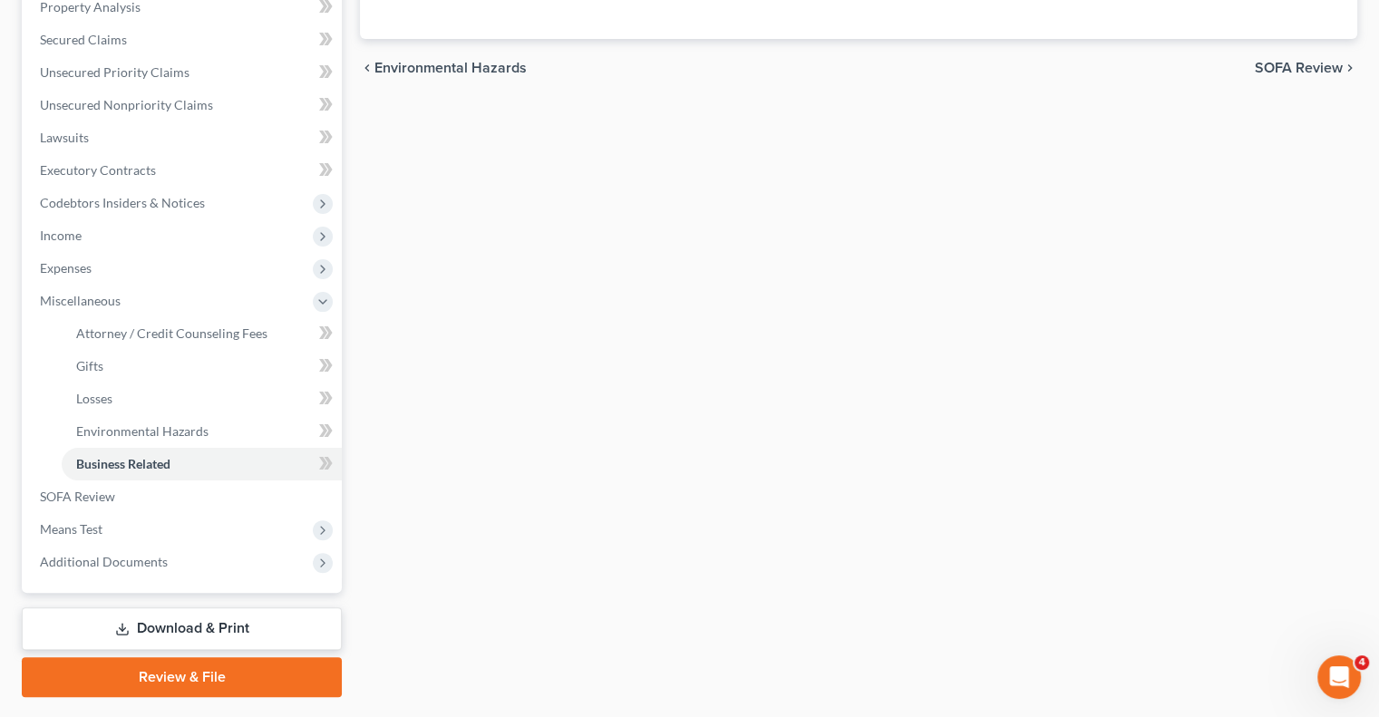
scroll to position [408, 0]
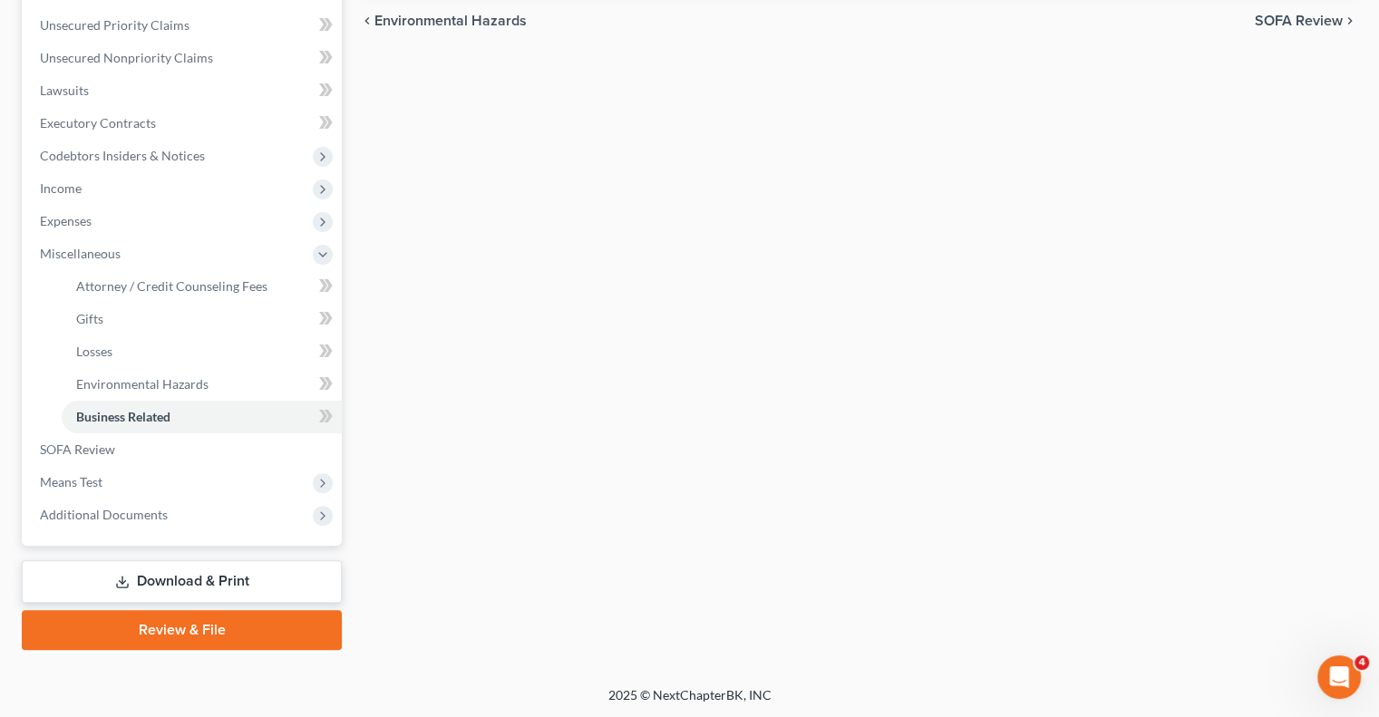
click at [161, 579] on link "Download & Print" at bounding box center [182, 581] width 320 height 43
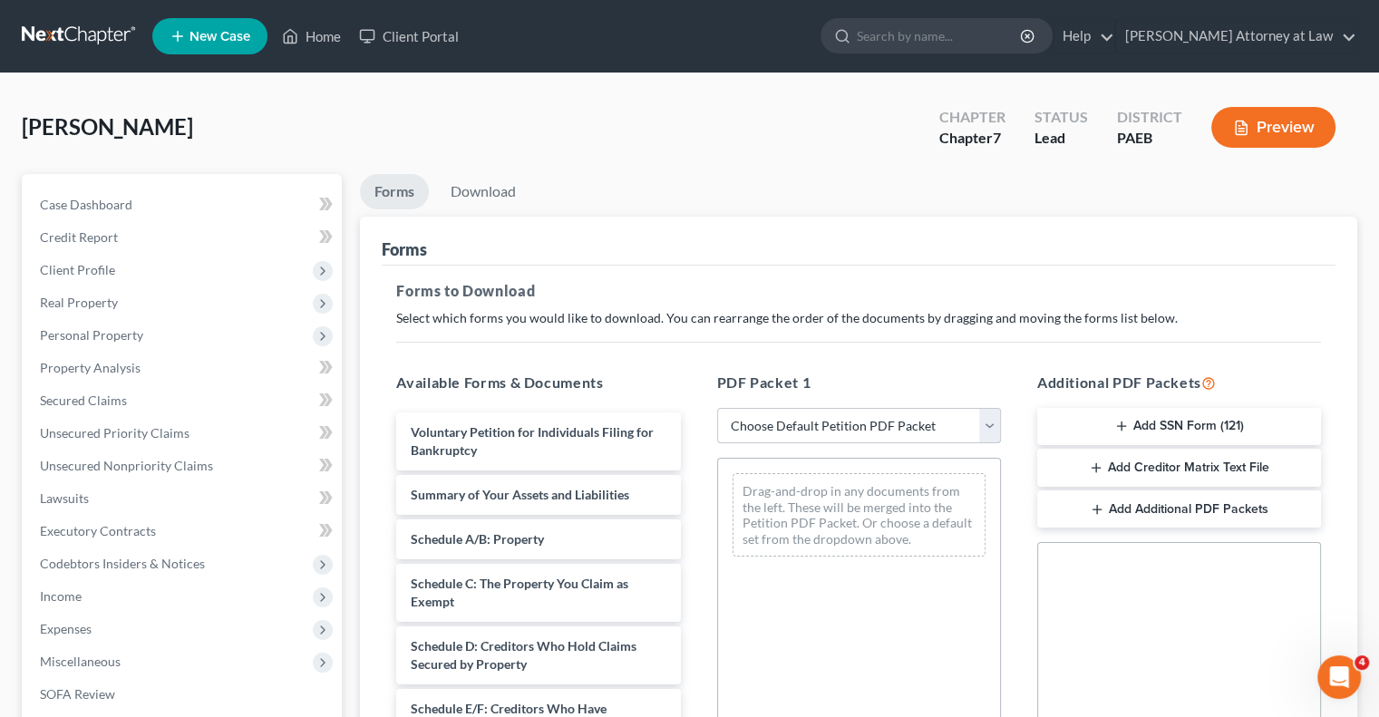
click at [991, 416] on select "Choose Default Petition PDF Packet Complete Bankruptcy Petition (all forms and …" at bounding box center [859, 426] width 284 height 36
select select "0"
click at [717, 408] on select "Choose Default Petition PDF Packet Complete Bankruptcy Petition (all forms and …" at bounding box center [859, 426] width 284 height 36
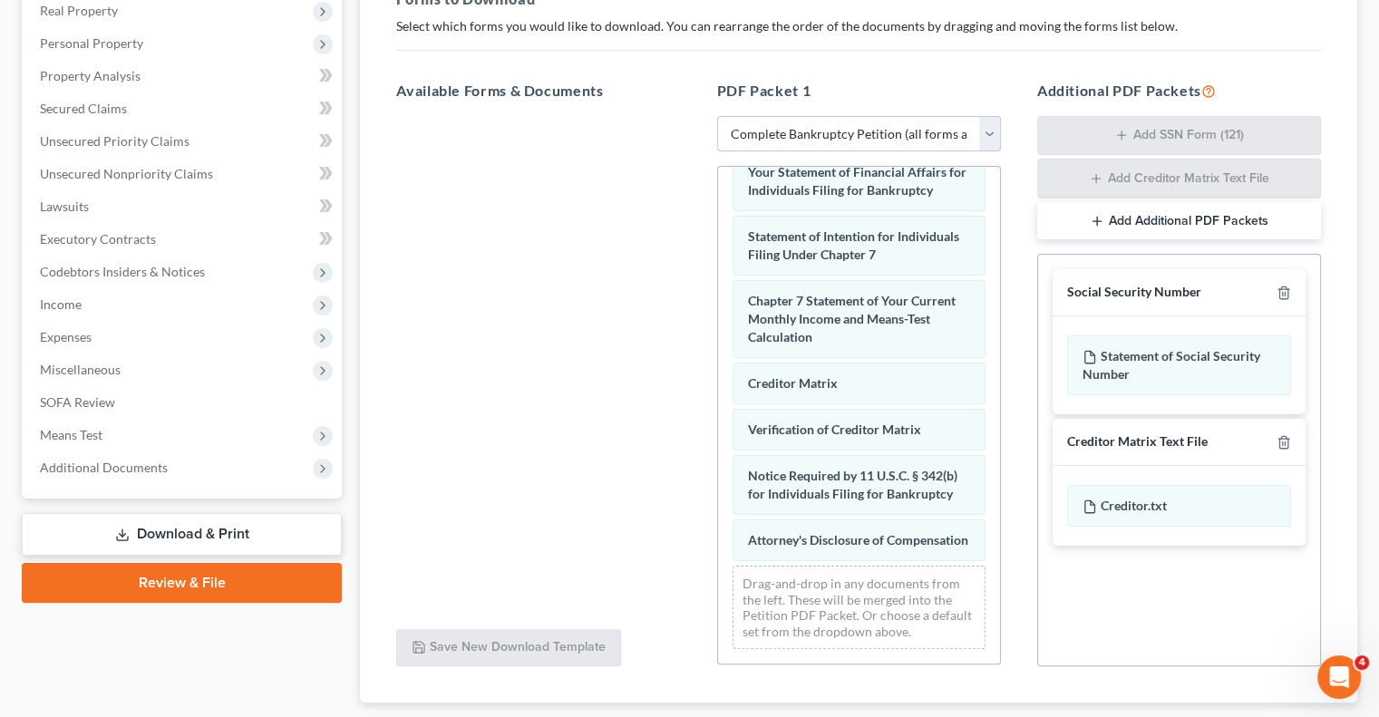
scroll to position [402, 0]
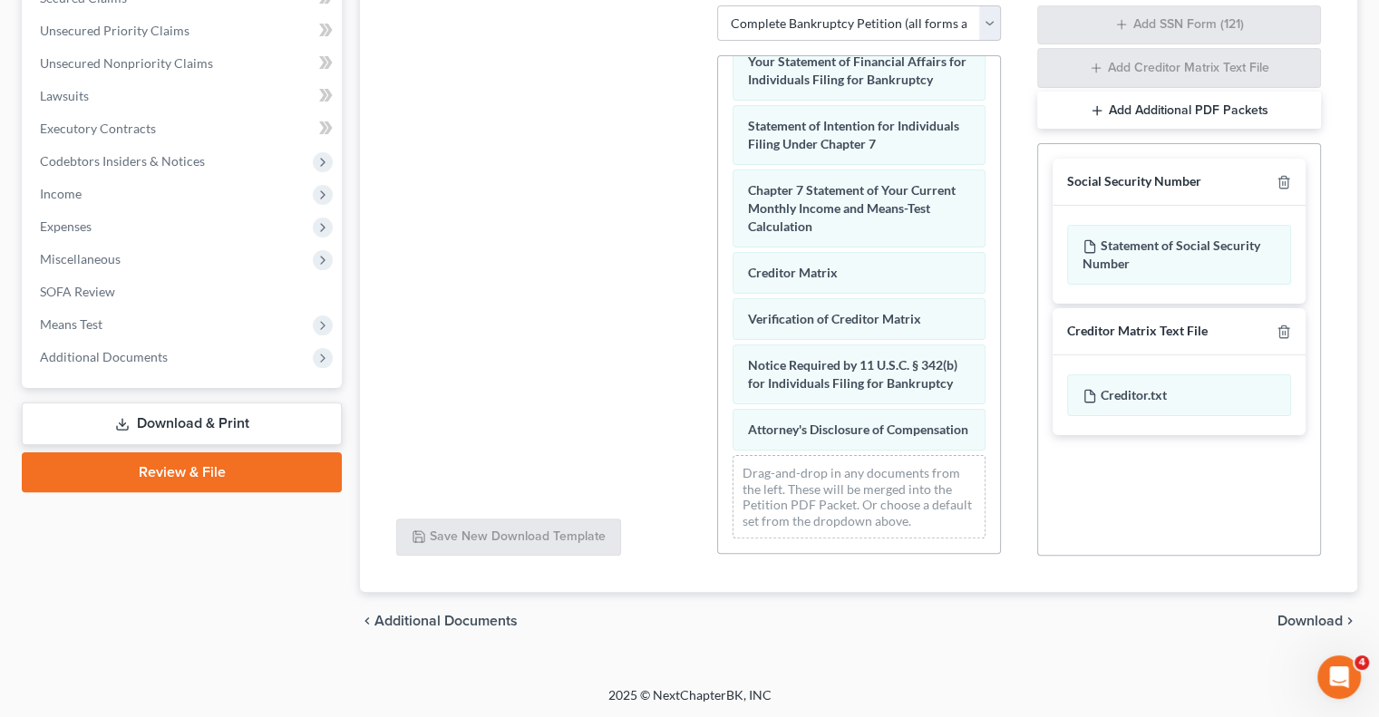
click at [1320, 623] on span "Download" at bounding box center [1309, 621] width 65 height 15
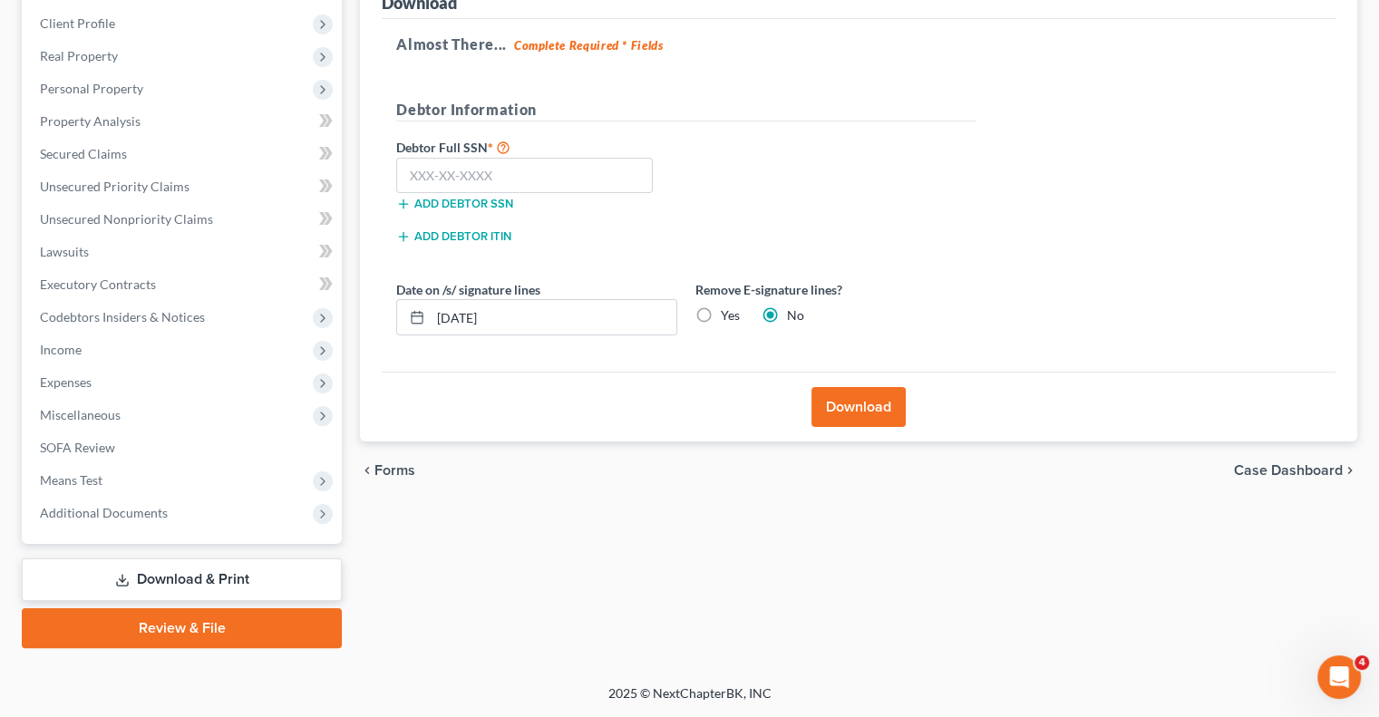
scroll to position [245, 0]
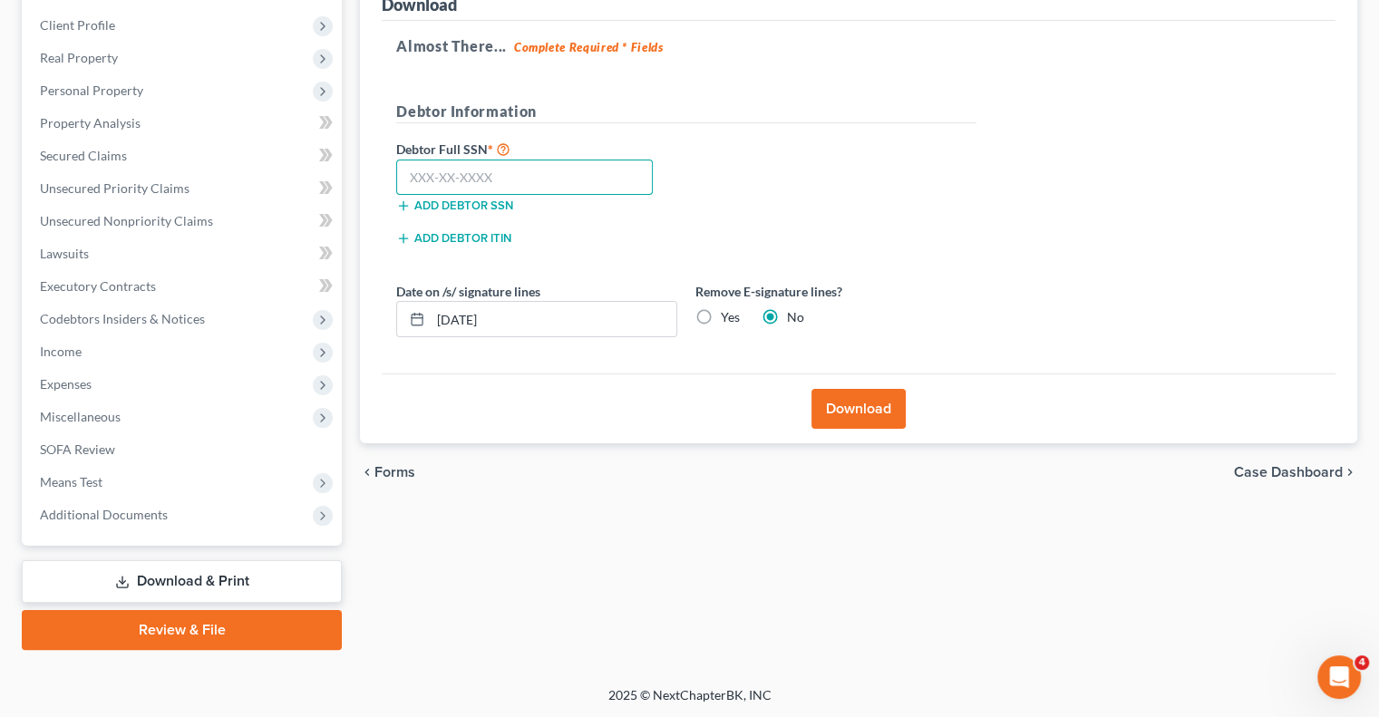
click at [411, 169] on input "text" at bounding box center [524, 178] width 256 height 36
type input "051-78-0984"
click at [817, 411] on button "Download" at bounding box center [858, 409] width 94 height 40
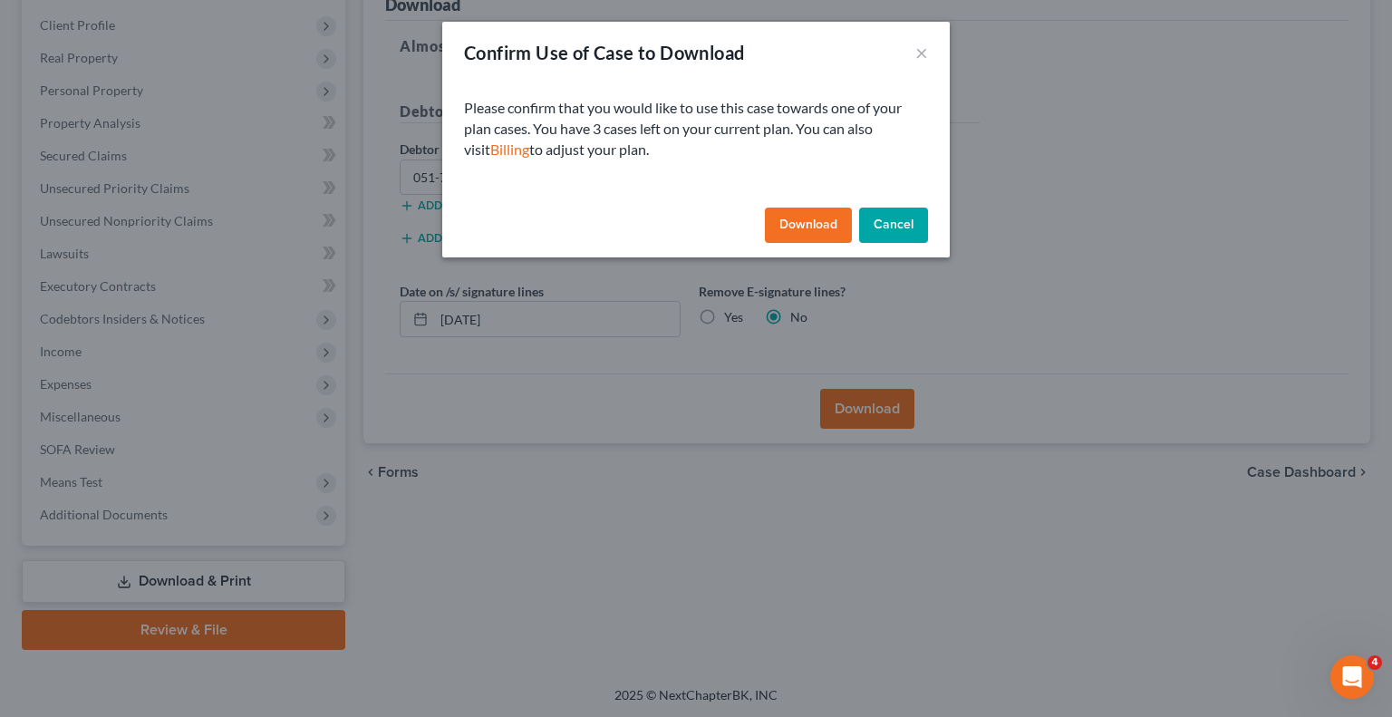
click at [808, 228] on button "Download" at bounding box center [808, 226] width 87 height 36
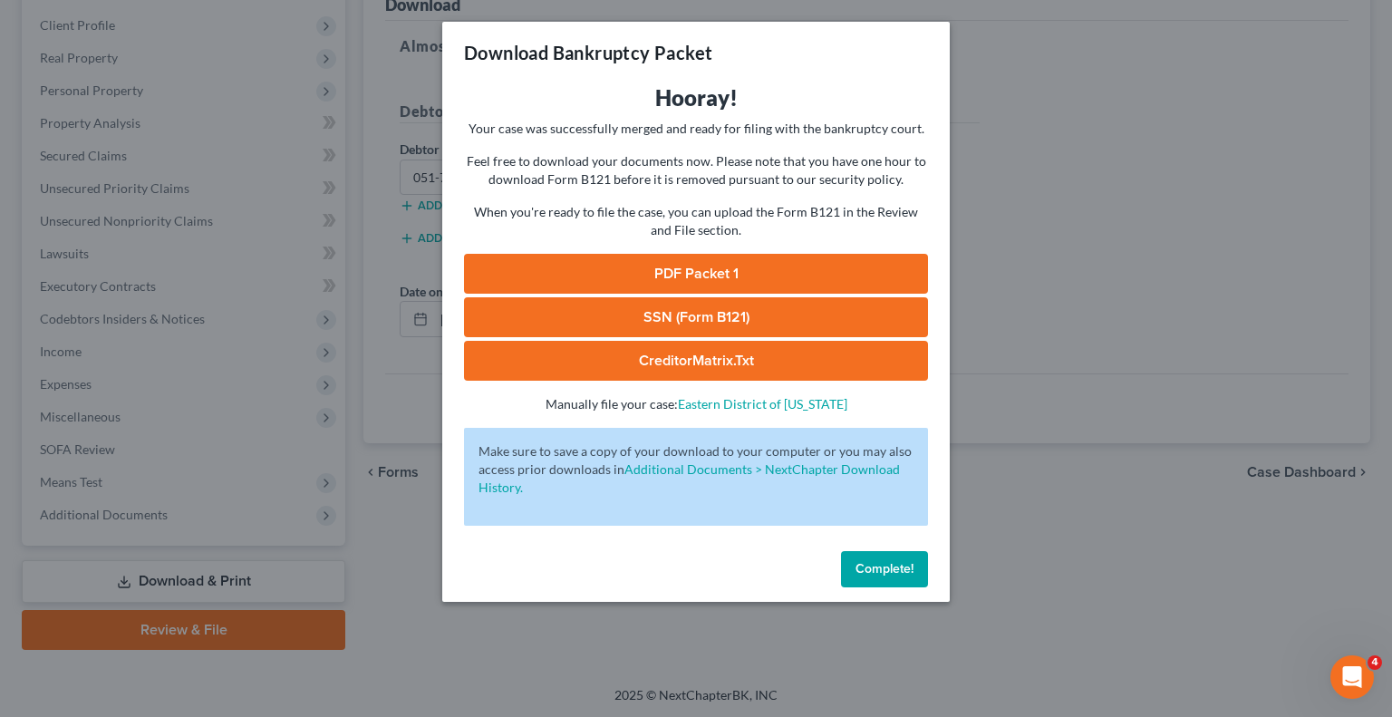
click at [711, 271] on link "PDF Packet 1" at bounding box center [696, 274] width 464 height 40
click at [898, 568] on span "Complete!" at bounding box center [885, 568] width 58 height 15
